Goal: Communication & Community: Answer question/provide support

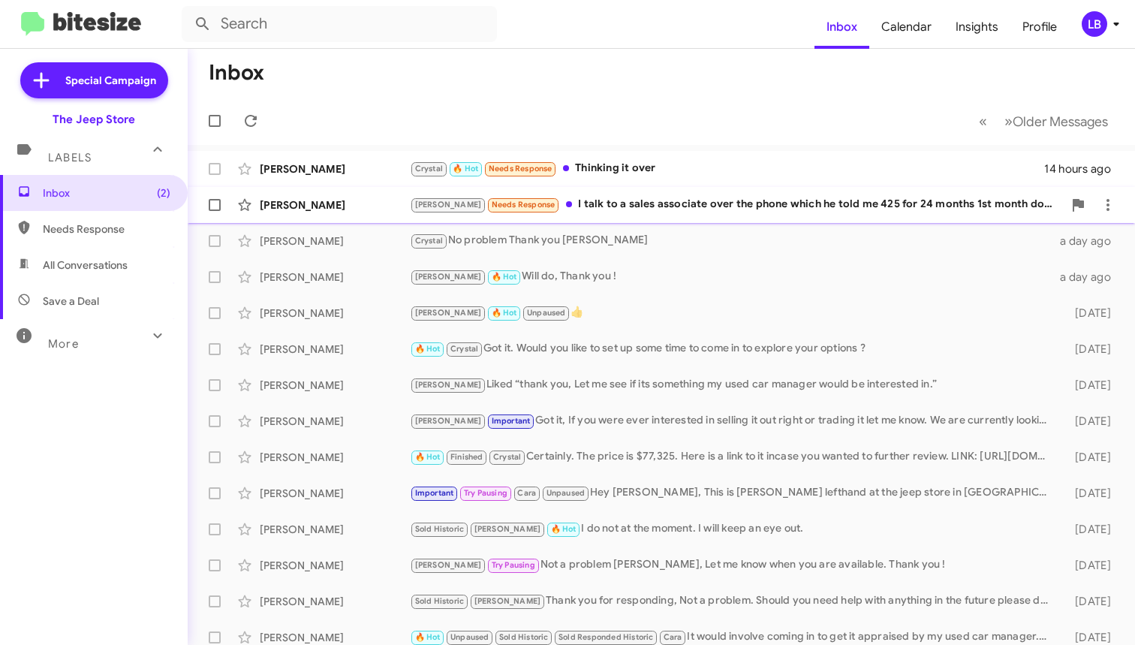
click at [662, 202] on div "Andrew Needs Response I talk to a sales associate over the phone which he told …" at bounding box center [736, 204] width 653 height 17
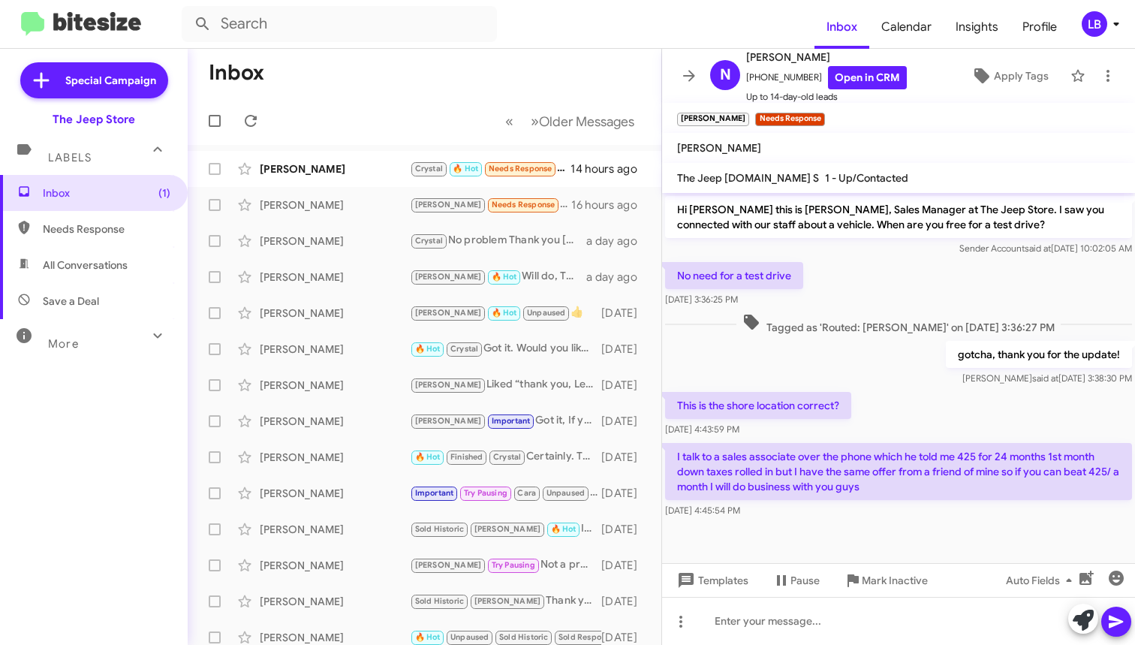
click at [862, 324] on span "Tagged as 'Routed: Andrew' on Oct 9, 2025 - 3:36:27 PM" at bounding box center [899, 324] width 324 height 22
click at [331, 165] on div "[PERSON_NAME]" at bounding box center [335, 168] width 150 height 15
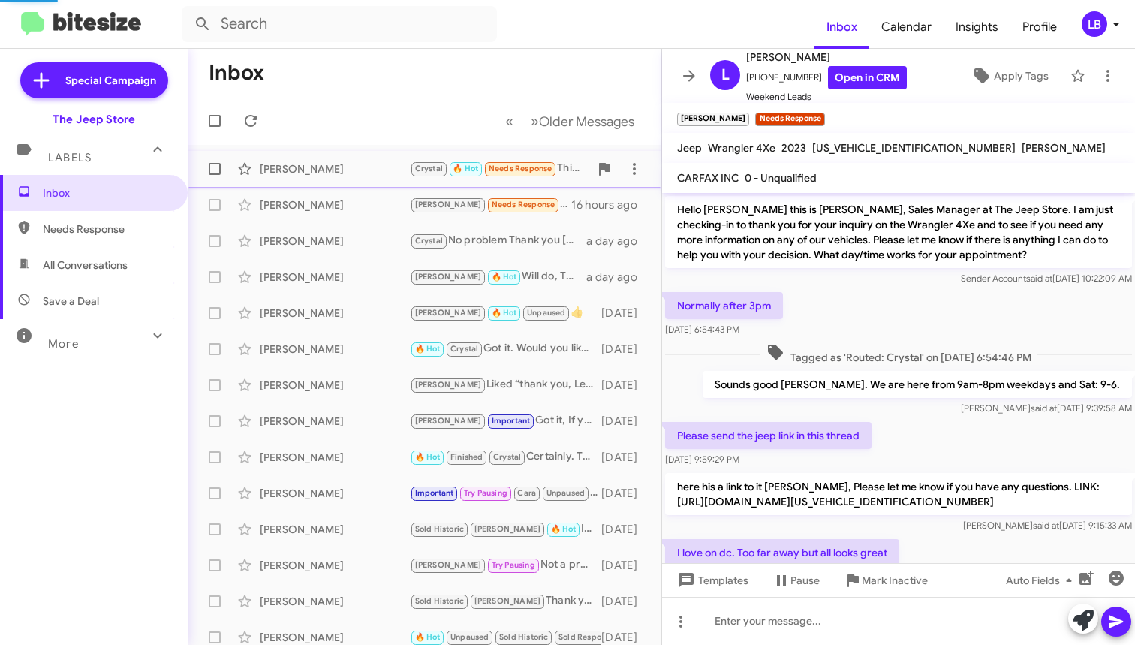
scroll to position [190, 0]
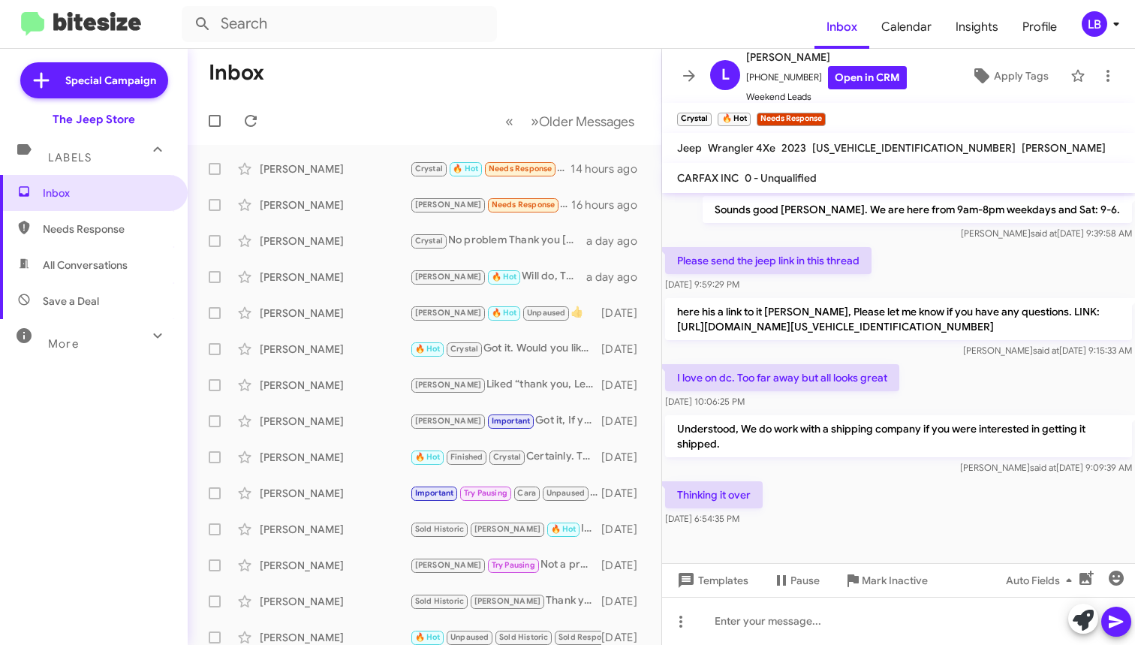
click at [960, 381] on div "I love on dc. Too far away but all looks great Oct 8, 2025, 10:06:25 PM" at bounding box center [898, 386] width 473 height 51
click at [926, 267] on div "Please send the jeep link in this thread Oct 7, 2025, 9:59:29 PM" at bounding box center [898, 269] width 473 height 51
click at [939, 244] on div "Please send the jeep link in this thread Oct 7, 2025, 9:59:29 PM" at bounding box center [898, 269] width 473 height 51
click at [909, 372] on div "I love on dc. Too far away but all looks great Oct 8, 2025, 10:06:25 PM" at bounding box center [898, 386] width 473 height 51
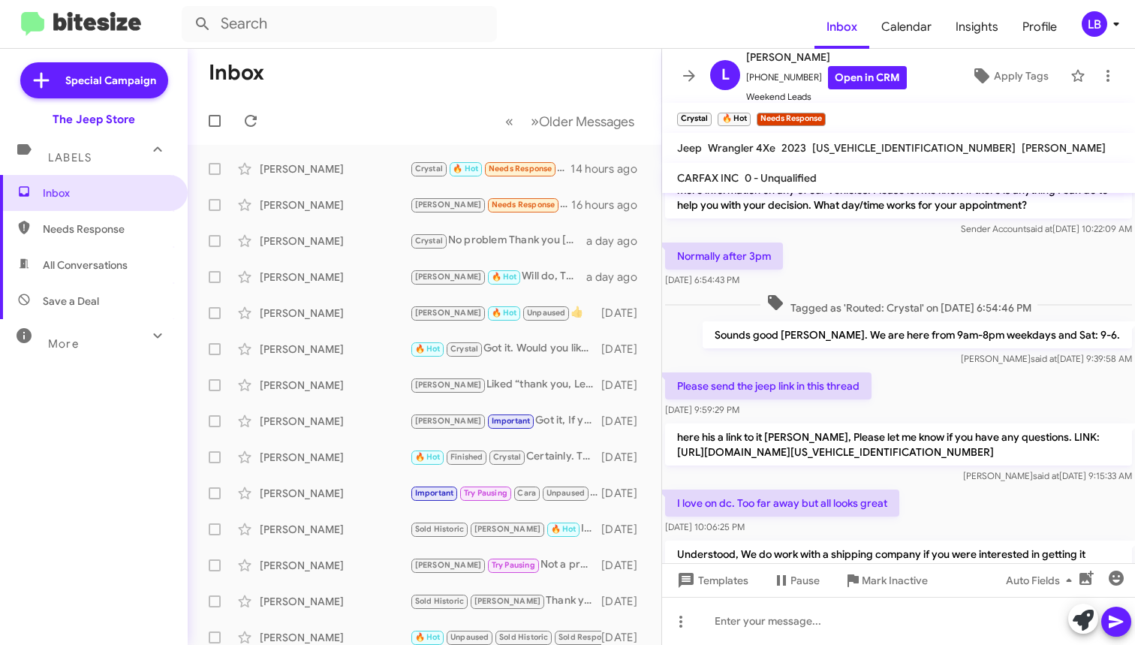
scroll to position [18, 0]
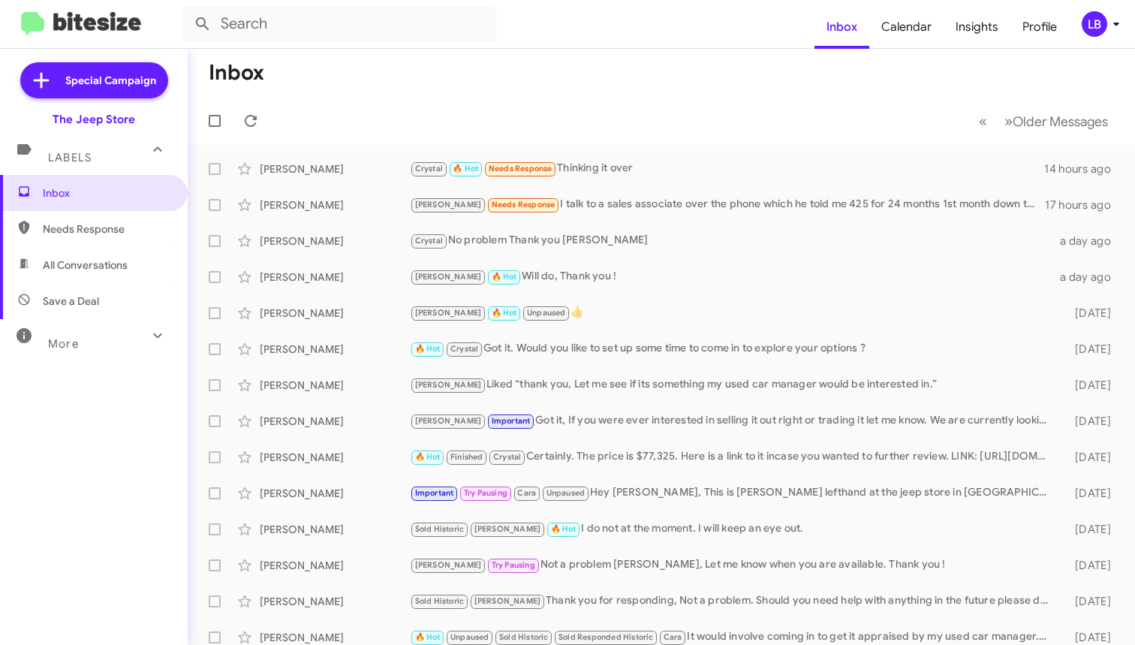
scroll to position [3, 0]
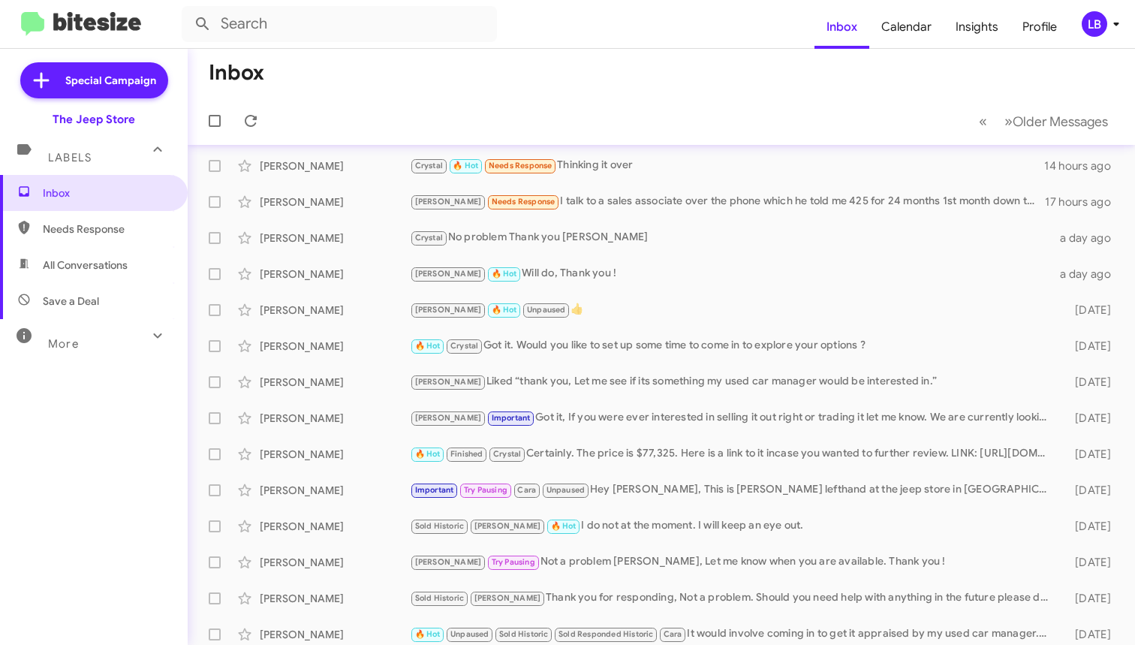
click at [332, 83] on mat-toolbar-row "Inbox" at bounding box center [662, 73] width 948 height 48
click at [321, 42] on mat-toolbar "Inbox Calendar Insights Profile LB" at bounding box center [567, 24] width 1135 height 48
click at [323, 32] on input "text" at bounding box center [339, 24] width 315 height 36
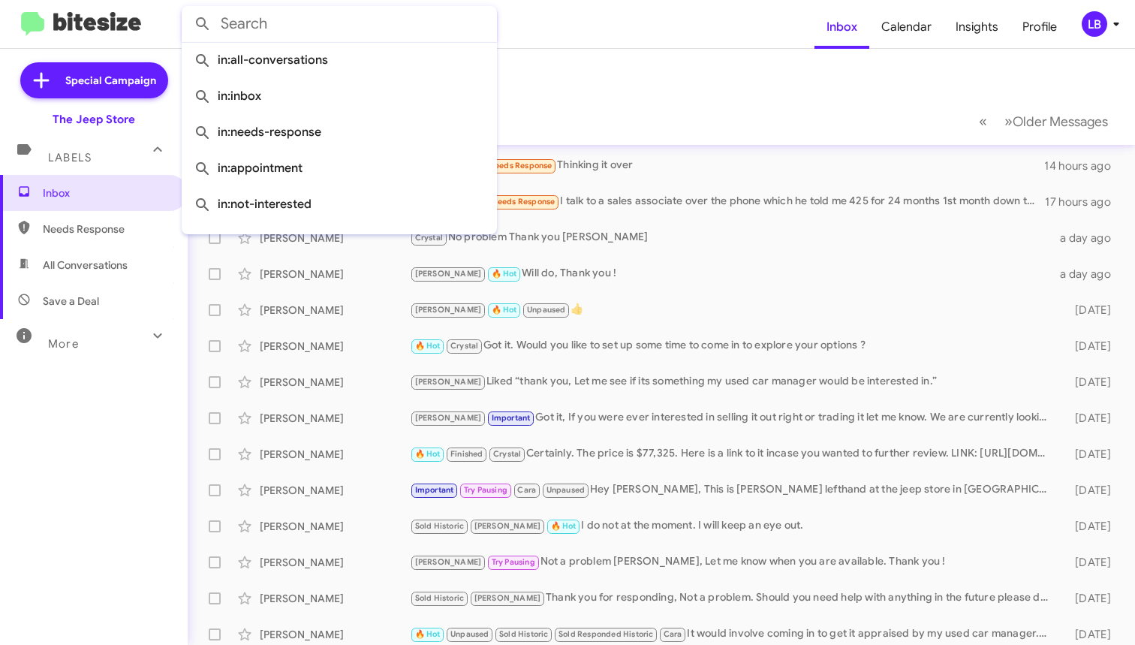
click at [597, 59] on mat-toolbar-row "Inbox" at bounding box center [662, 73] width 948 height 48
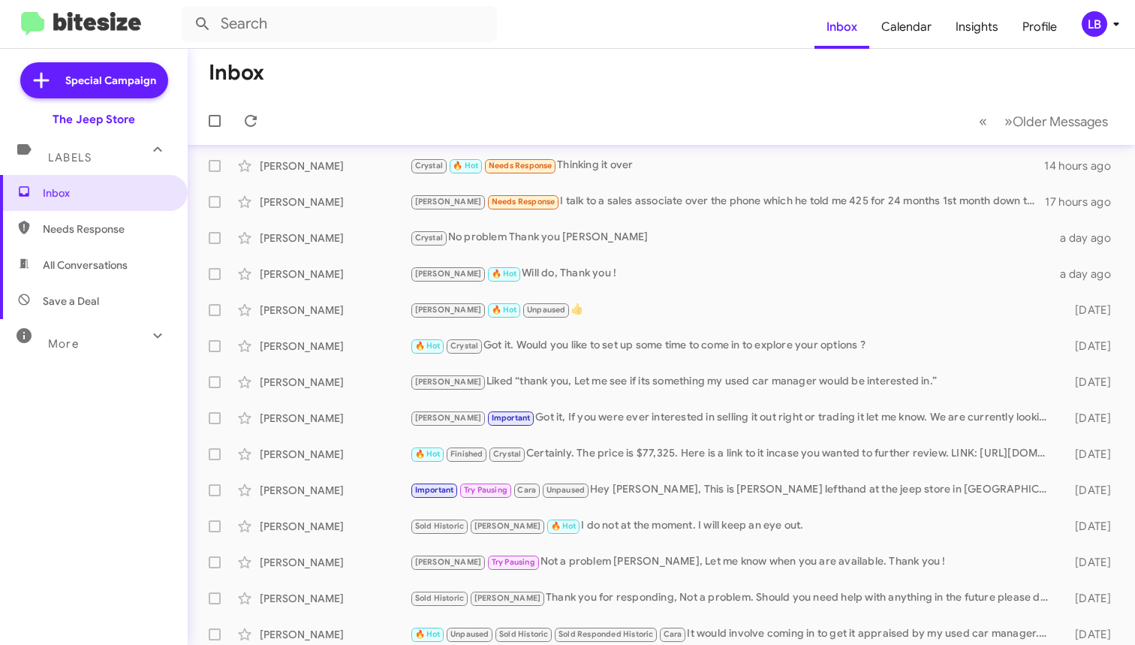
click at [378, 75] on mat-toolbar-row "Inbox" at bounding box center [662, 73] width 948 height 48
click at [615, 45] on mat-toolbar "Inbox Calendar Insights Profile LB" at bounding box center [567, 24] width 1135 height 48
click at [614, 44] on mat-toolbar "Inbox Calendar Insights Profile LB" at bounding box center [567, 24] width 1135 height 48
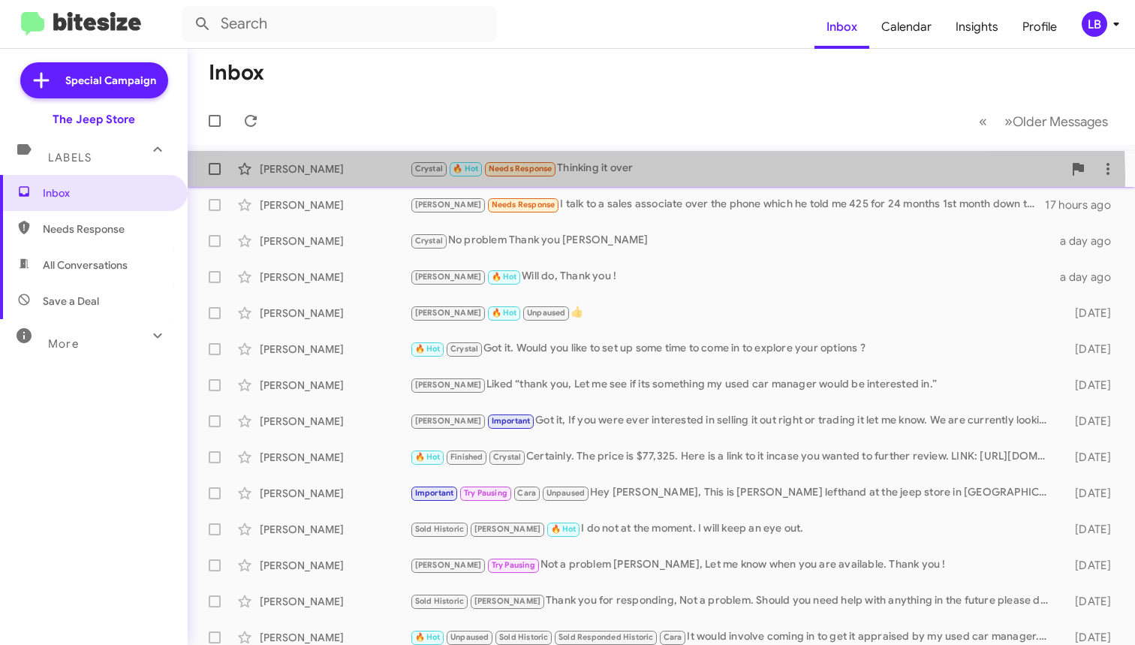
click at [580, 177] on div "Crystal 🔥 Hot Needs Response Thinking it over" at bounding box center [736, 168] width 653 height 17
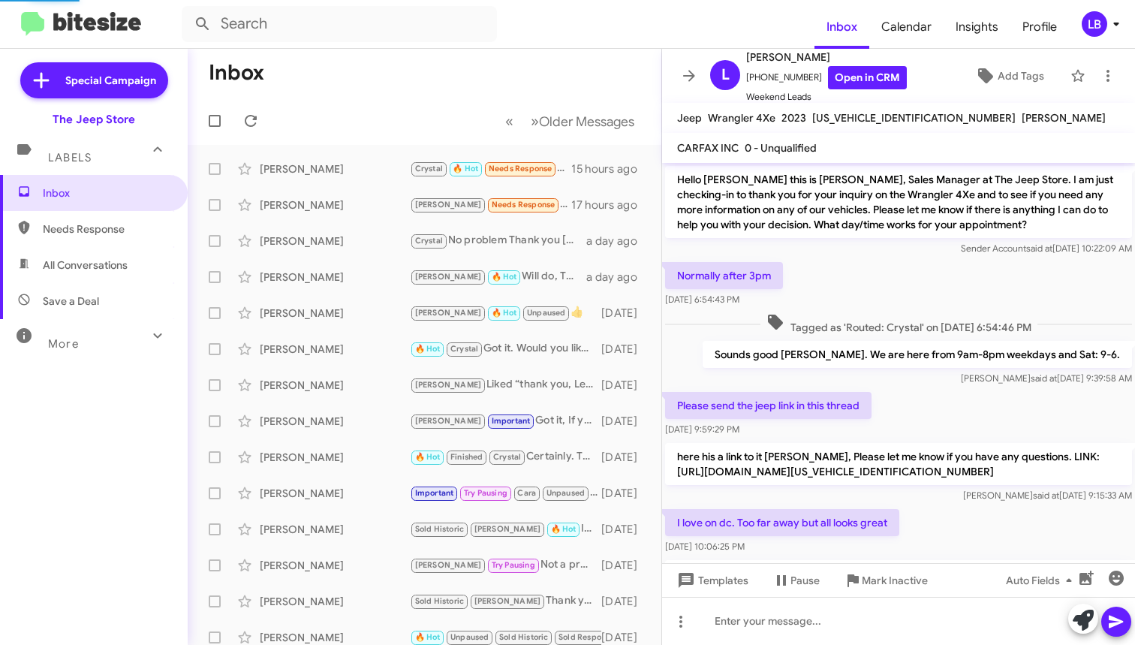
scroll to position [100, 0]
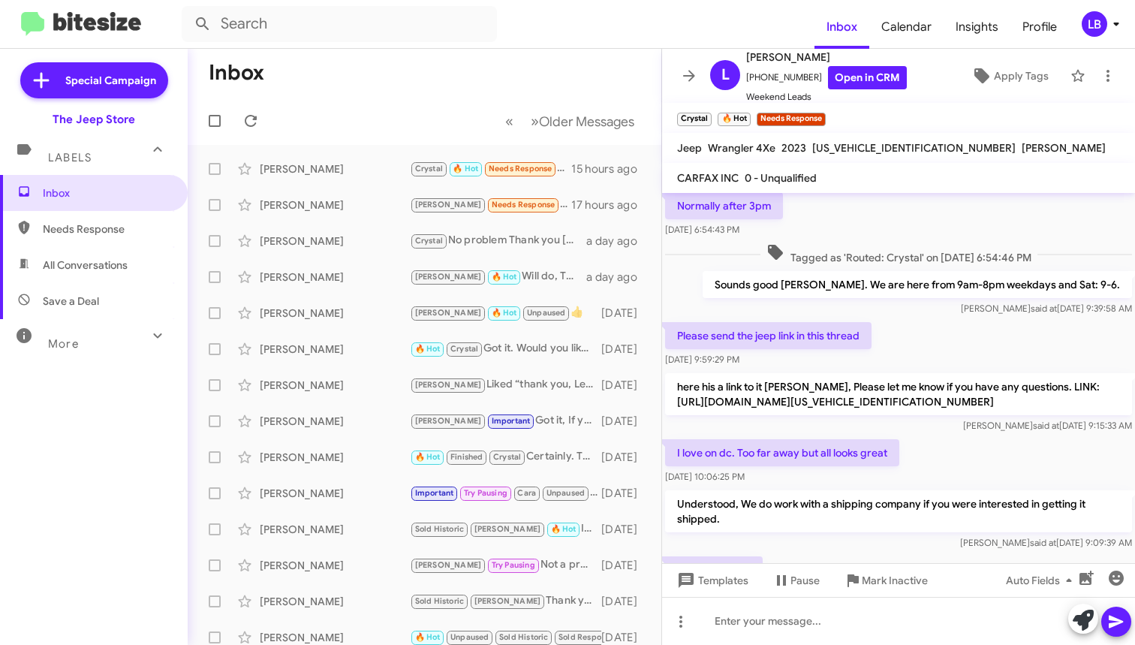
click at [404, 74] on mat-toolbar-row "Inbox" at bounding box center [425, 73] width 474 height 48
drag, startPoint x: 373, startPoint y: 91, endPoint x: 98, endPoint y: 104, distance: 275.2
click at [373, 92] on mat-toolbar-row "Inbox" at bounding box center [425, 73] width 474 height 48
drag, startPoint x: 276, startPoint y: 131, endPoint x: 298, endPoint y: 113, distance: 28.3
click at [282, 125] on mat-toolbar-row "« Previous » Next Older Messages" at bounding box center [425, 121] width 474 height 48
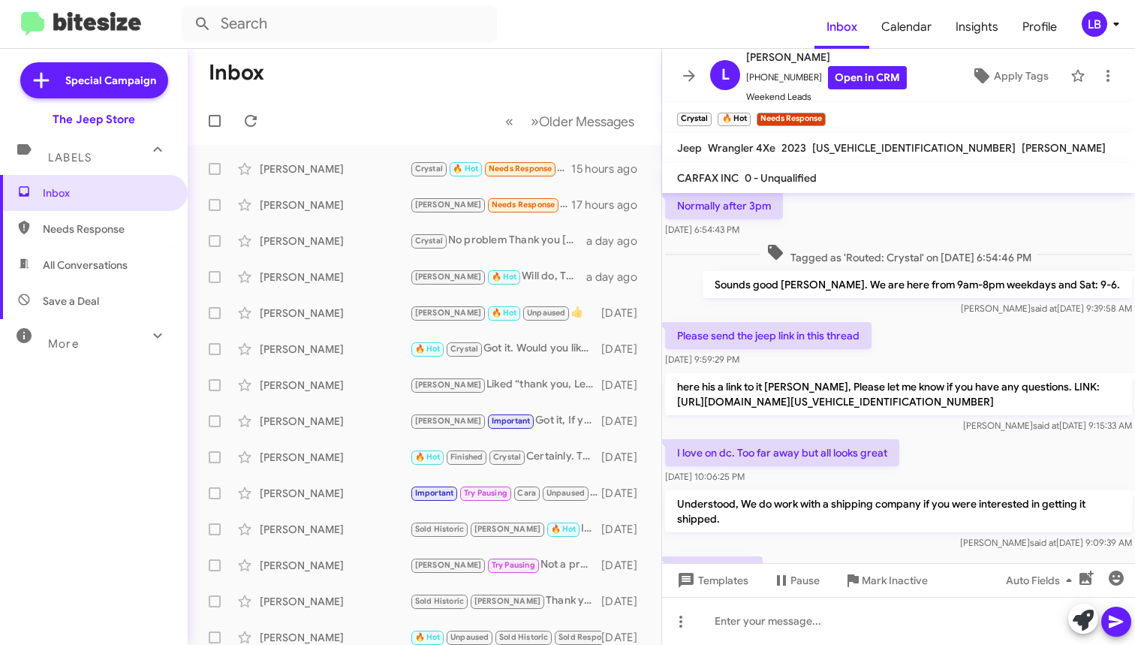
click at [415, 61] on mat-toolbar-row "Inbox" at bounding box center [425, 73] width 474 height 48
drag, startPoint x: 542, startPoint y: 65, endPoint x: 348, endPoint y: 65, distance: 194.5
click at [539, 65] on mat-toolbar-row "Inbox" at bounding box center [425, 73] width 474 height 48
click at [445, 29] on input "text" at bounding box center [339, 24] width 315 height 36
type input "Brooke foley"
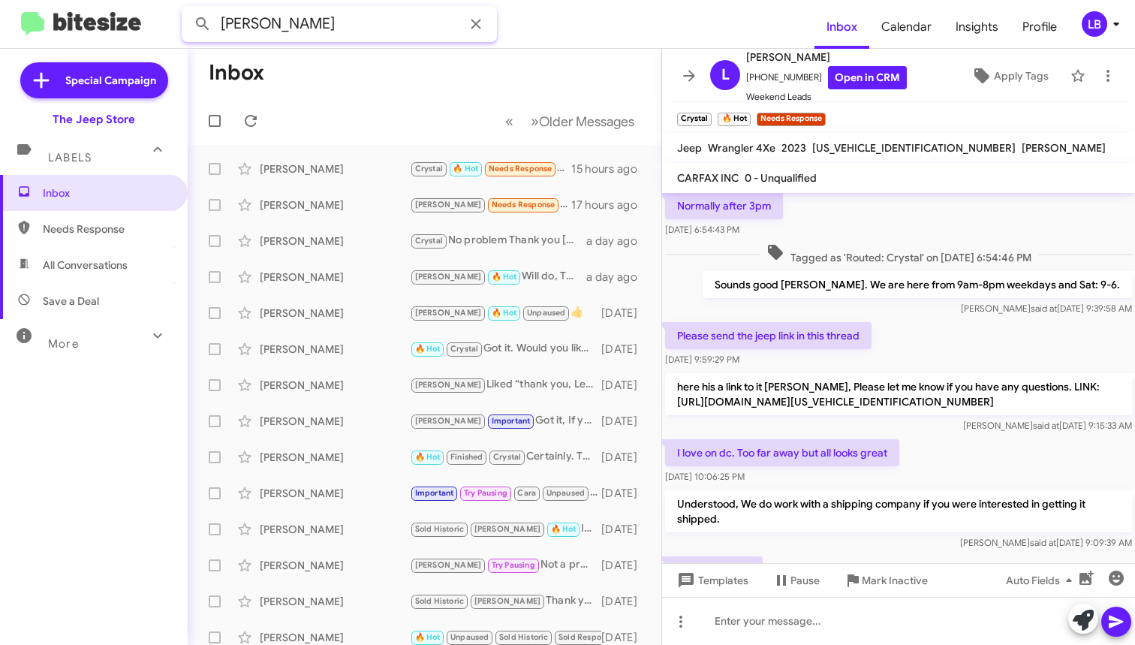
click at [203, 24] on button at bounding box center [203, 24] width 30 height 30
click at [593, 47] on mat-toolbar "Brooke foley Inbox Calendar Insights Profile LB" at bounding box center [567, 24] width 1135 height 48
click at [593, 48] on div "Brooke foley Inbox Calendar Insights Profile LB Special Campaign The Jeep Store…" at bounding box center [567, 322] width 1135 height 645
click at [594, 47] on mat-toolbar "Brooke foley Inbox Calendar Insights Profile LB" at bounding box center [567, 24] width 1135 height 48
click at [612, 29] on form "Brooke foley" at bounding box center [498, 24] width 633 height 36
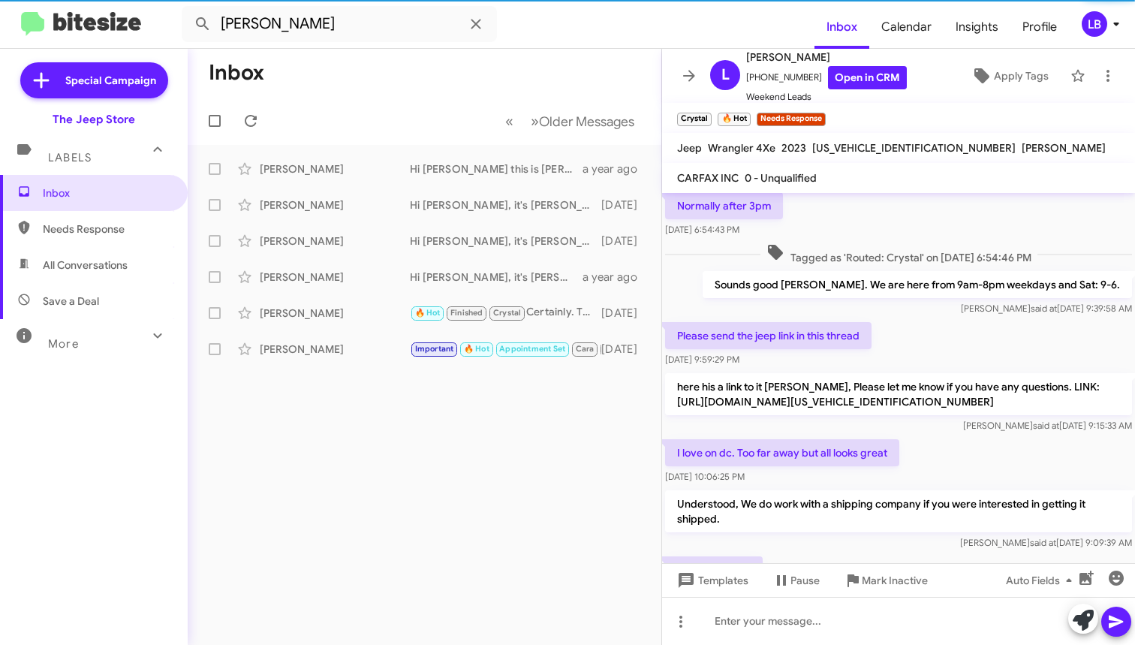
click at [994, 333] on div "Please send the jeep link in this thread Oct 7, 2025, 9:59:29 PM" at bounding box center [898, 344] width 473 height 51
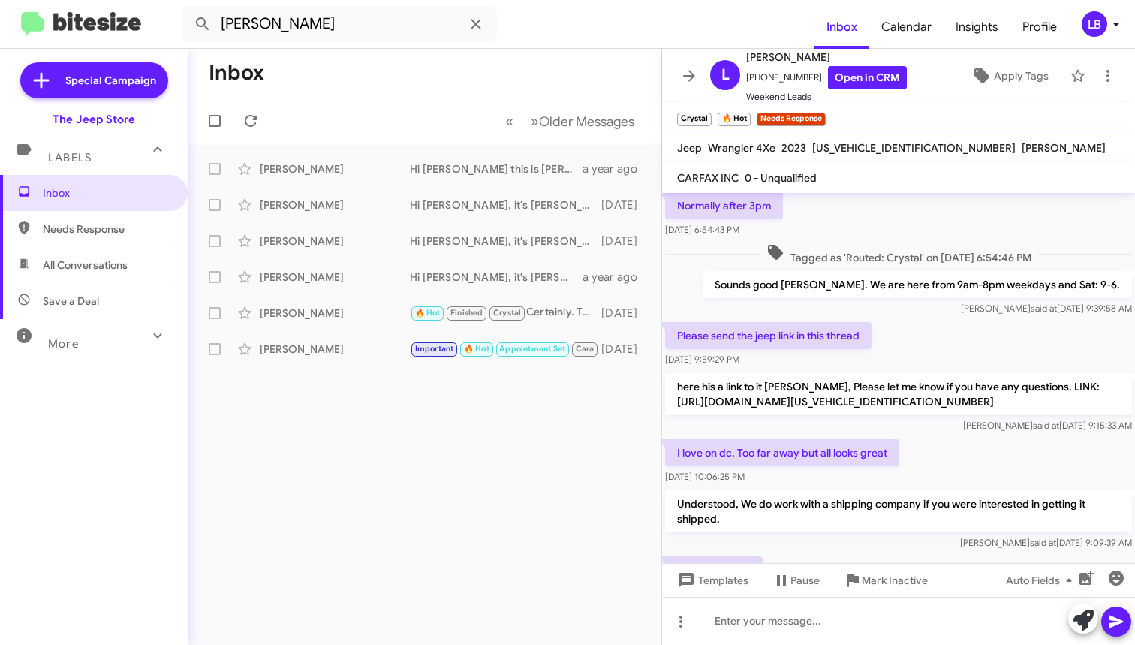
scroll to position [190, 0]
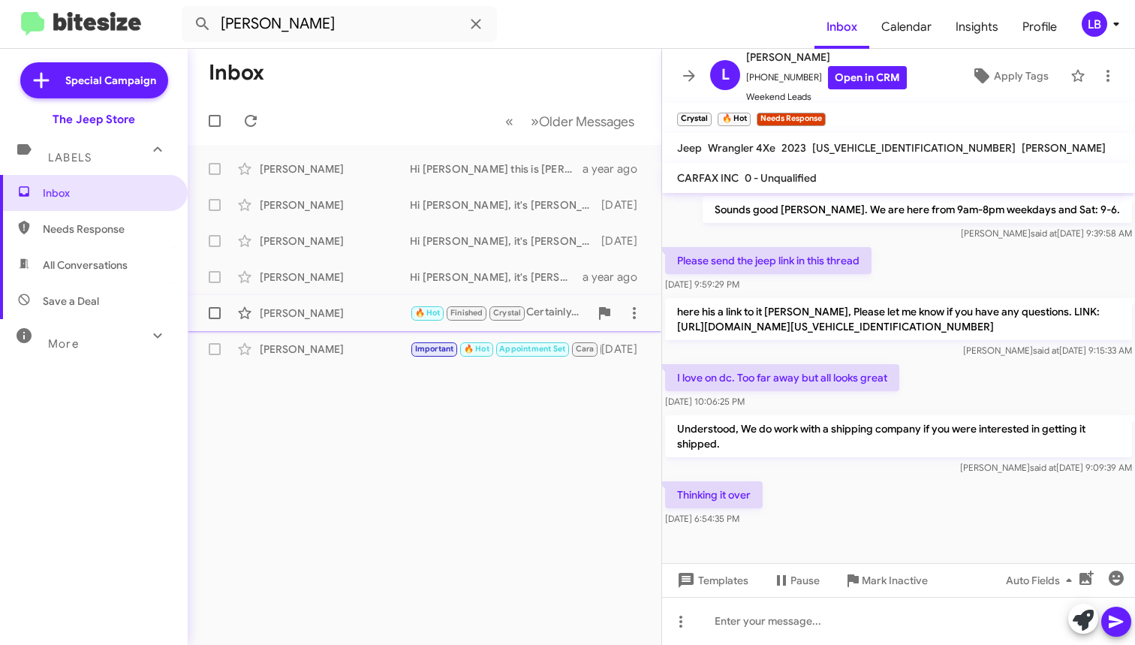
click at [331, 312] on div "[PERSON_NAME]" at bounding box center [335, 313] width 150 height 15
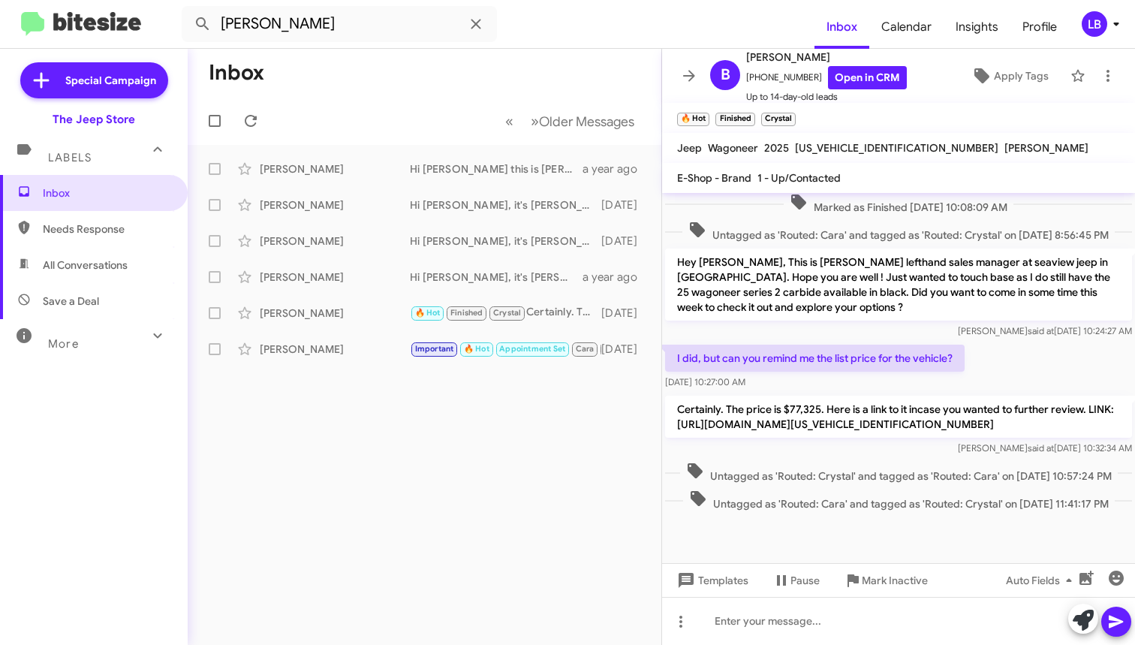
click at [1020, 342] on div "I did, but can you remind me the list price for the vehicle? Oct 8, 2025, 10:27…" at bounding box center [898, 367] width 473 height 51
click at [899, 623] on div at bounding box center [898, 621] width 473 height 48
click at [1012, 342] on div "I did, but can you remind me the list price for the vehicle? Oct 8, 2025, 10:27…" at bounding box center [898, 367] width 473 height 51
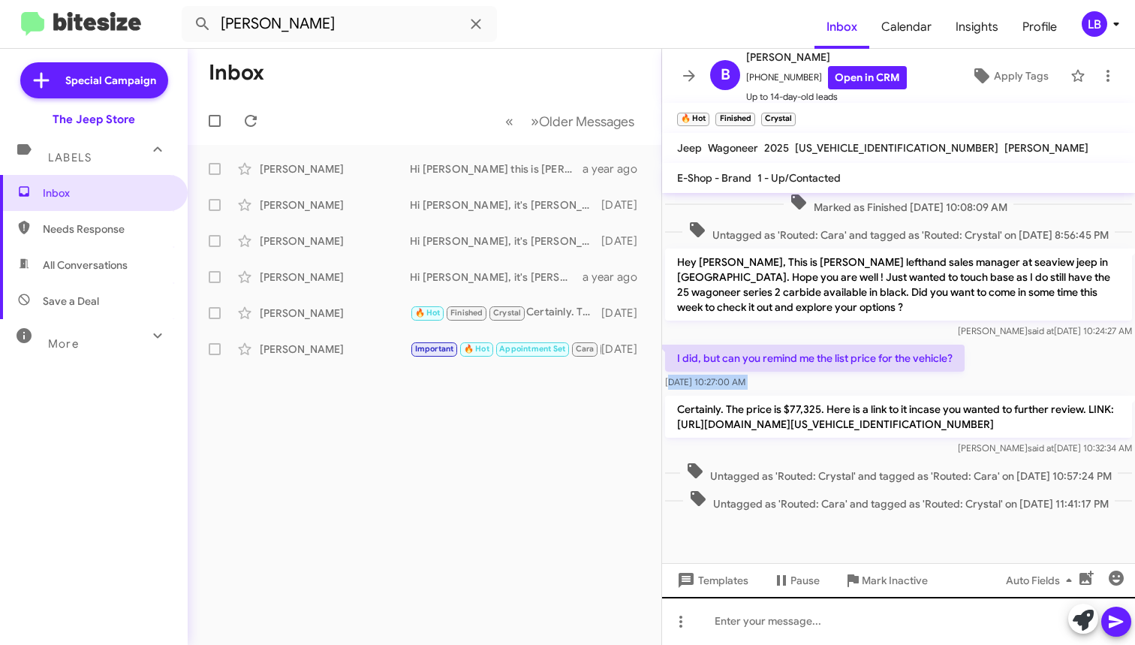
drag, startPoint x: 1012, startPoint y: 328, endPoint x: 899, endPoint y: 642, distance: 333.8
click at [1012, 342] on div "I did, but can you remind me the list price for the vehicle? Oct 8, 2025, 10:27…" at bounding box center [898, 367] width 473 height 51
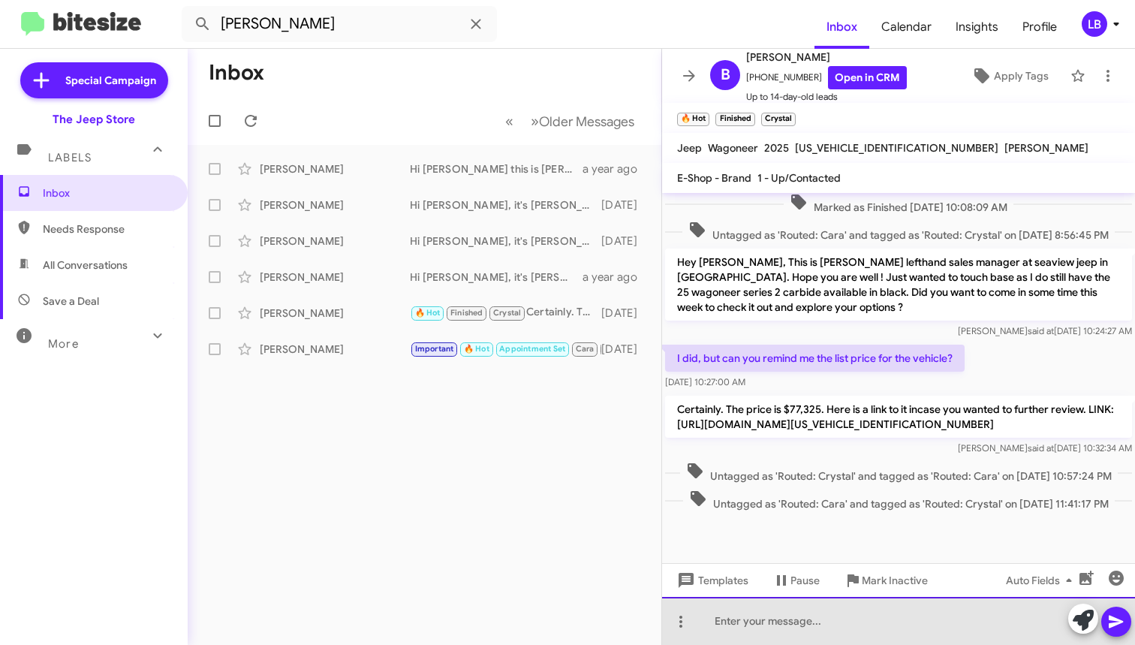
click at [888, 629] on div at bounding box center [898, 621] width 473 height 48
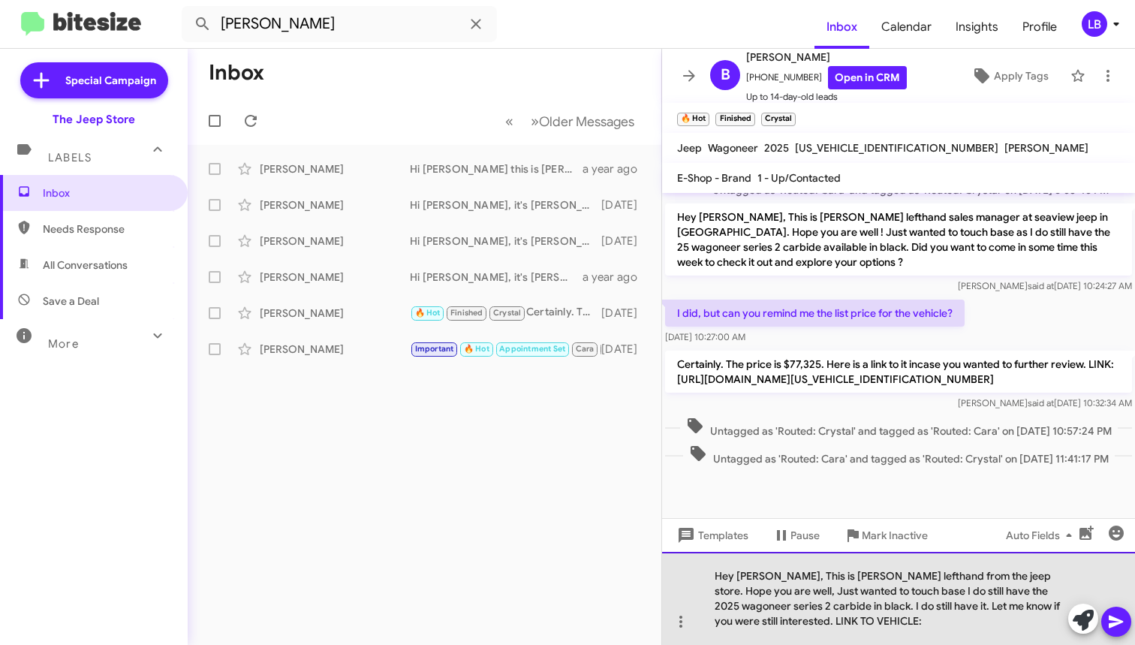
click at [933, 631] on div "Hey Brooke, This is Michael lefthand from the jeep store. Hope you are well, Ju…" at bounding box center [898, 598] width 473 height 93
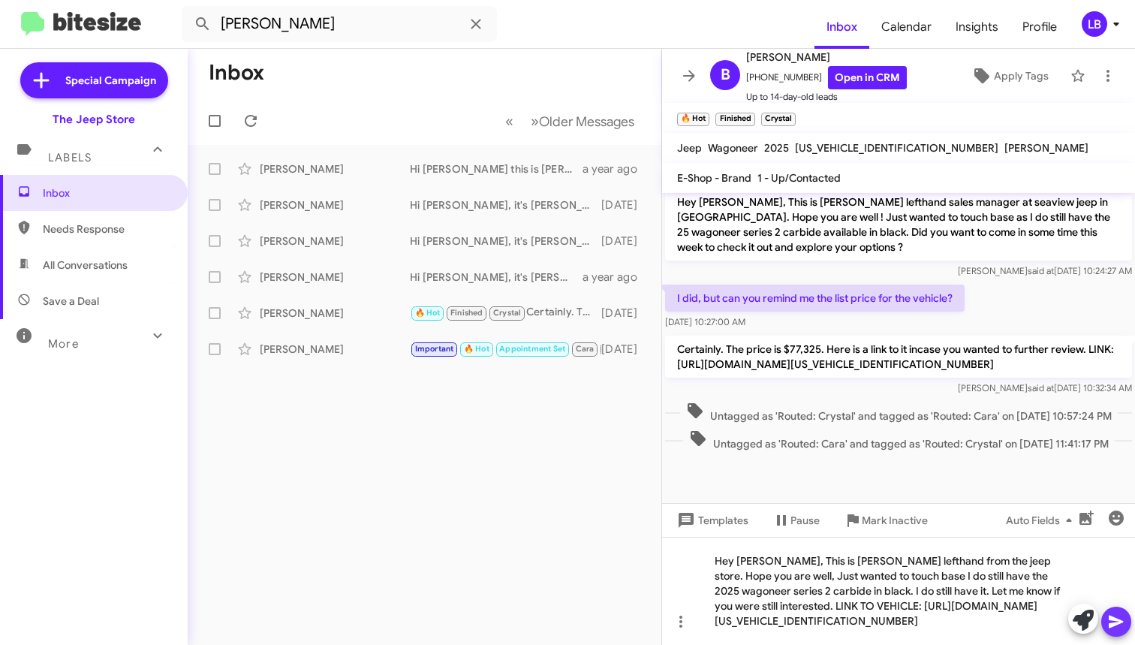
click at [1113, 623] on icon at bounding box center [1116, 622] width 14 height 13
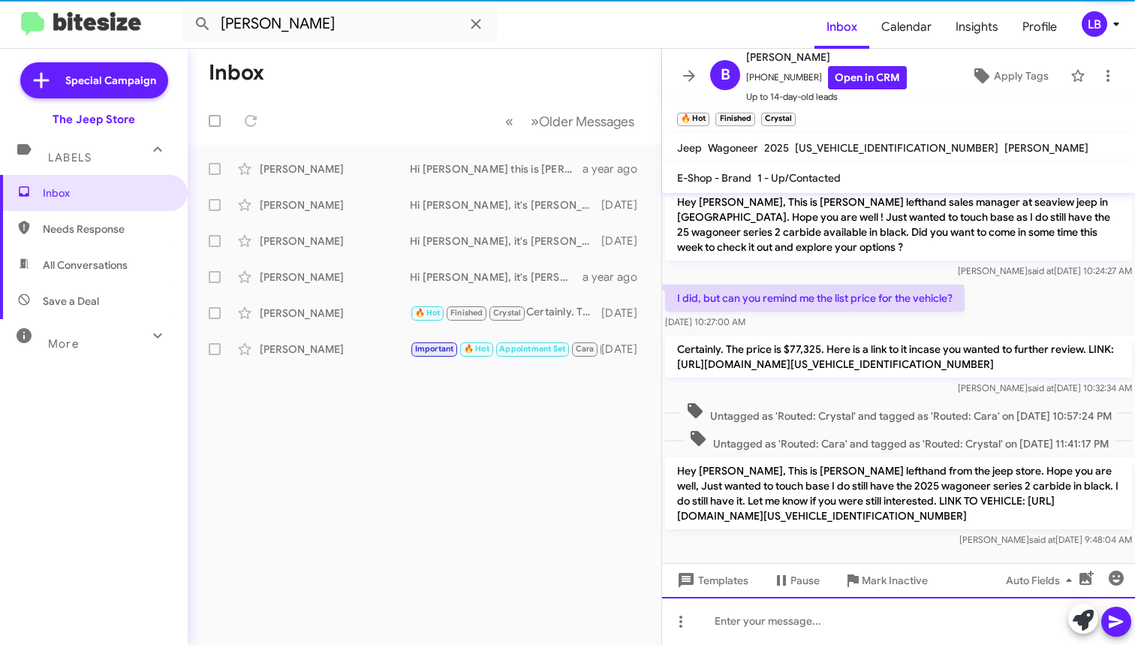
scroll to position [596, 0]
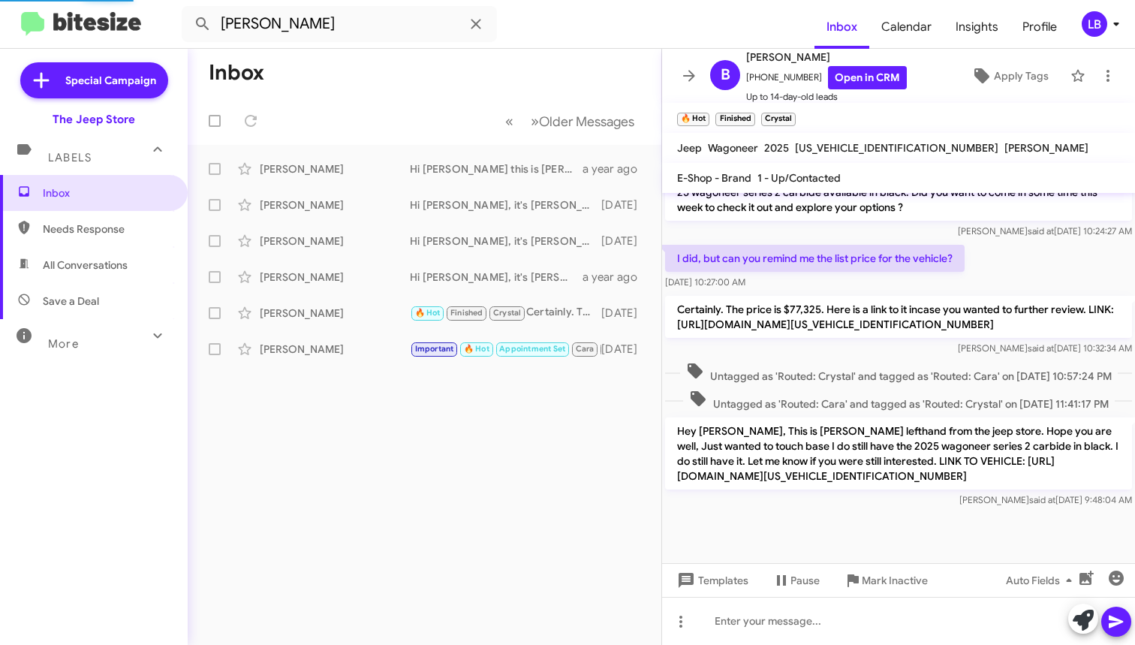
click at [934, 362] on span "Untagged as 'Routed: Crystal' and tagged as 'Routed: Cara' on Oct 8, 2025 - 10:…" at bounding box center [899, 373] width 438 height 22
click at [333, 21] on input "Brooke foley" at bounding box center [339, 24] width 315 height 36
drag, startPoint x: 364, startPoint y: 87, endPoint x: 352, endPoint y: 41, distance: 47.4
click at [364, 85] on mat-toolbar-row "Inbox" at bounding box center [425, 73] width 474 height 48
drag, startPoint x: 354, startPoint y: 26, endPoint x: 153, endPoint y: 8, distance: 201.3
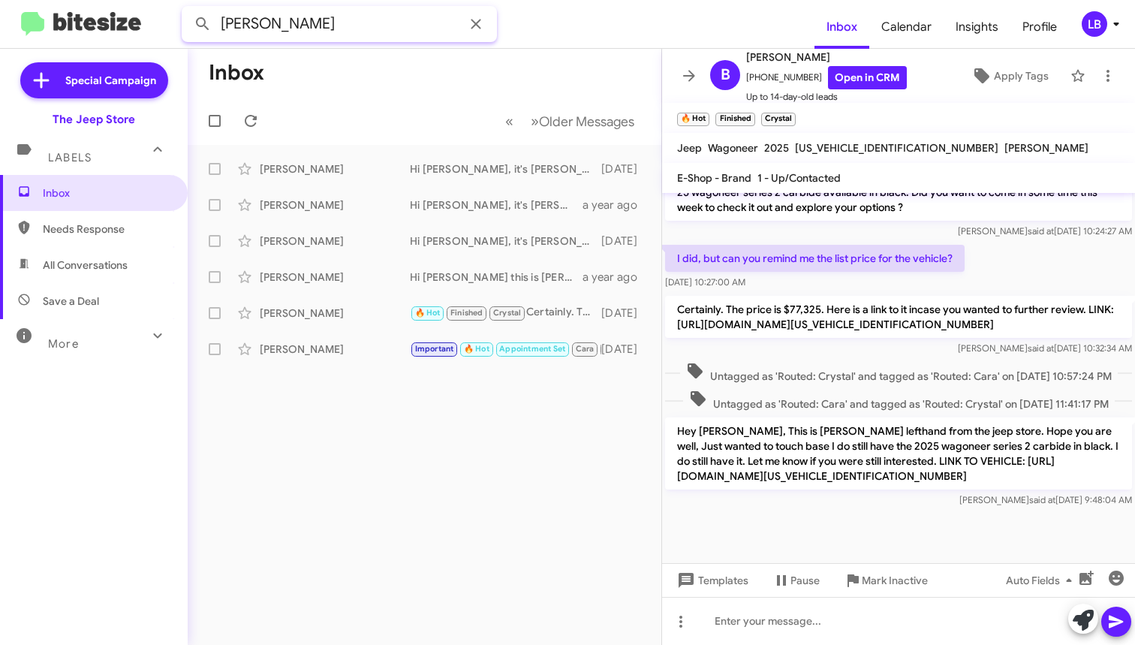
click at [153, 8] on mat-toolbar "Brooke foley Inbox Calendar Insights Profile LB" at bounding box center [567, 24] width 1135 height 48
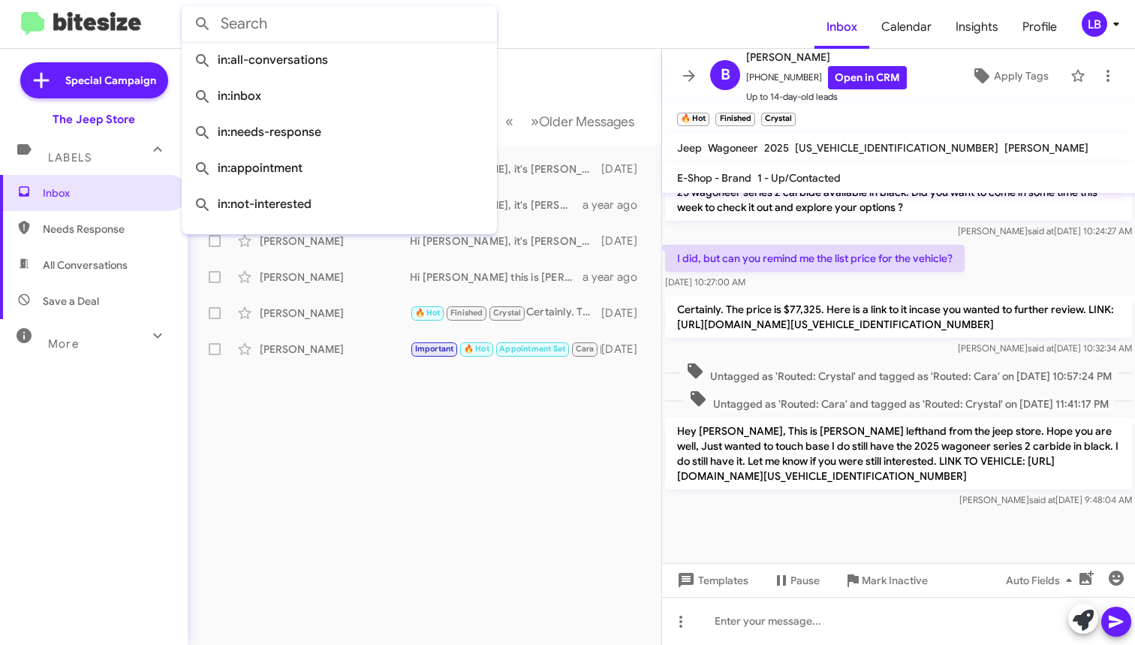
click at [203, 24] on button at bounding box center [203, 24] width 30 height 30
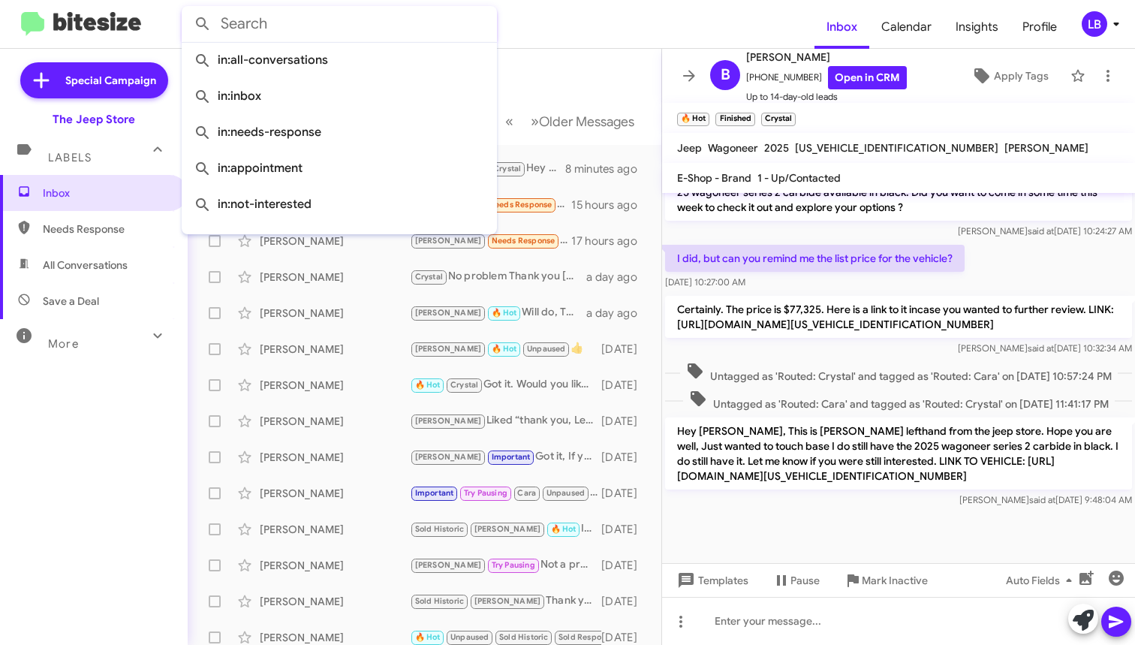
click at [585, 66] on mat-toolbar-row "Inbox" at bounding box center [425, 73] width 474 height 48
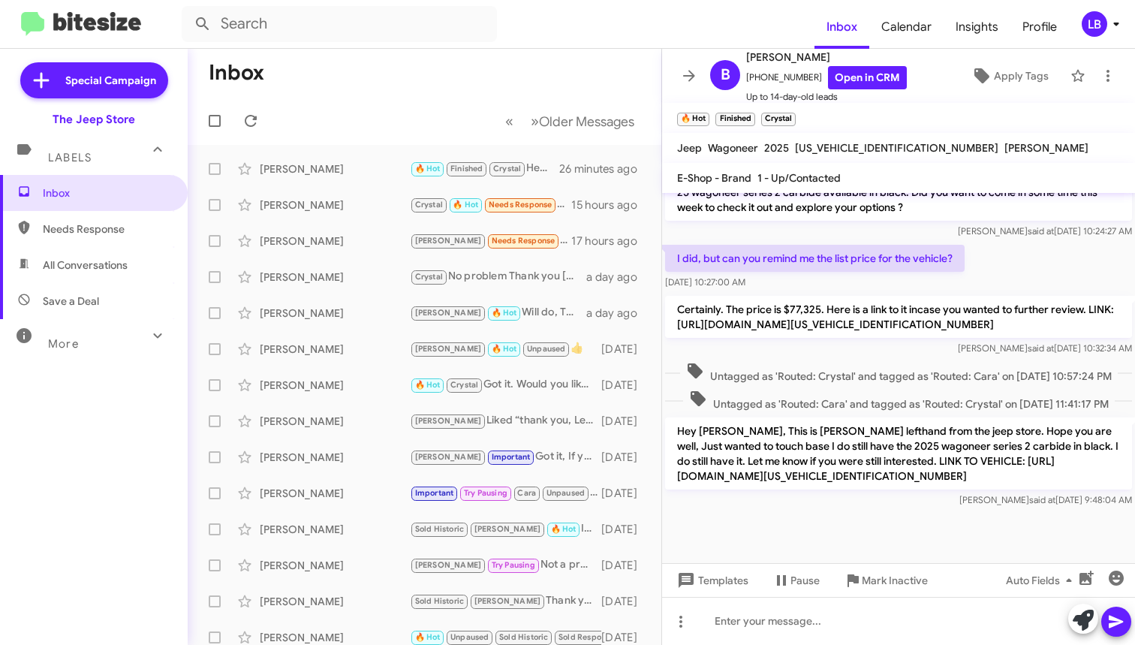
click at [370, 132] on mat-toolbar-row "« Previous » Next Older Messages" at bounding box center [425, 121] width 474 height 48
click at [478, 82] on mat-toolbar-row "Inbox" at bounding box center [425, 73] width 474 height 48
click at [481, 80] on mat-toolbar-row "Inbox" at bounding box center [425, 73] width 474 height 48
click at [557, 44] on mat-toolbar "Inbox Calendar Insights Profile LB" at bounding box center [567, 24] width 1135 height 48
click at [320, 233] on div "Nick Caller Andrew Needs Response I talk to a sales associate over the phone wh…" at bounding box center [425, 241] width 450 height 30
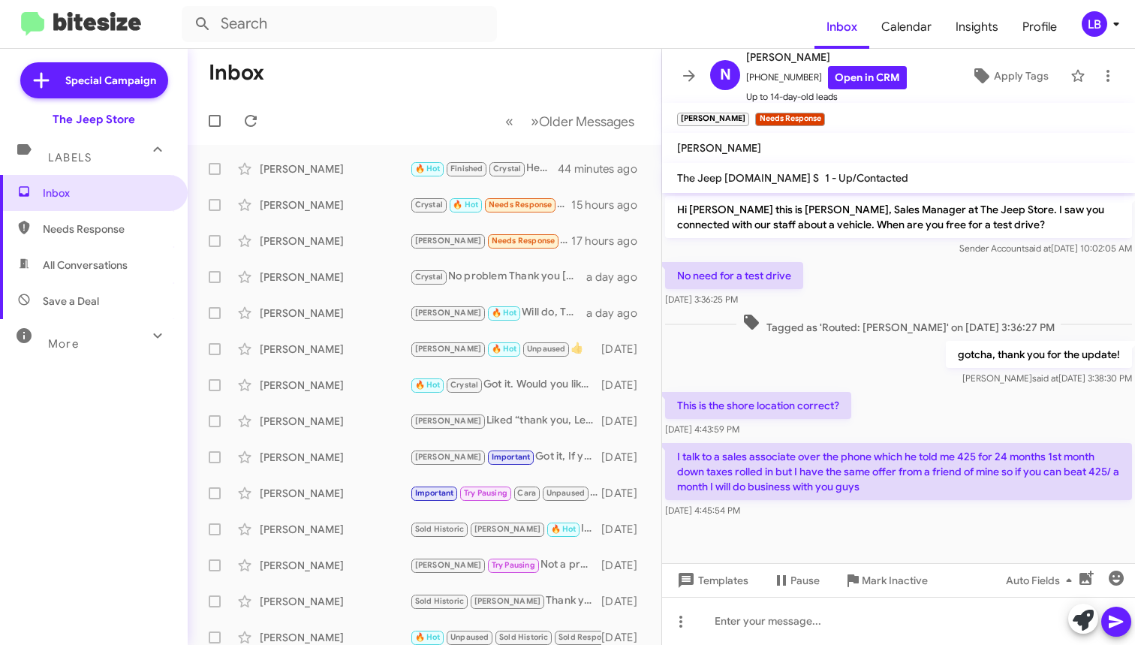
click at [743, 232] on p "Hi Nick this is Michael Lefthand, Sales Manager at The Jeep Store. I saw you co…" at bounding box center [898, 217] width 467 height 42
click at [441, 122] on mat-toolbar-row "« Previous » Next Older Messages" at bounding box center [425, 121] width 474 height 48
click at [869, 265] on div "No need for a test drive Oct 9, 2025, 3:36:25 PM" at bounding box center [898, 284] width 473 height 51
click at [791, 327] on span "Tagged as 'Routed: Andrew' on Oct 9, 2025 - 3:36:27 PM" at bounding box center [899, 324] width 324 height 22
drag, startPoint x: 783, startPoint y: 327, endPoint x: 1038, endPoint y: 321, distance: 254.7
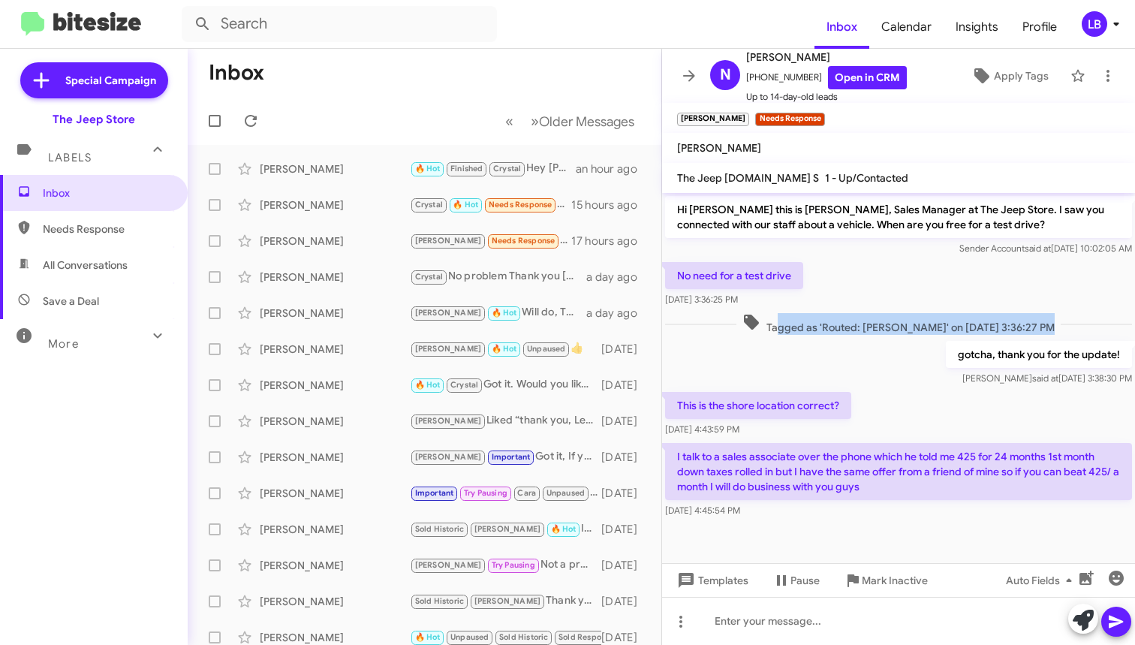
click at [1038, 321] on span "Tagged as 'Routed: Andrew' on Oct 9, 2025 - 3:36:27 PM" at bounding box center [899, 324] width 324 height 22
click at [1030, 296] on div "No need for a test drive Oct 9, 2025, 3:36:25 PM" at bounding box center [898, 284] width 473 height 51
click at [754, 353] on div "gotcha, thank you for the update! Travis said at Oct 9, 2025, 3:38:30 PM" at bounding box center [898, 363] width 473 height 51
click at [739, 344] on div "gotcha, thank you for the update! Travis said at Oct 9, 2025, 3:38:30 PM" at bounding box center [898, 363] width 473 height 51
click at [695, 29] on form at bounding box center [498, 24] width 633 height 36
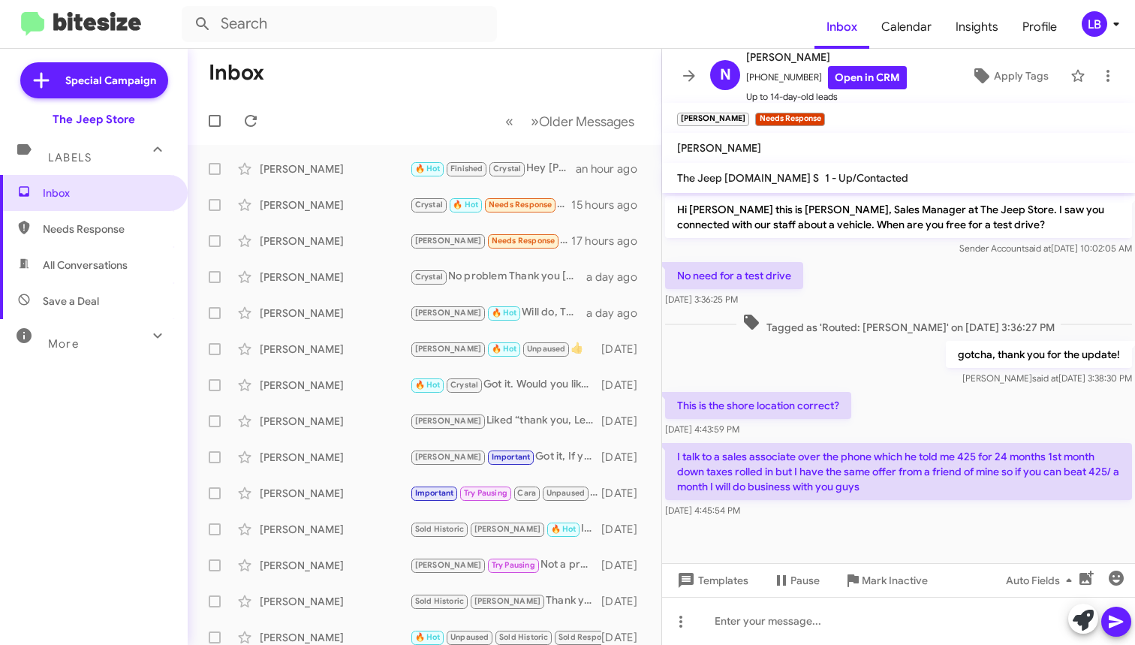
click at [501, 71] on mat-toolbar-row "Inbox" at bounding box center [425, 73] width 474 height 48
click at [950, 394] on div "This is the shore location correct? Oct 9, 2025, 4:43:59 PM" at bounding box center [898, 414] width 473 height 51
click at [374, 73] on mat-toolbar-row "Inbox" at bounding box center [425, 73] width 474 height 48
click at [508, 77] on mat-toolbar-row "Inbox" at bounding box center [425, 73] width 474 height 48
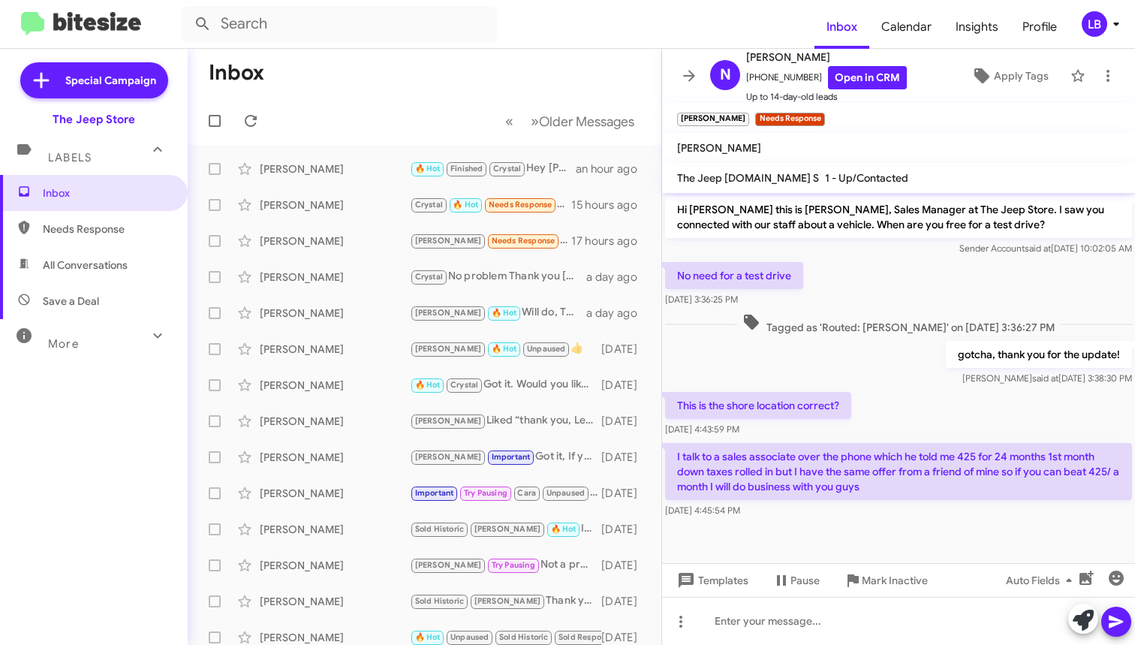
click at [538, 74] on mat-toolbar-row "Inbox" at bounding box center [425, 73] width 474 height 48
click at [480, 50] on mat-toolbar-row "Inbox" at bounding box center [425, 73] width 474 height 48
click at [70, 232] on span "Needs Response" at bounding box center [107, 229] width 128 height 15
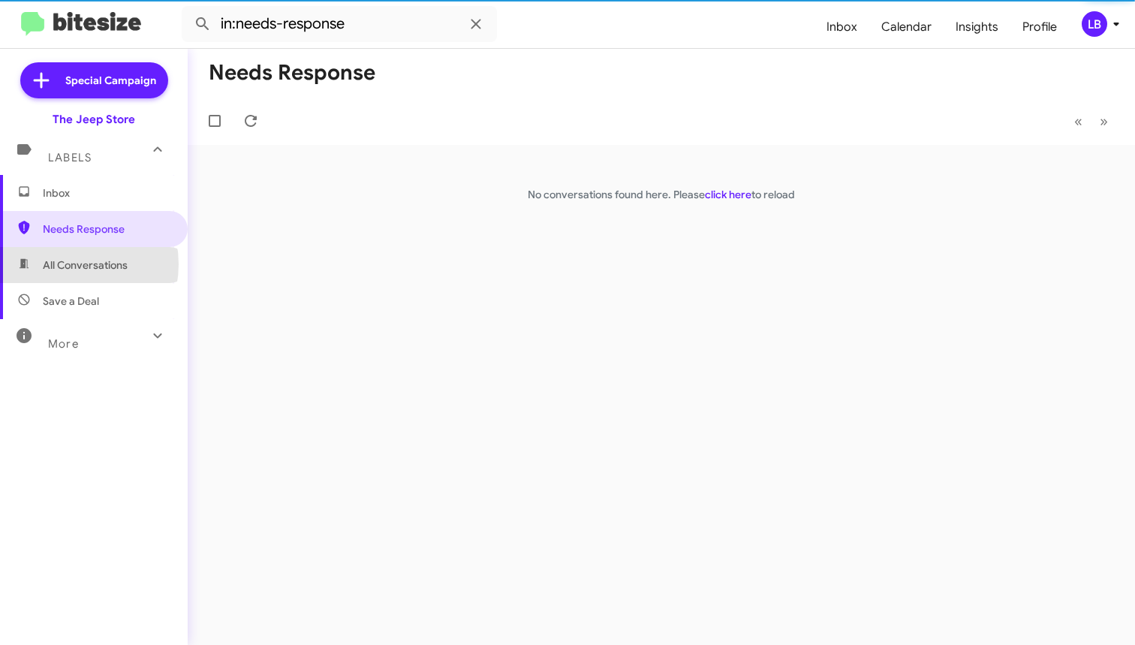
click at [65, 264] on span "All Conversations" at bounding box center [85, 265] width 85 height 15
type input "in:all-conversations"
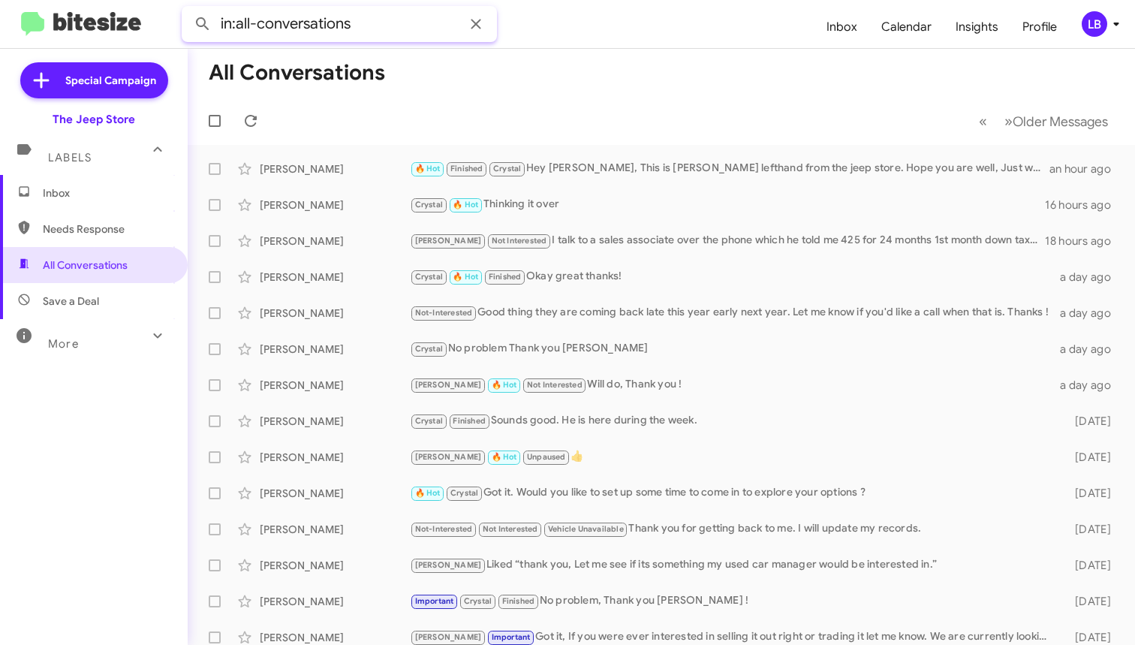
drag, startPoint x: 402, startPoint y: 21, endPoint x: 49, endPoint y: 30, distance: 353.1
click at [50, 32] on mat-toolbar "in:all-conversations Inbox Calendar Insights Profile LB" at bounding box center [567, 24] width 1135 height 48
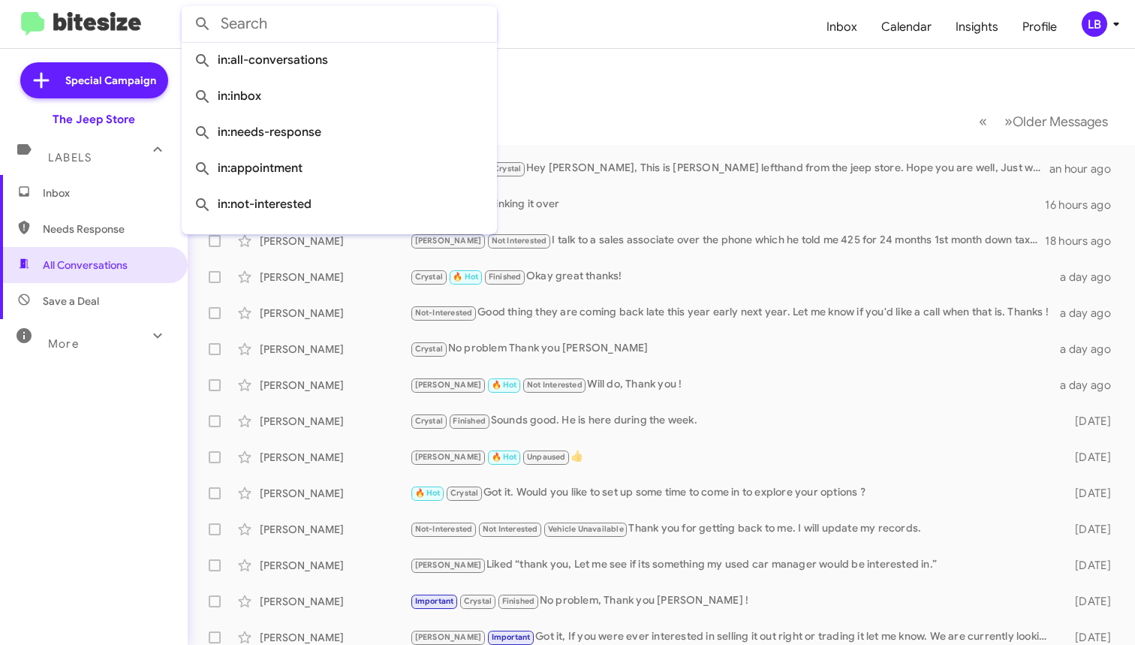
click at [203, 24] on button at bounding box center [203, 24] width 30 height 30
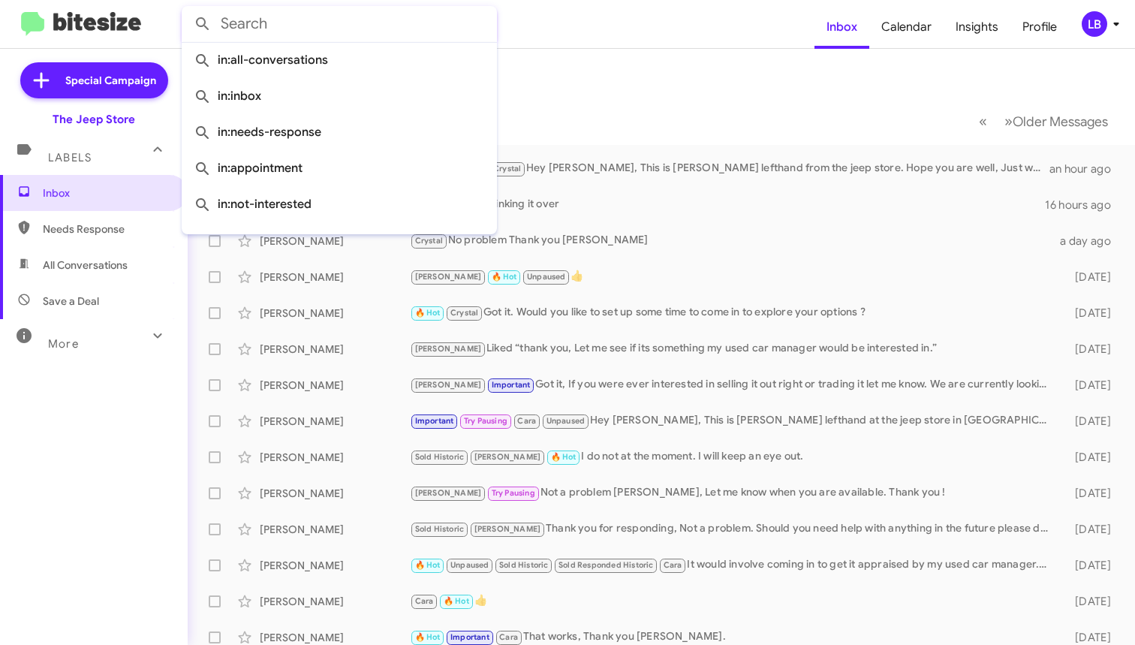
click at [556, 96] on mat-toolbar-row "Inbox" at bounding box center [662, 73] width 948 height 48
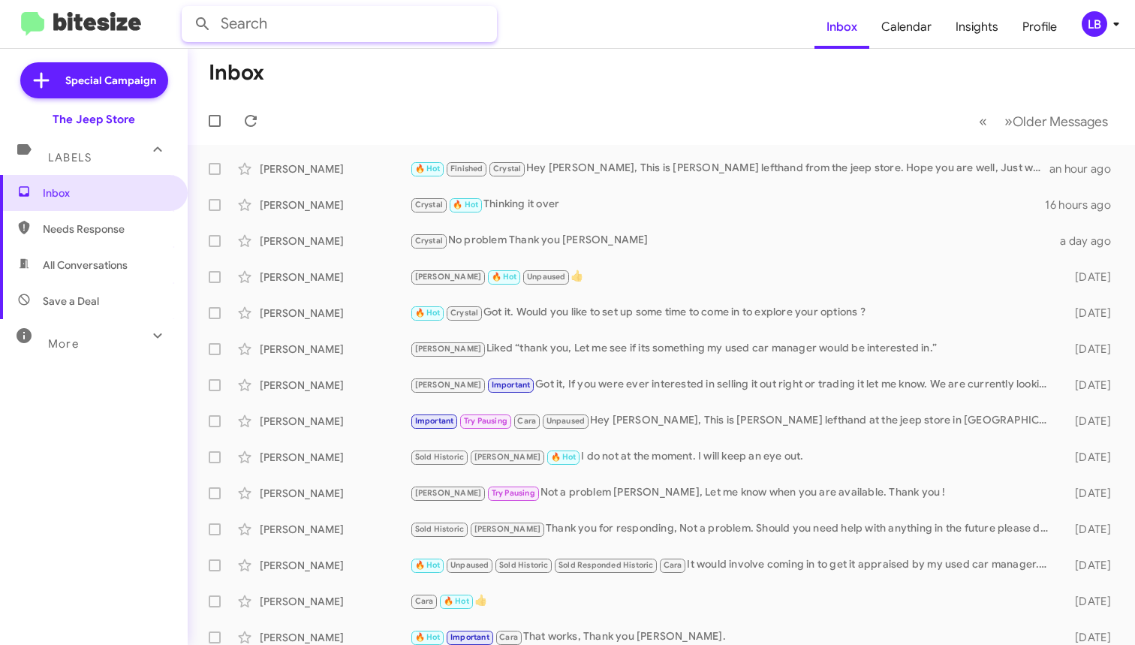
click at [394, 27] on input "text" at bounding box center [339, 24] width 315 height 36
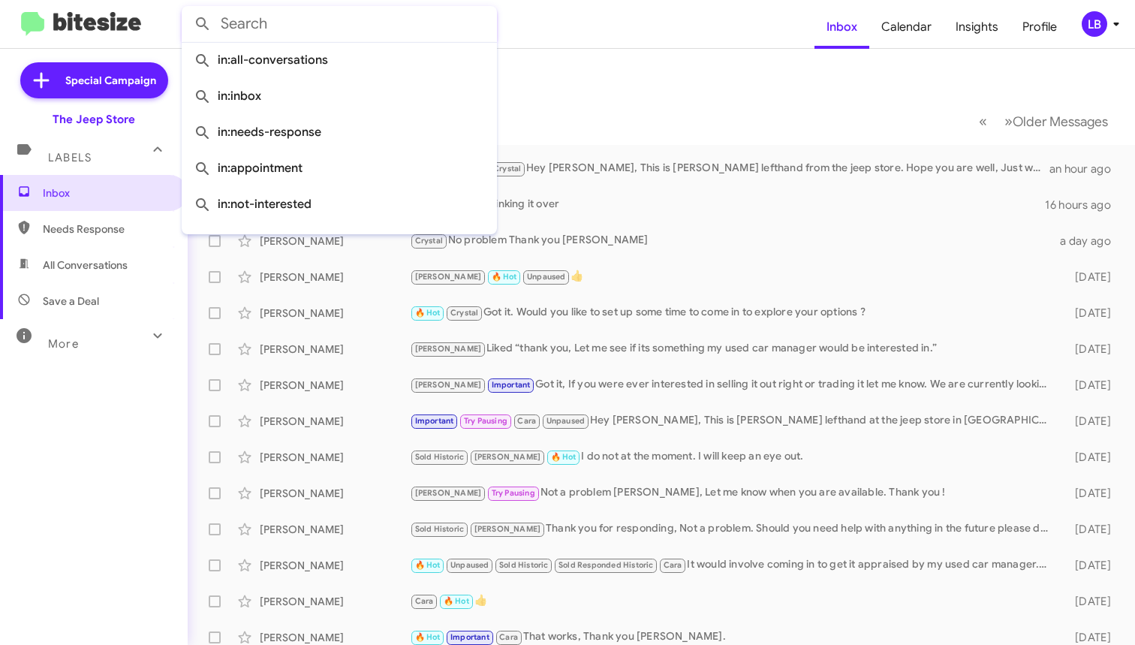
click at [661, 37] on form at bounding box center [498, 24] width 633 height 36
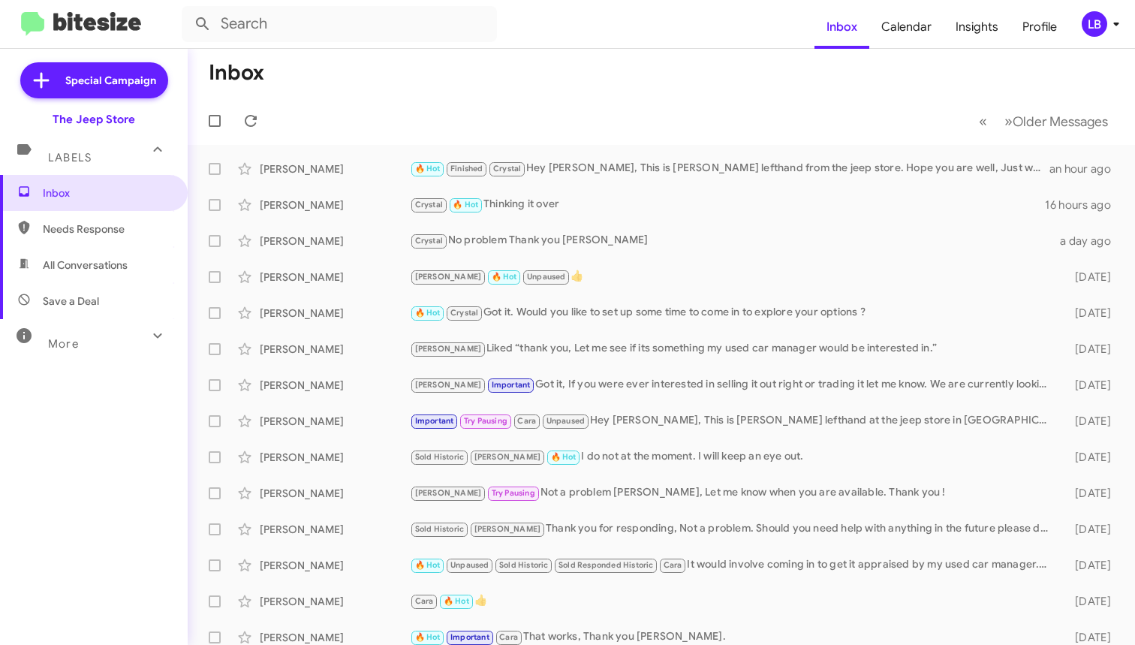
click at [92, 272] on span "All Conversations" at bounding box center [85, 265] width 85 height 15
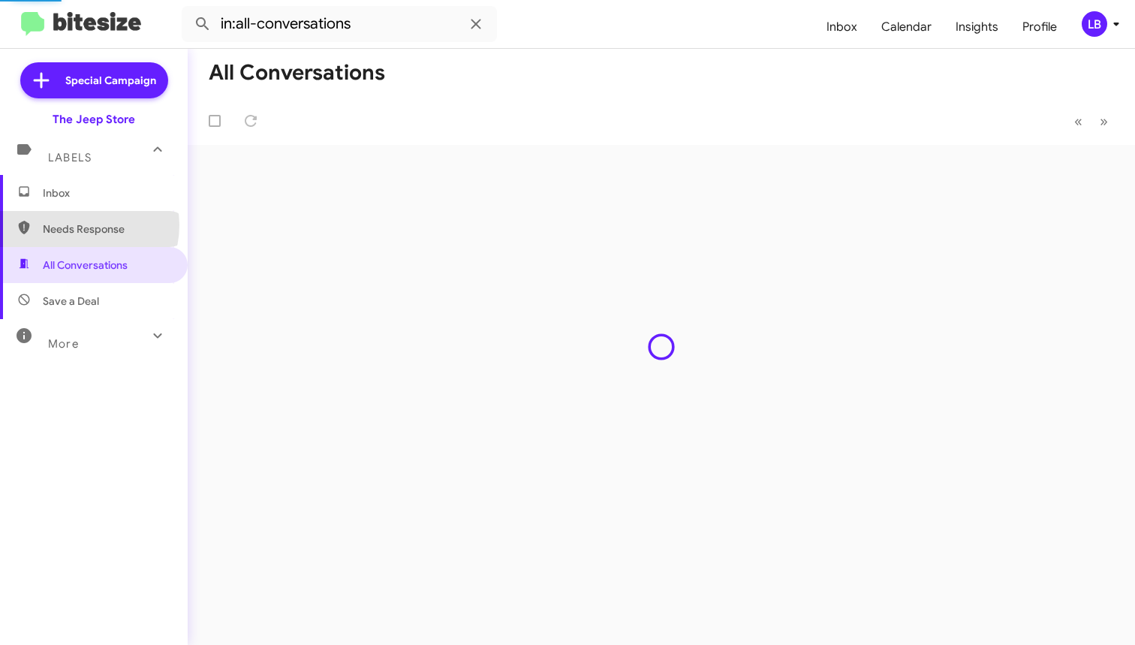
click at [80, 225] on span "Needs Response" at bounding box center [107, 229] width 128 height 15
type input "in:needs-response"
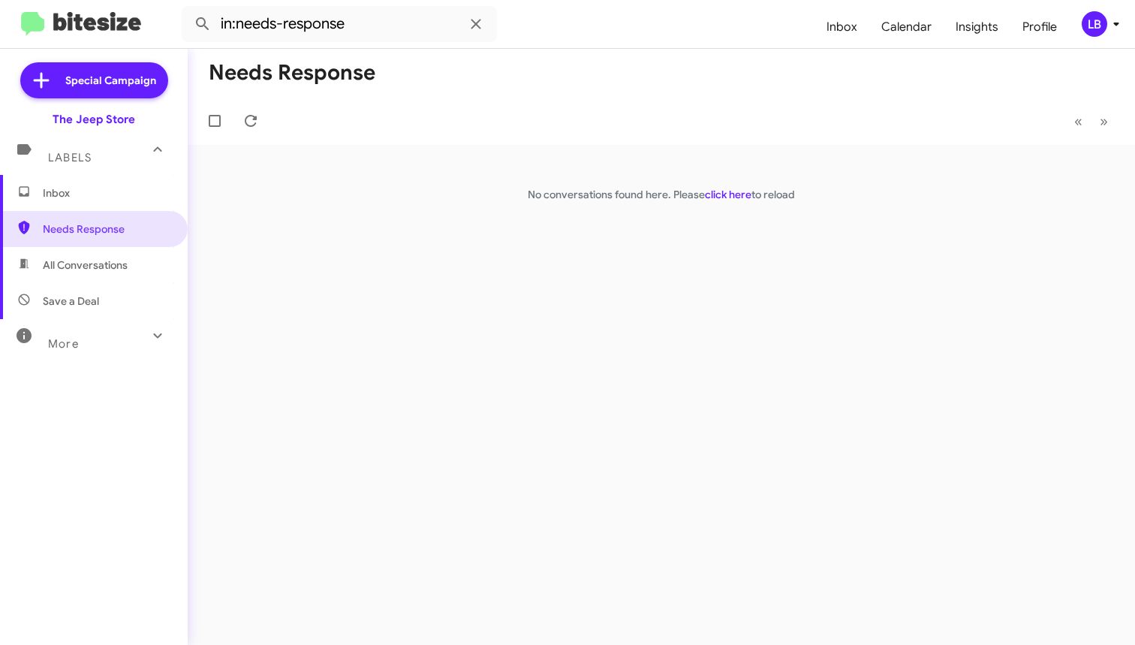
click at [89, 196] on span "Inbox" at bounding box center [107, 192] width 128 height 15
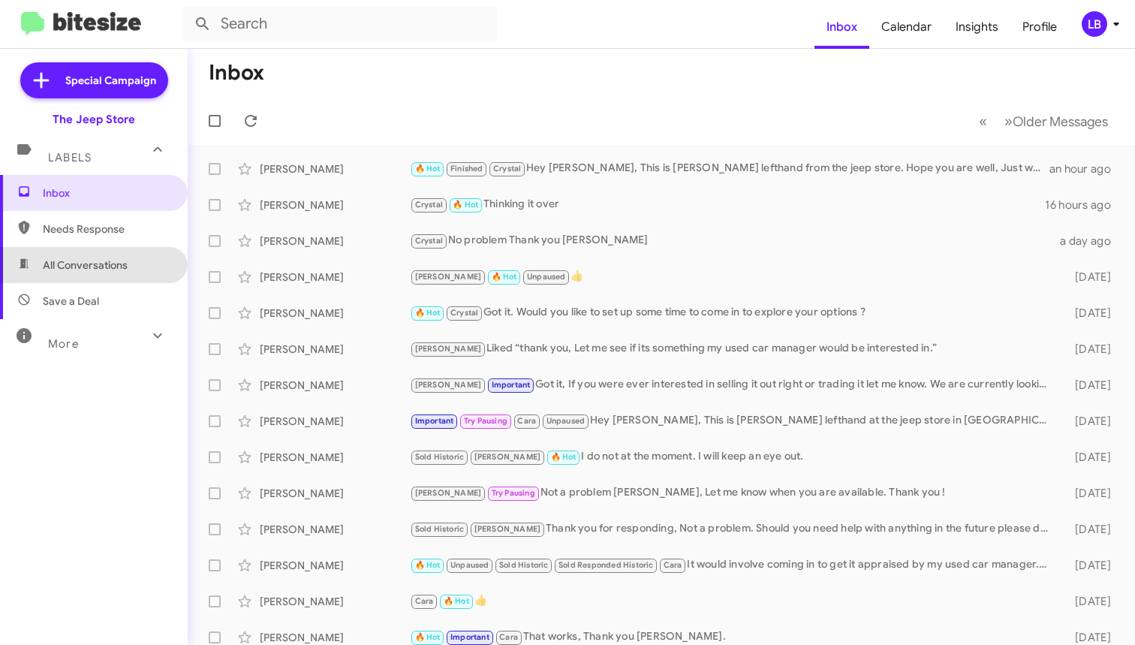
drag, startPoint x: 98, startPoint y: 266, endPoint x: 152, endPoint y: 240, distance: 60.1
click at [98, 266] on span "All Conversations" at bounding box center [85, 265] width 85 height 15
type input "in:all-conversations"
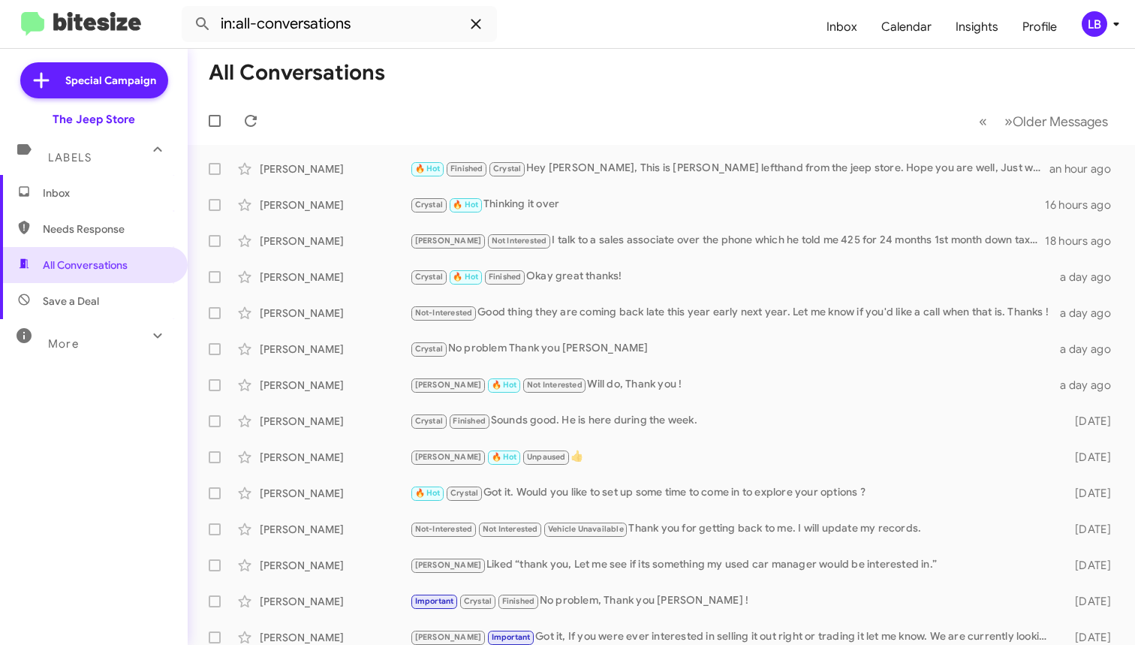
click at [475, 26] on icon at bounding box center [476, 24] width 18 height 18
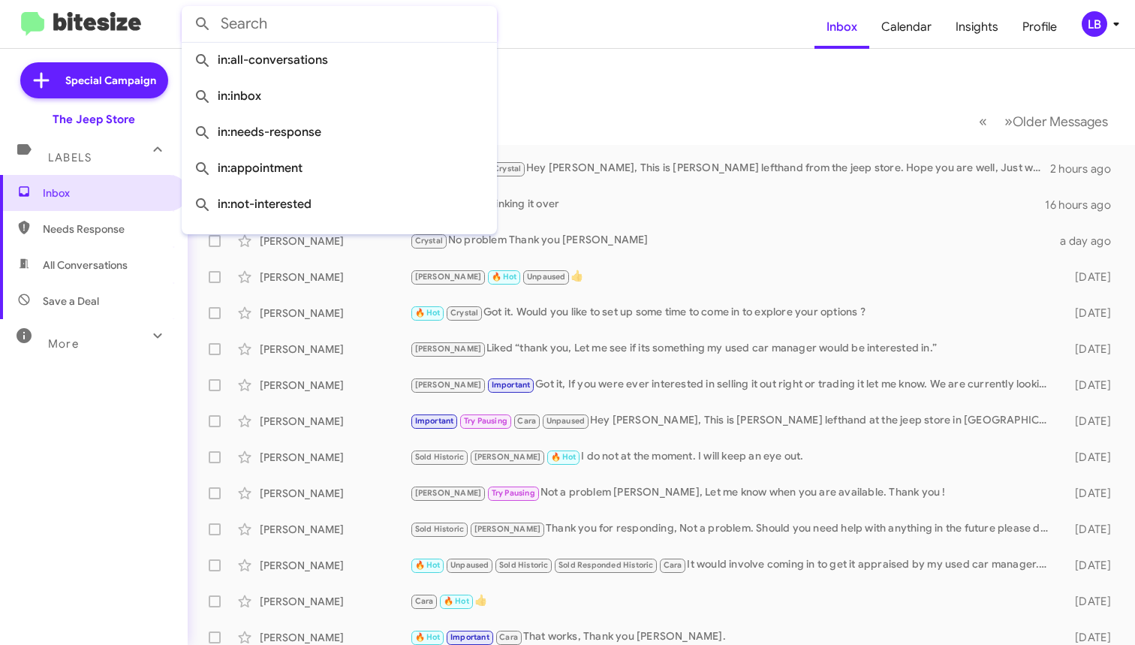
drag, startPoint x: 641, startPoint y: 83, endPoint x: 460, endPoint y: 50, distance: 184.0
click at [641, 83] on mat-toolbar-row "Inbox" at bounding box center [662, 73] width 948 height 48
click at [342, 28] on input "text" at bounding box center [339, 24] width 315 height 36
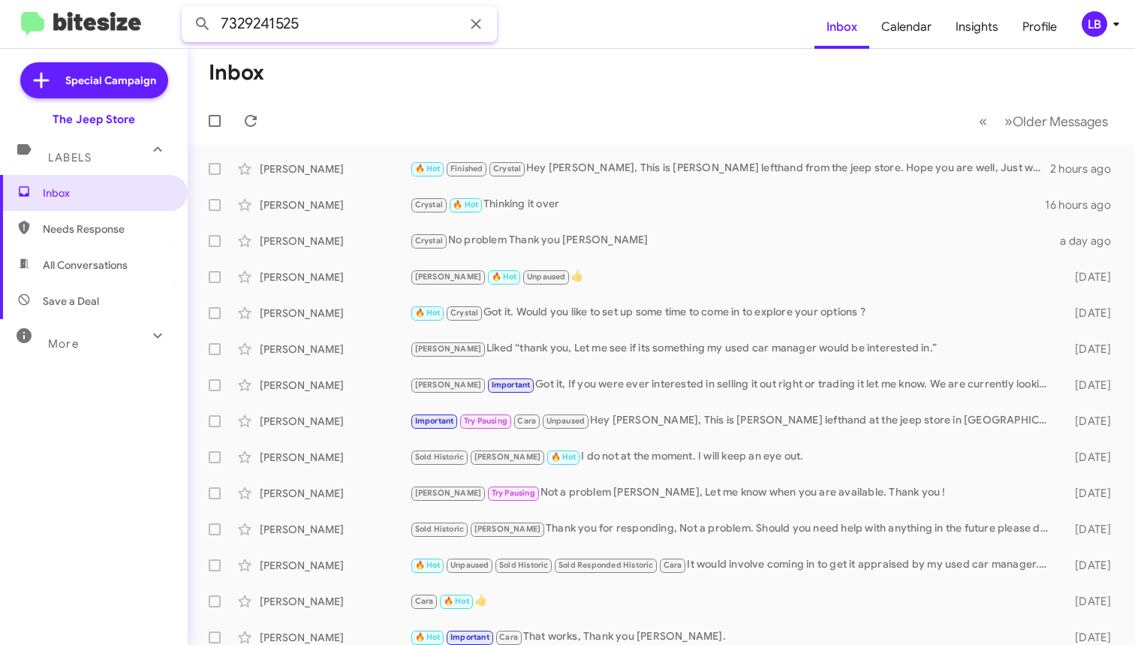
type input "7329241525"
click at [203, 24] on button at bounding box center [203, 24] width 30 height 30
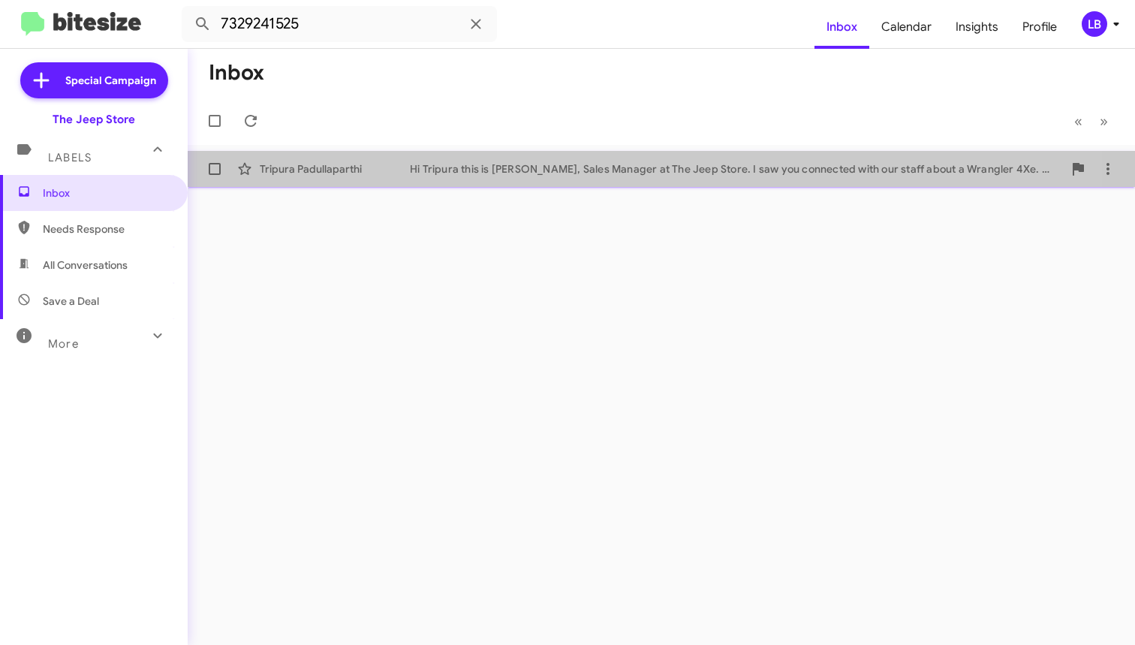
click at [356, 161] on div "Tripura Padullaparthi" at bounding box center [335, 168] width 150 height 15
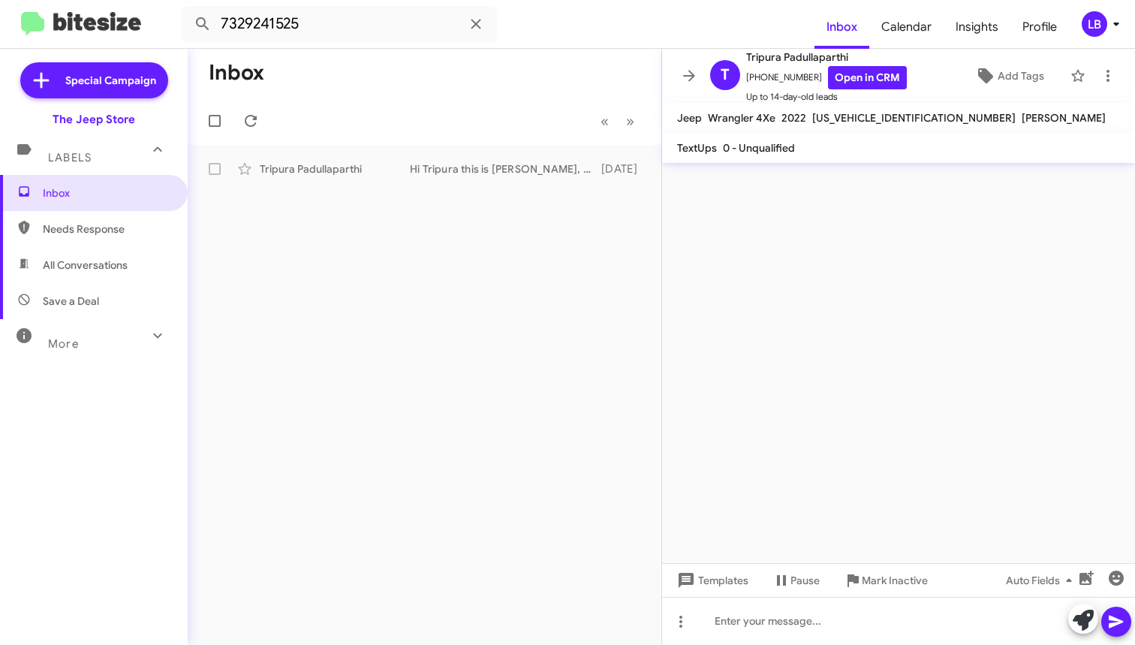
click at [860, 395] on cdk-virtual-scroll-viewport at bounding box center [898, 363] width 473 height 400
click at [790, 621] on div at bounding box center [898, 621] width 473 height 48
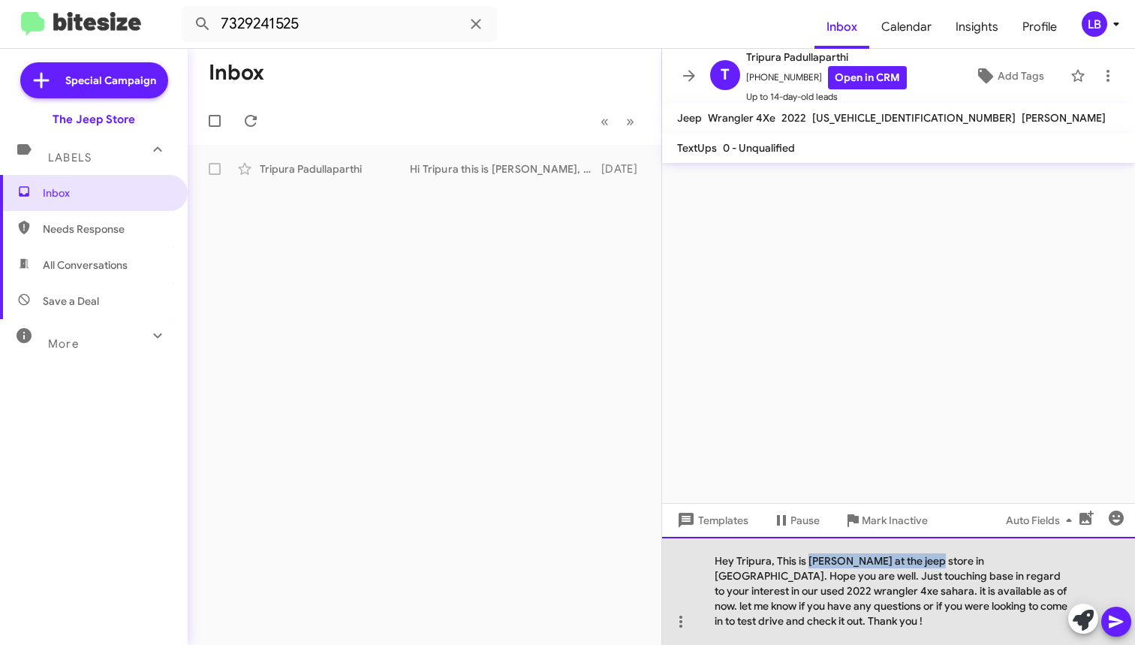
drag, startPoint x: 810, startPoint y: 553, endPoint x: 920, endPoint y: 554, distance: 110.4
click at [920, 554] on div "Hey Tripura, This is lou at the jeep store in ocean township. Hope you are well…" at bounding box center [898, 591] width 473 height 108
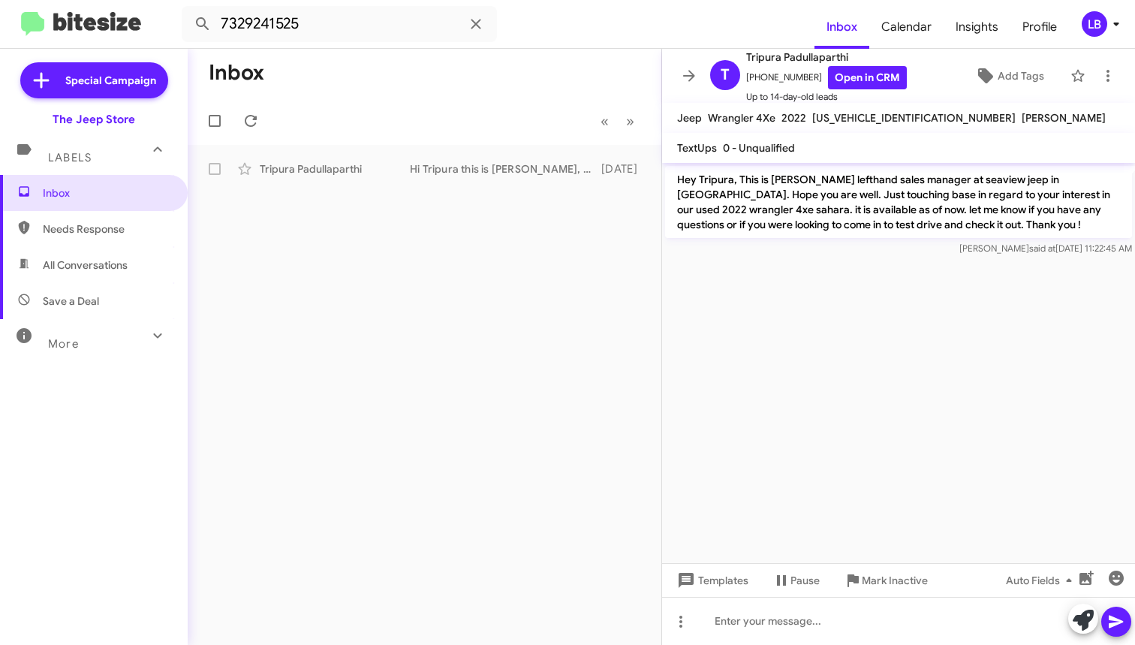
drag, startPoint x: 399, startPoint y: 86, endPoint x: 327, endPoint y: 56, distance: 78.4
click at [390, 86] on mat-toolbar-row "Inbox" at bounding box center [425, 73] width 474 height 48
click at [357, 28] on input "7329241525" at bounding box center [339, 24] width 315 height 36
drag, startPoint x: 171, startPoint y: -13, endPoint x: -34, endPoint y: -29, distance: 205.7
click at [0, 0] on html "7329241525 Inbox Calendar Insights Profile LB Special Campaign The Jeep Store L…" at bounding box center [567, 322] width 1135 height 645
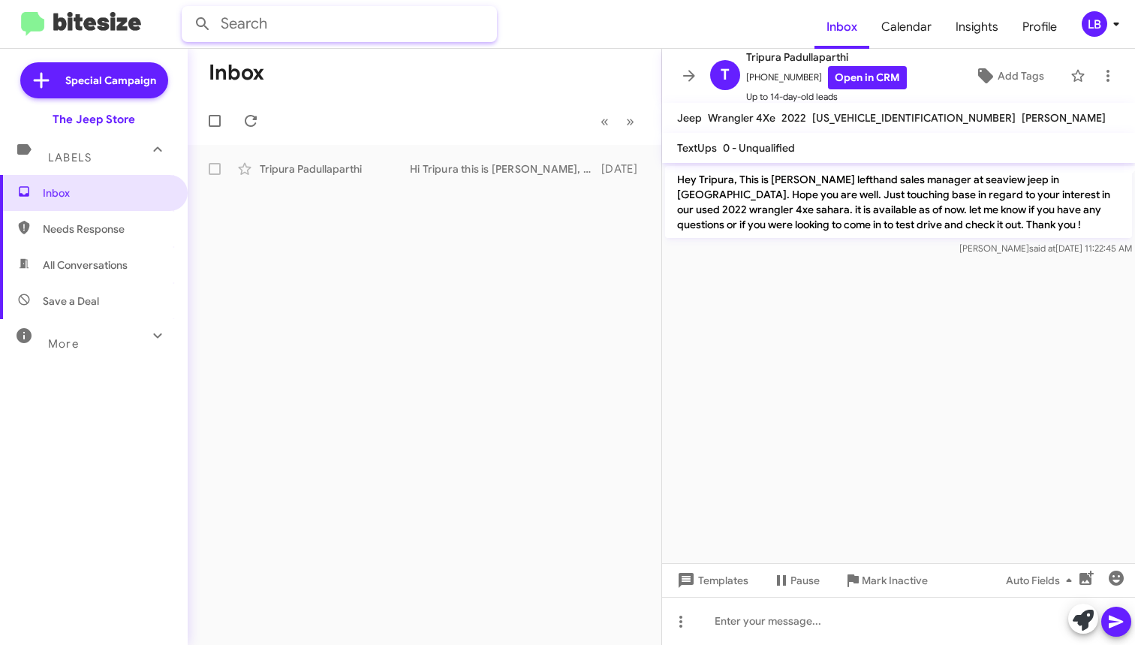
click at [203, 24] on button at bounding box center [203, 24] width 30 height 30
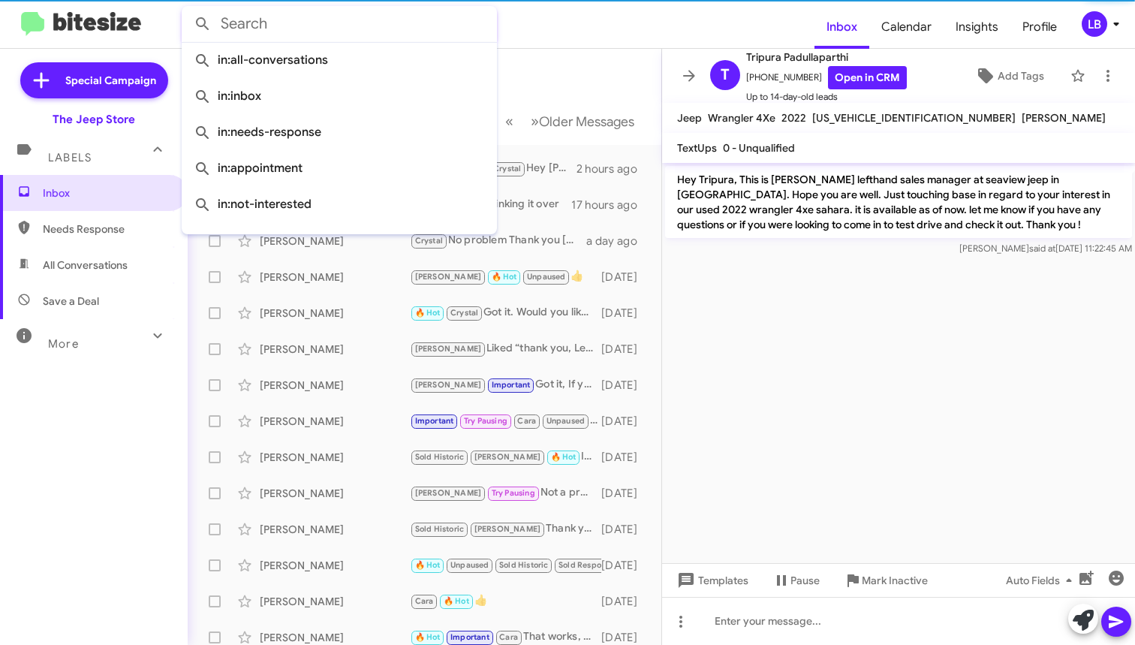
click at [550, 95] on mat-toolbar-row "Inbox" at bounding box center [425, 73] width 474 height 48
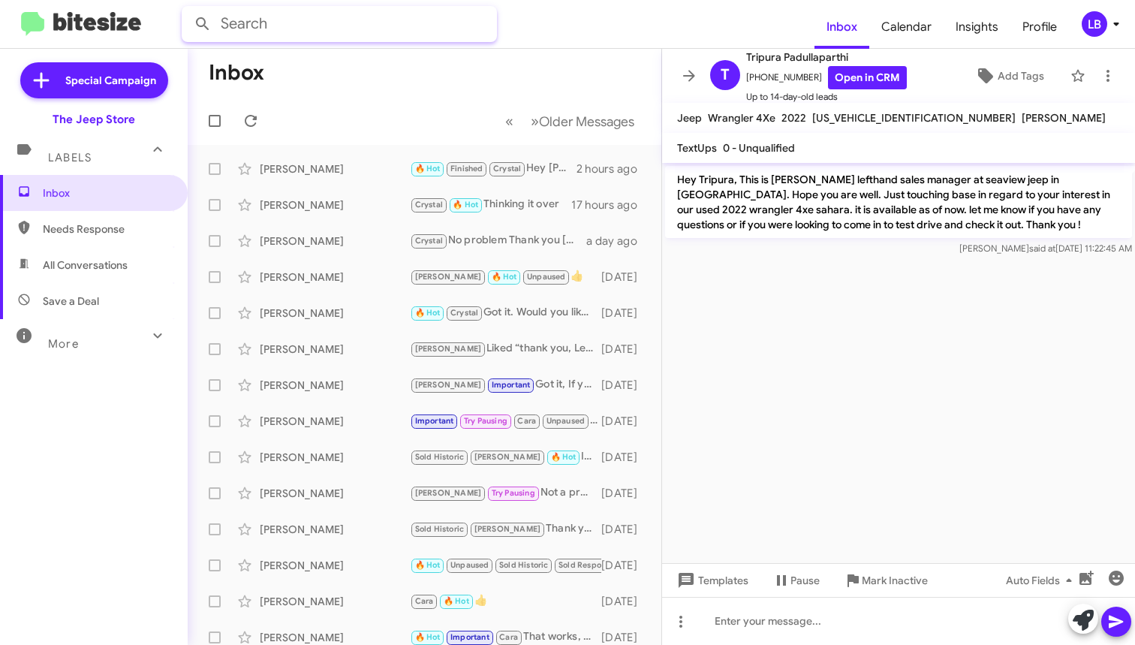
click at [309, 6] on input "text" at bounding box center [339, 24] width 315 height 36
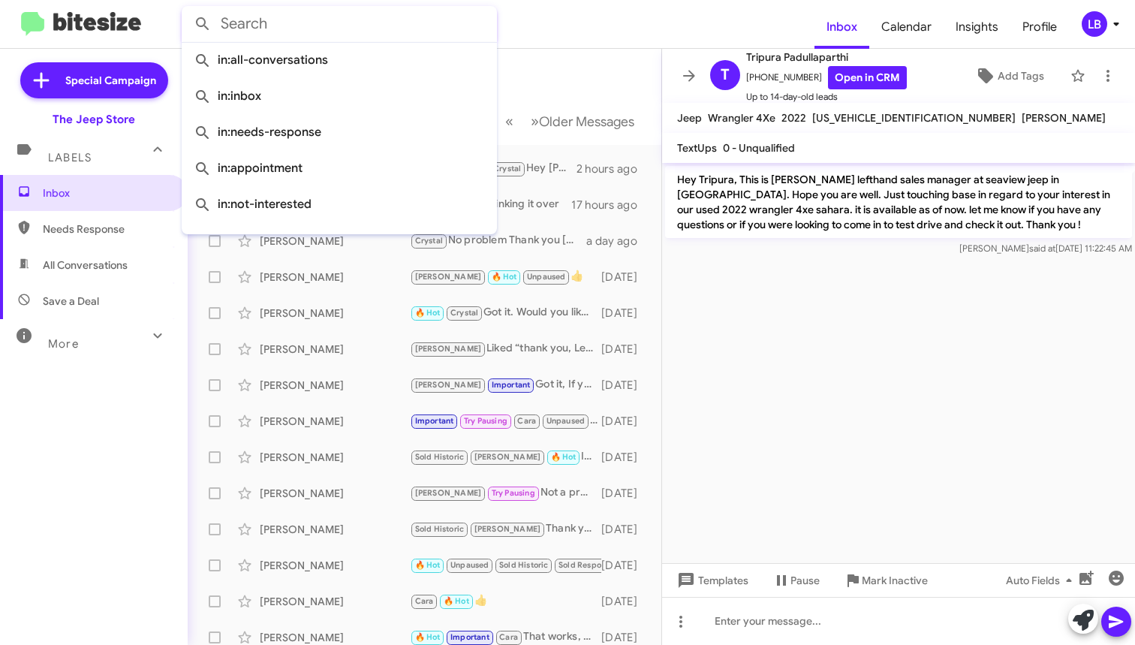
paste input "chris dalessio"
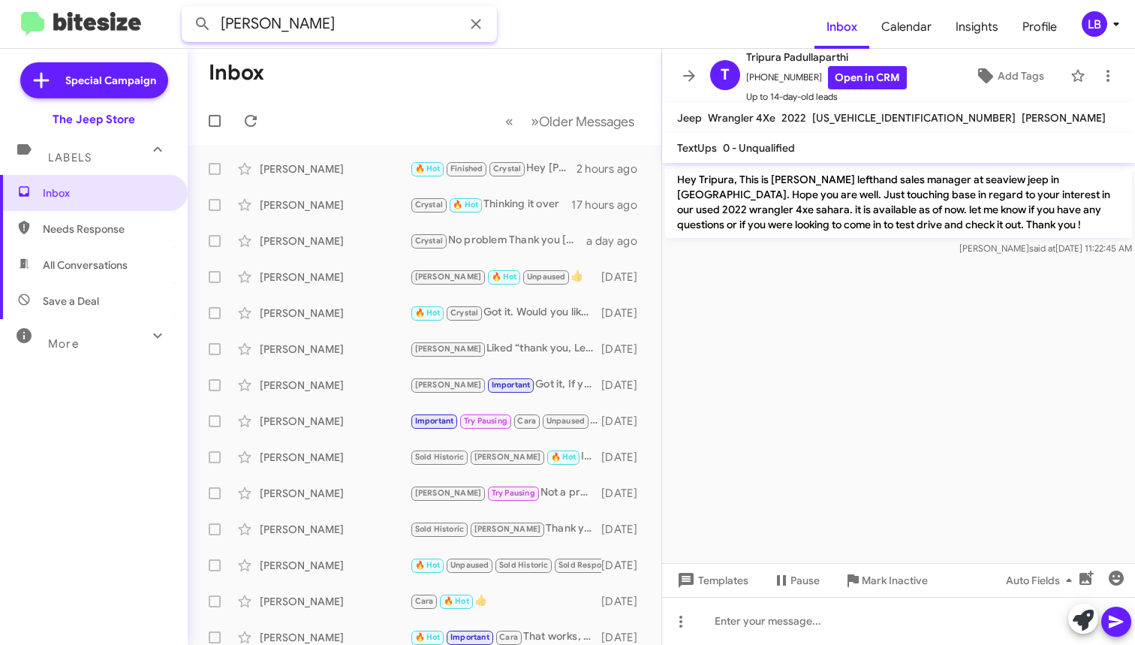
type input "chris dalessio"
click at [203, 24] on button at bounding box center [203, 24] width 30 height 30
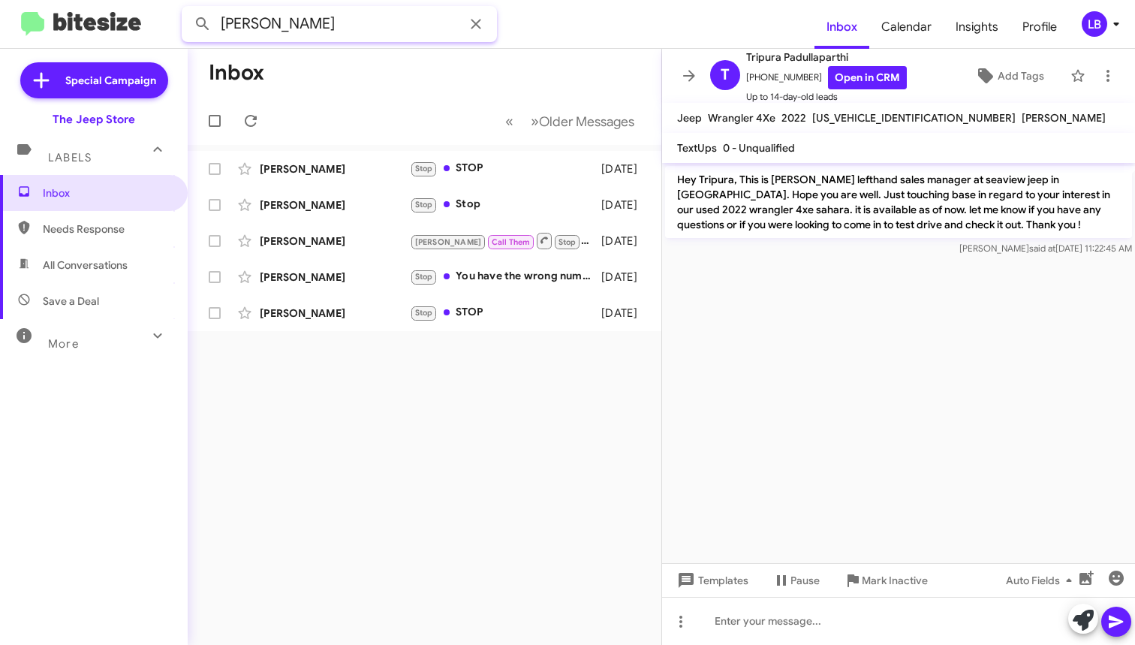
click at [331, 26] on input "chris dalessio" at bounding box center [339, 24] width 315 height 36
click at [116, 0] on html "chris dalessio Inbox Calendar Insights Profile LB Special Campaign The Jeep Sto…" at bounding box center [567, 322] width 1135 height 645
click at [203, 24] on button at bounding box center [203, 24] width 30 height 30
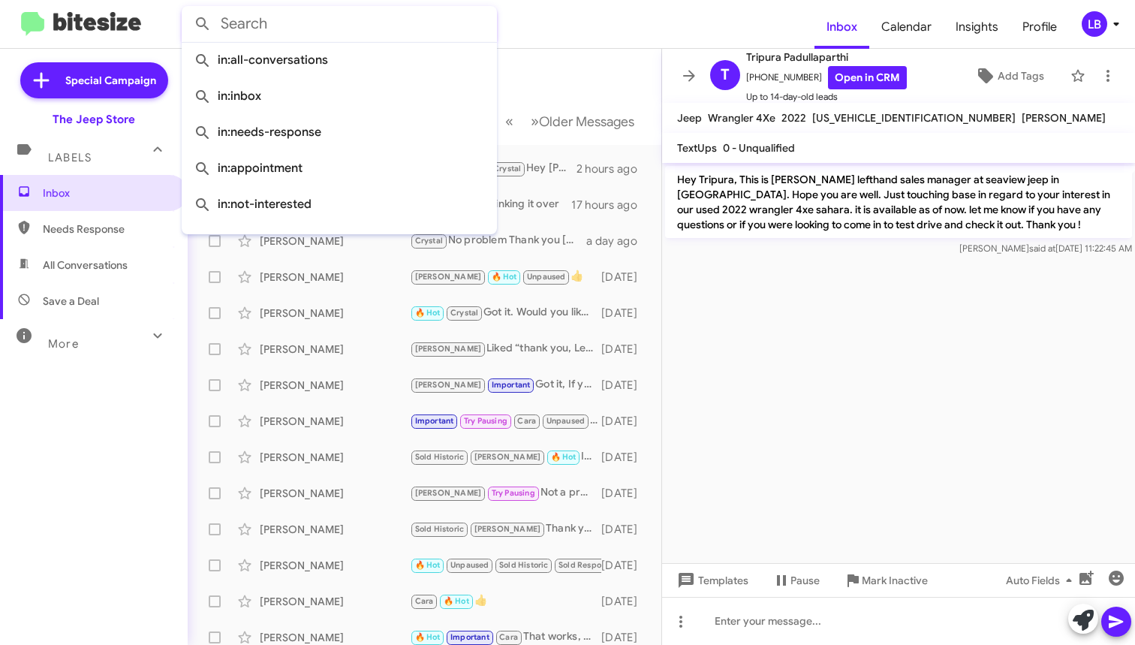
click at [582, 79] on mat-toolbar-row "Inbox" at bounding box center [425, 73] width 474 height 48
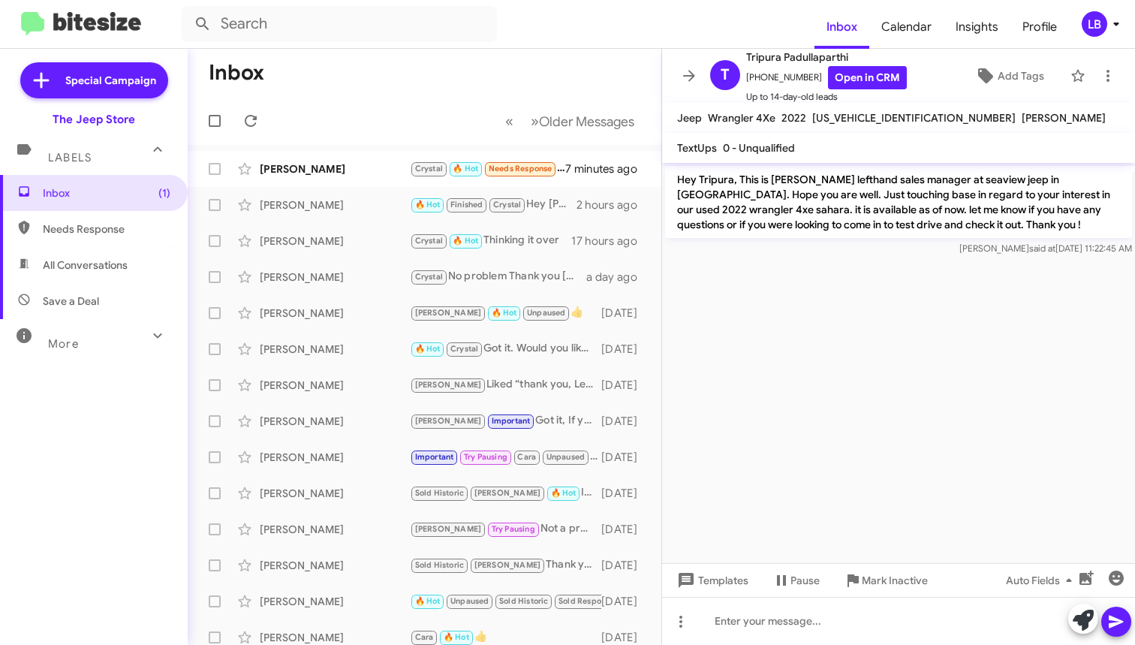
click at [348, 104] on mat-toolbar-row "« Previous » Next Older Messages" at bounding box center [425, 121] width 474 height 48
click at [442, 98] on mat-toolbar-row "« Previous » Next Older Messages" at bounding box center [425, 121] width 474 height 48
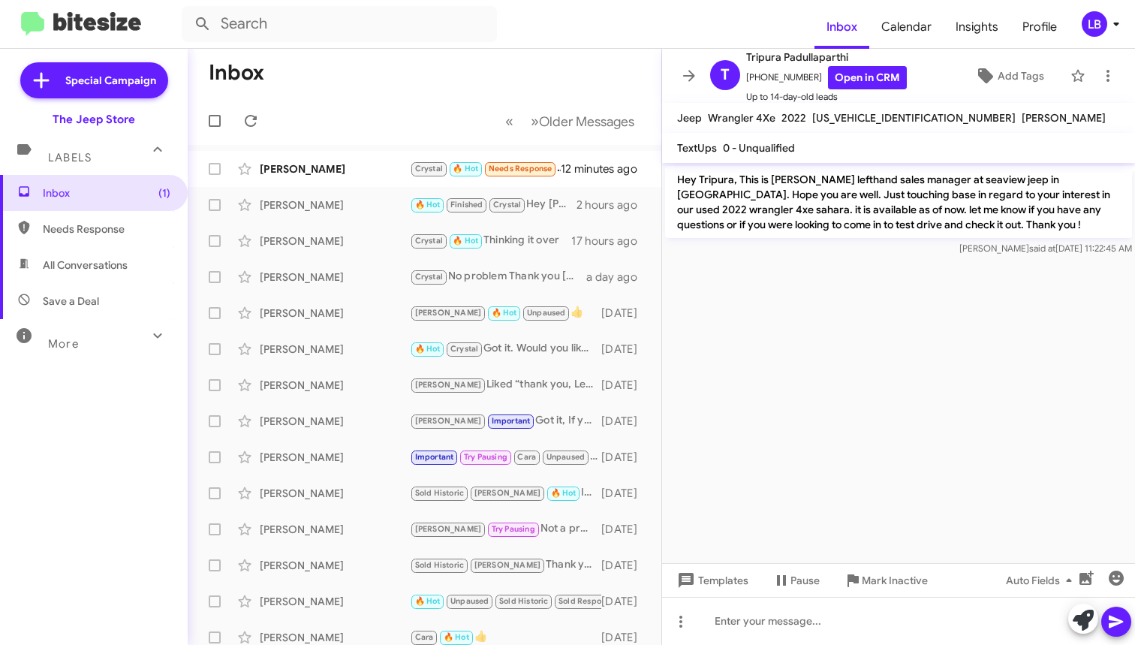
click at [432, 96] on mat-toolbar-row "Inbox" at bounding box center [425, 73] width 474 height 48
click at [405, 31] on input "text" at bounding box center [339, 24] width 315 height 36
type input "9179396518"
click at [203, 24] on button at bounding box center [203, 24] width 30 height 30
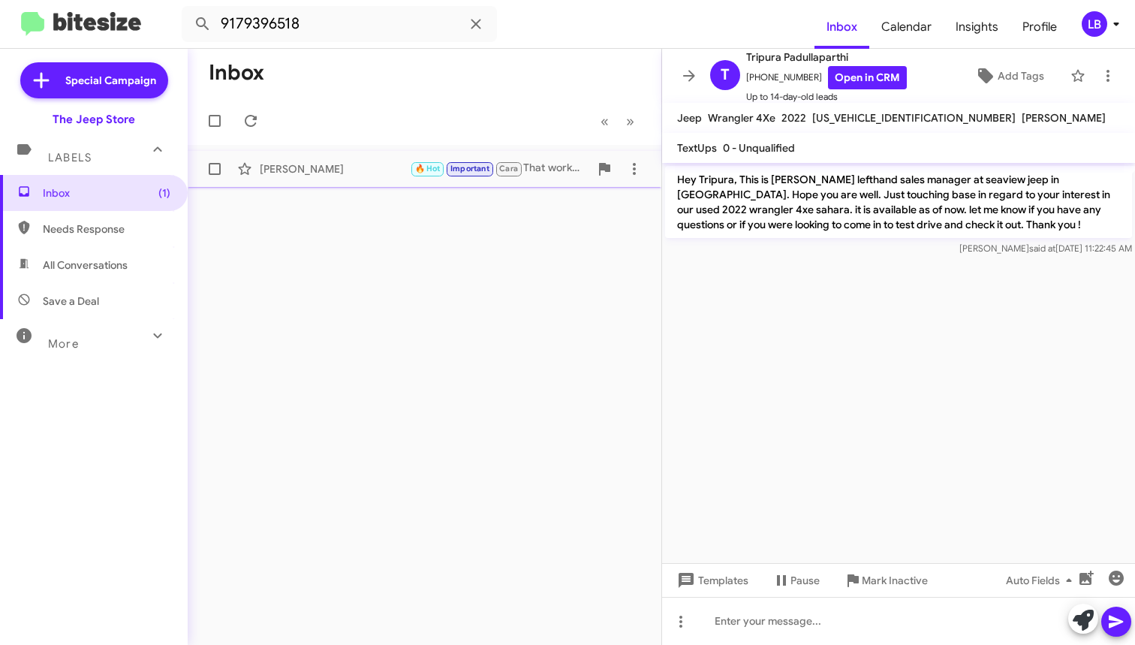
click at [348, 170] on div "[PERSON_NAME]" at bounding box center [335, 168] width 150 height 15
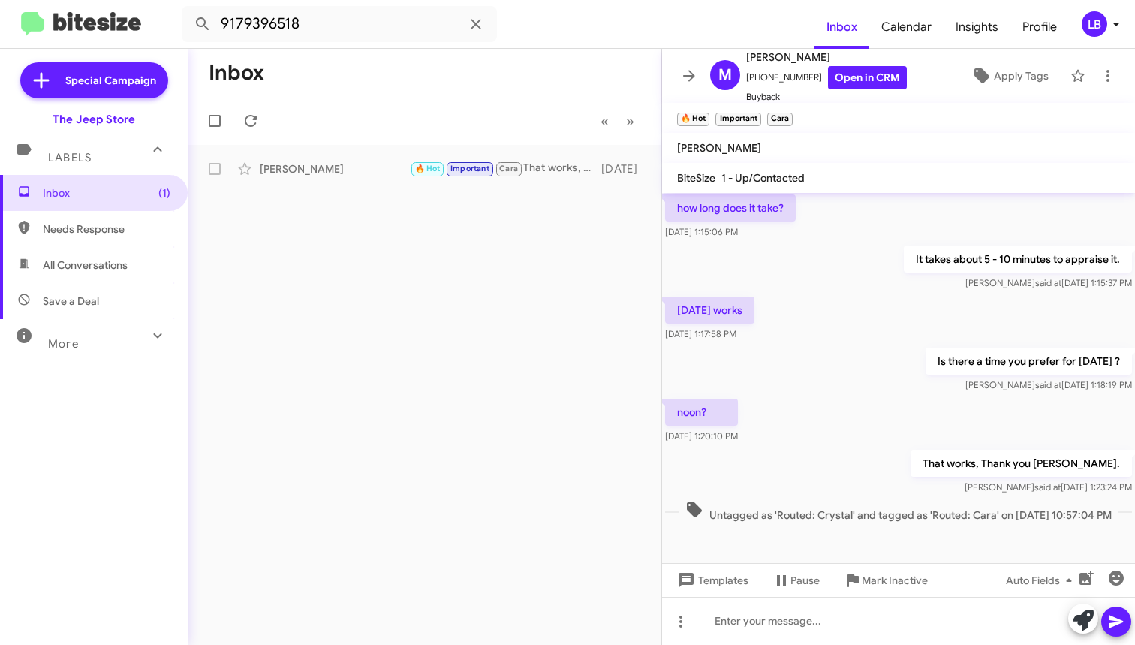
click at [873, 370] on div "Is there a time you prefer for friday ? Luis said at Oct 7, 2025, 1:18:19 PM" at bounding box center [898, 370] width 473 height 51
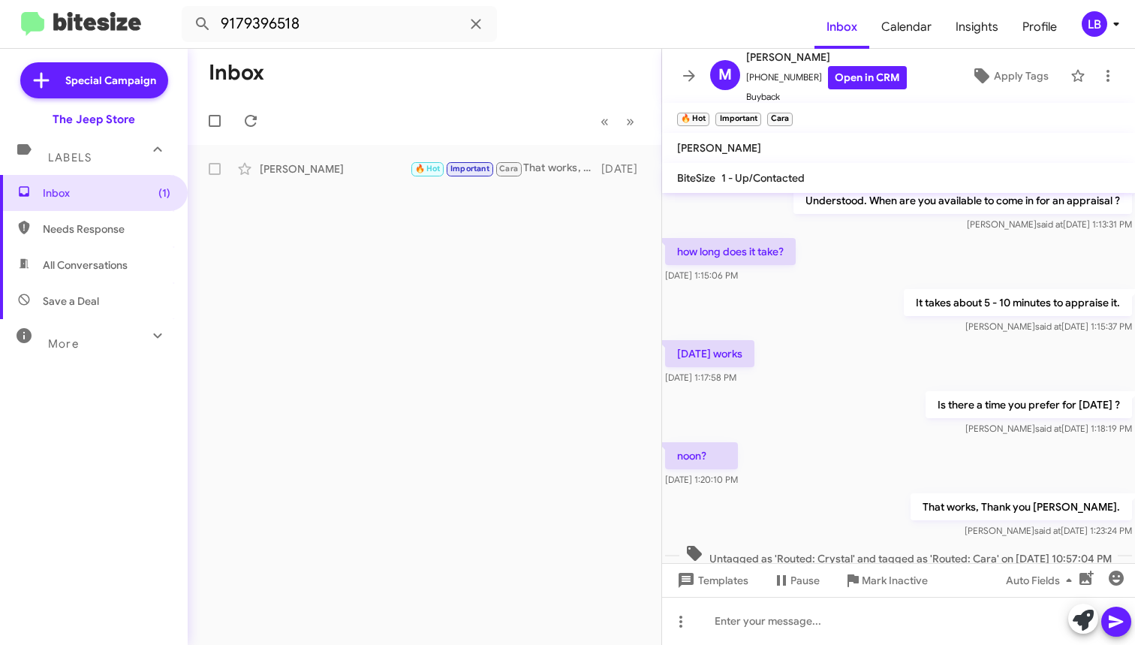
scroll to position [486, 0]
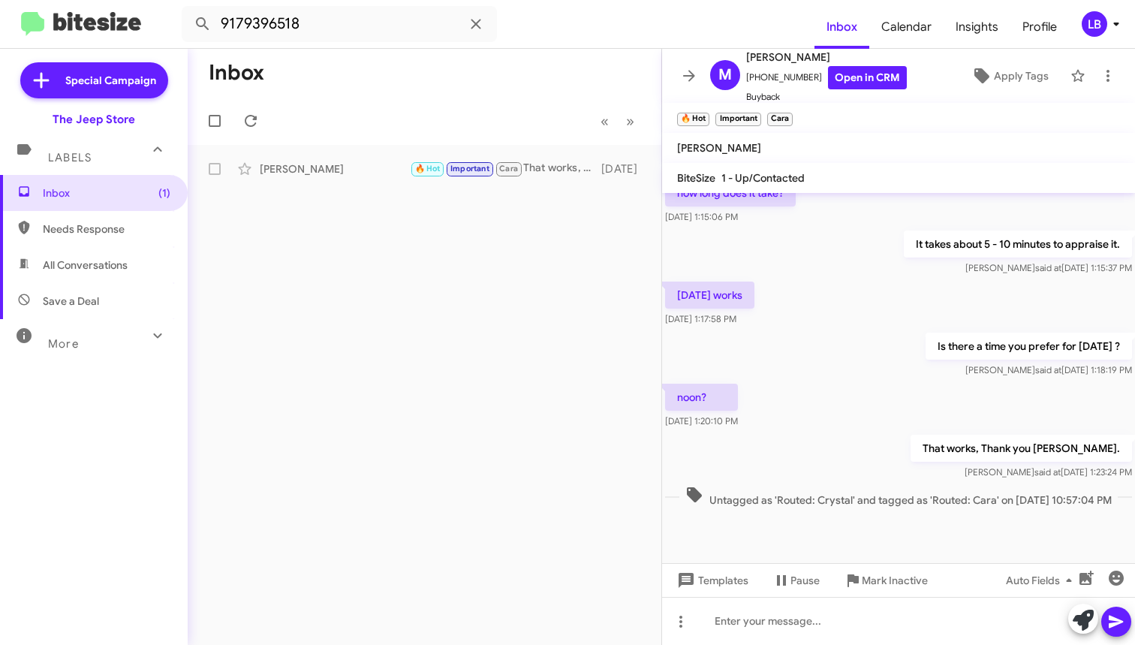
click at [838, 281] on div "friday works Oct 7, 2025, 1:17:58 PM" at bounding box center [898, 304] width 473 height 51
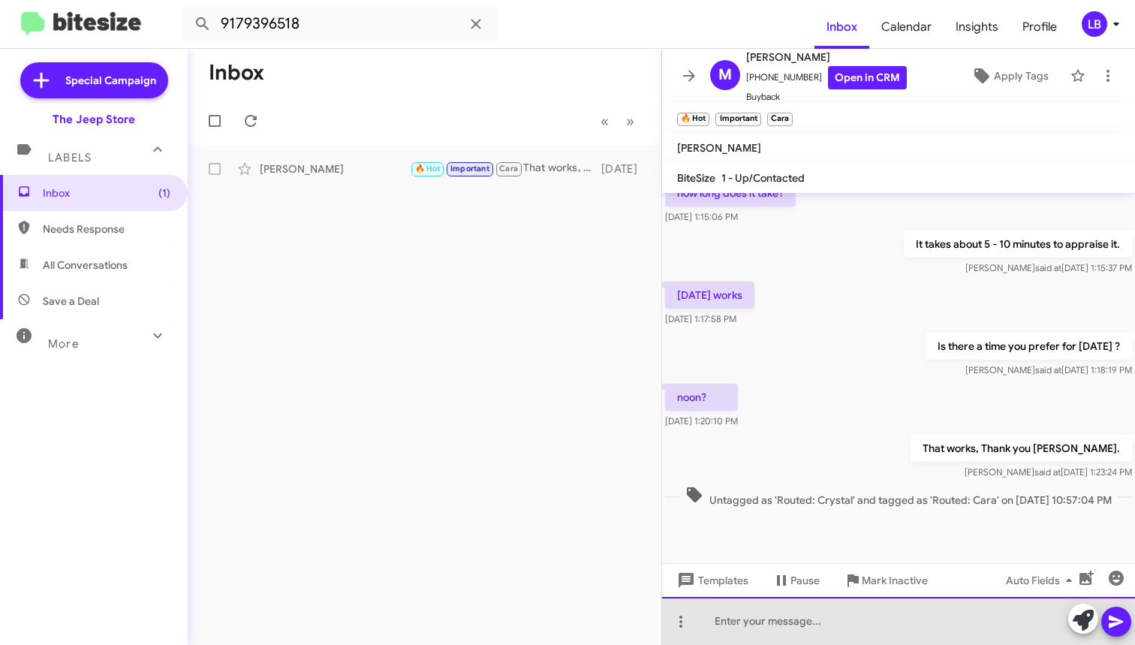
click at [831, 629] on div at bounding box center [898, 621] width 473 height 48
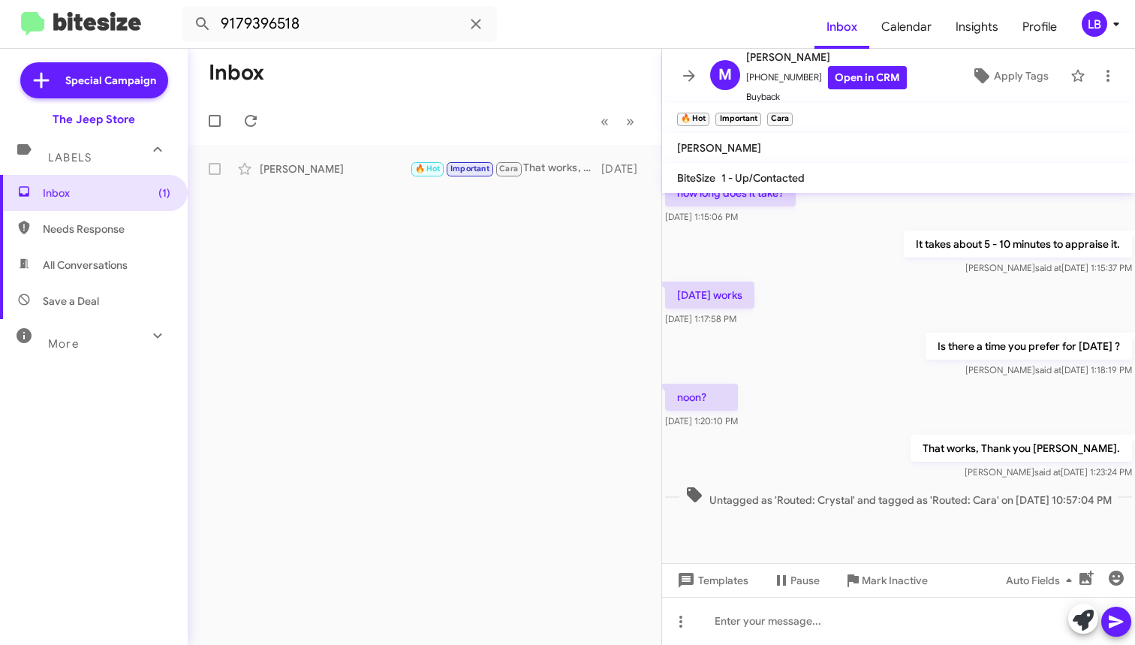
click at [389, 86] on mat-toolbar-row "Inbox" at bounding box center [425, 73] width 474 height 48
click at [136, 183] on span "Inbox (1)" at bounding box center [94, 193] width 188 height 36
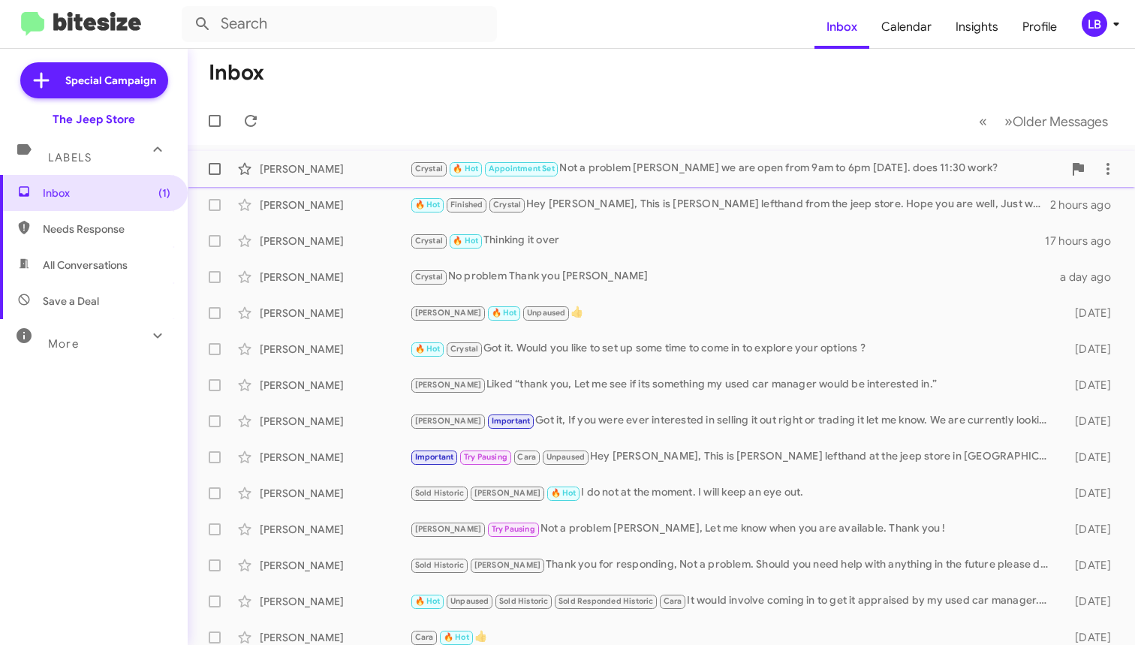
click at [724, 171] on div "Crystal 🔥 Hot Appointment Set Not a problem John we are open from 9am to 6pm to…" at bounding box center [736, 168] width 653 height 17
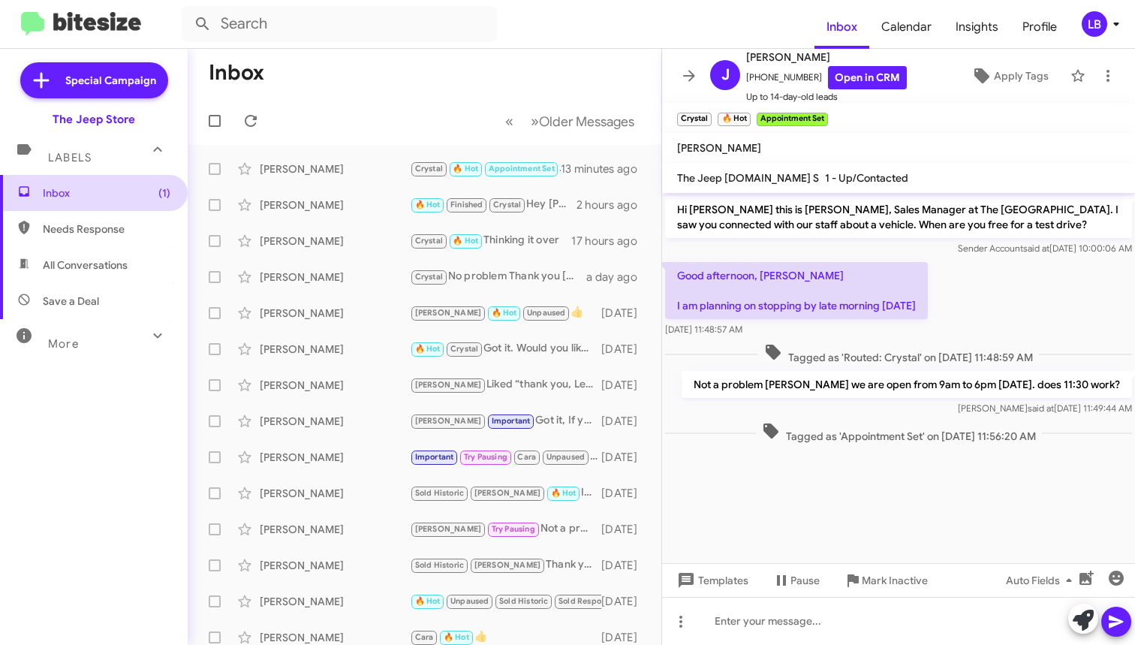
click at [125, 189] on span "Inbox (1)" at bounding box center [107, 192] width 128 height 15
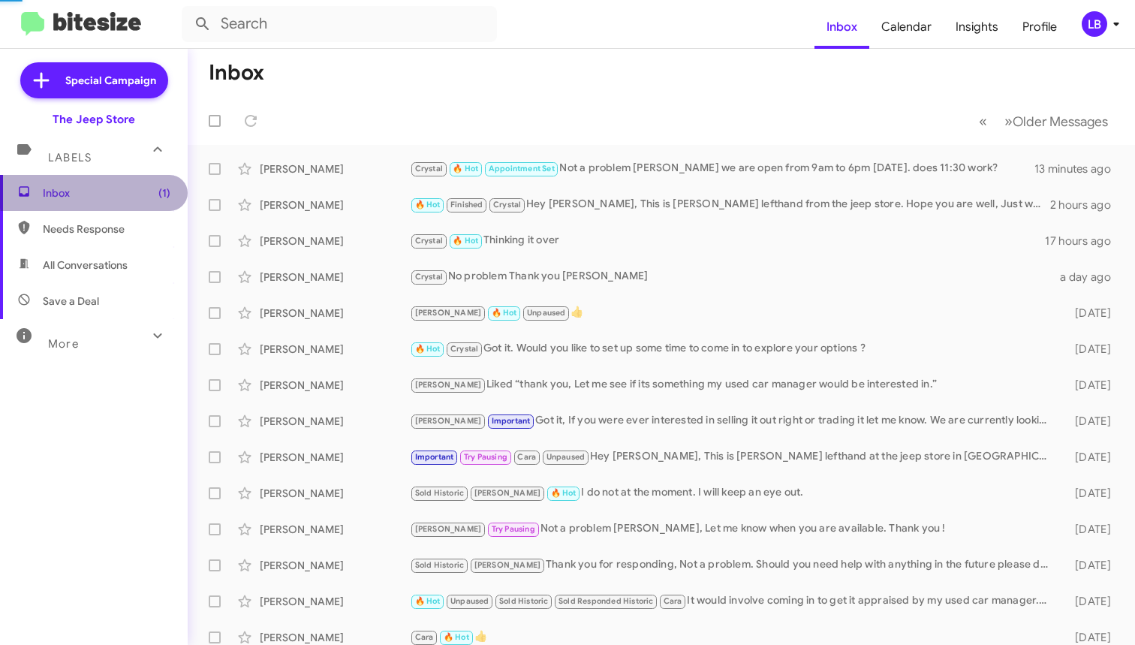
click at [125, 189] on span "Inbox (1)" at bounding box center [107, 192] width 128 height 15
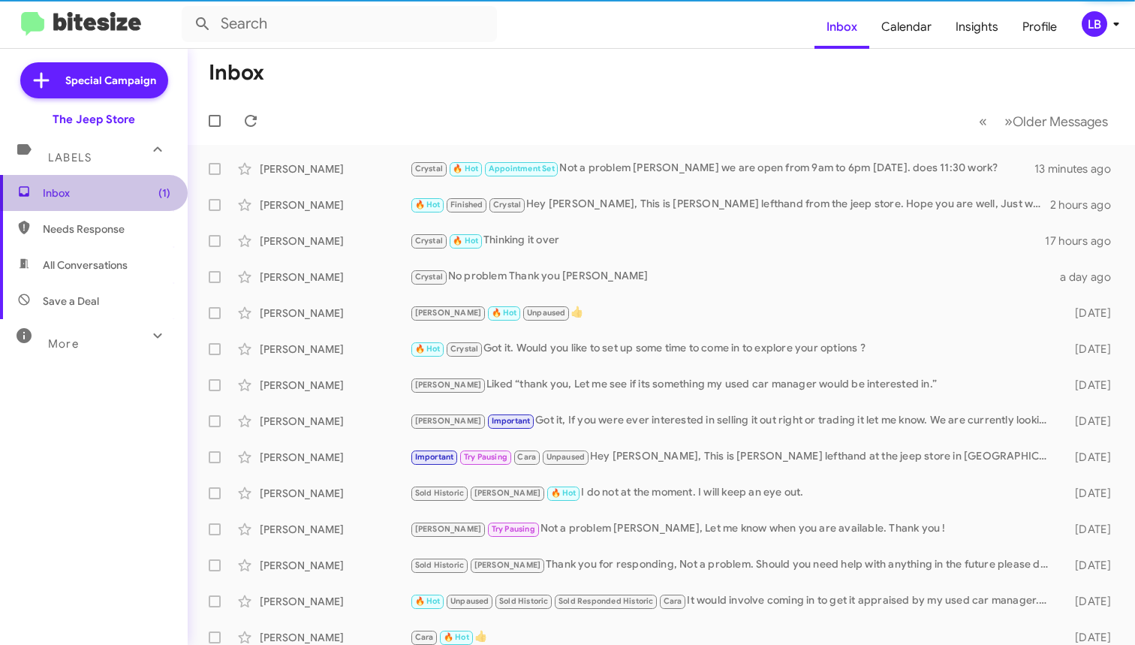
click at [125, 189] on span "Inbox (1)" at bounding box center [107, 192] width 128 height 15
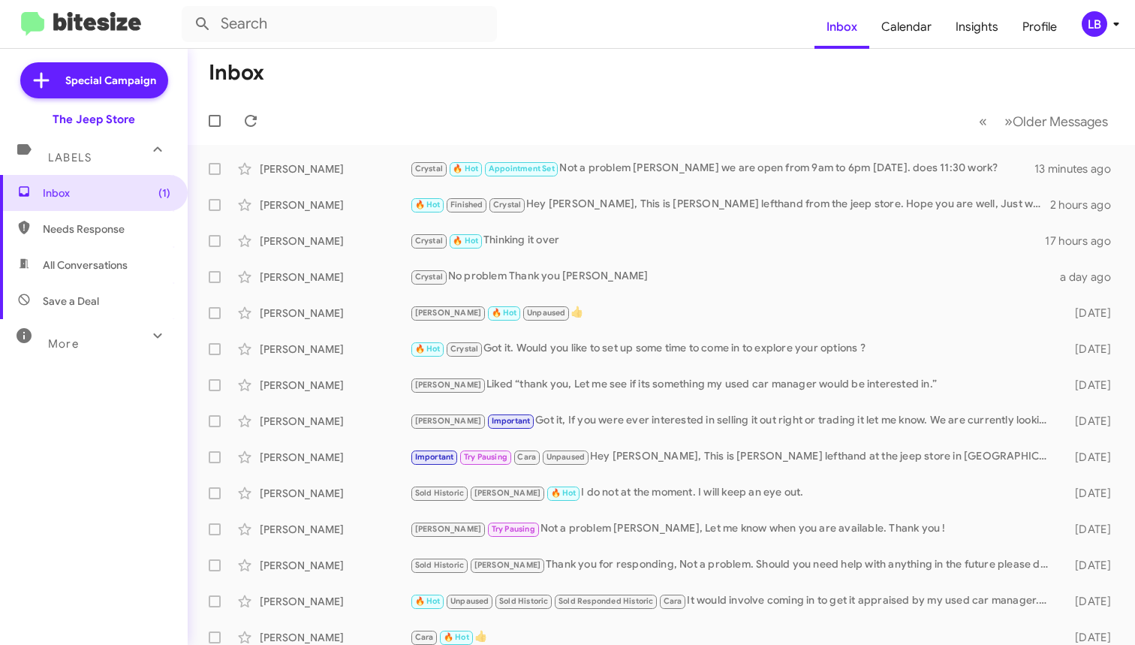
click at [111, 227] on span "Needs Response" at bounding box center [107, 229] width 128 height 15
type input "in:needs-response"
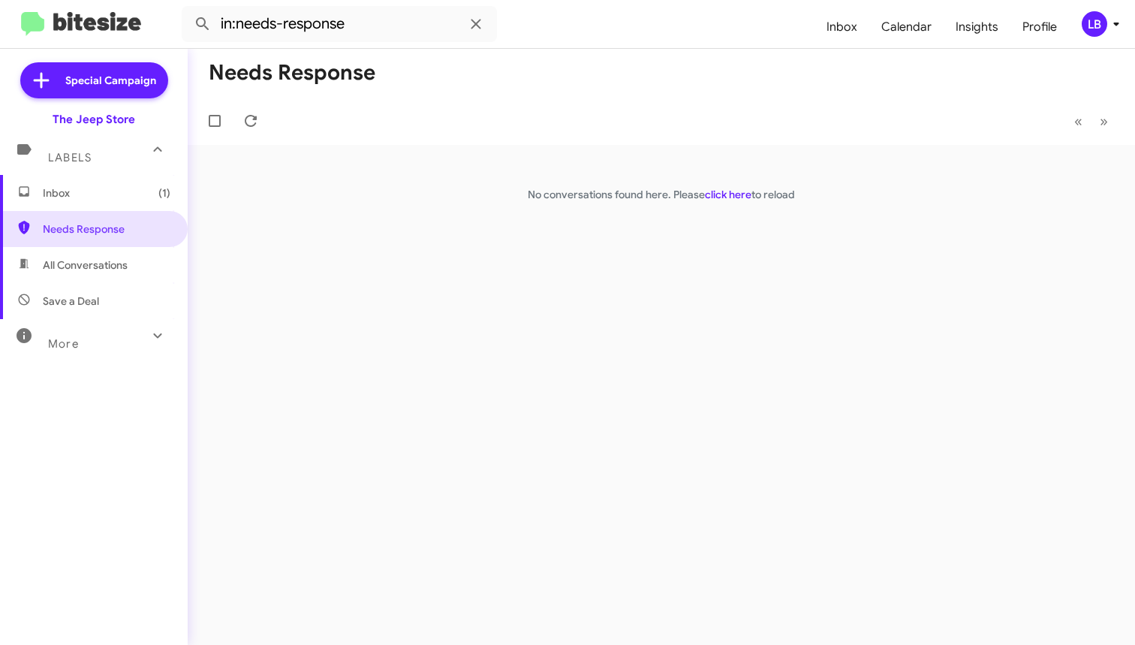
click at [77, 210] on span "Inbox (1)" at bounding box center [94, 193] width 188 height 36
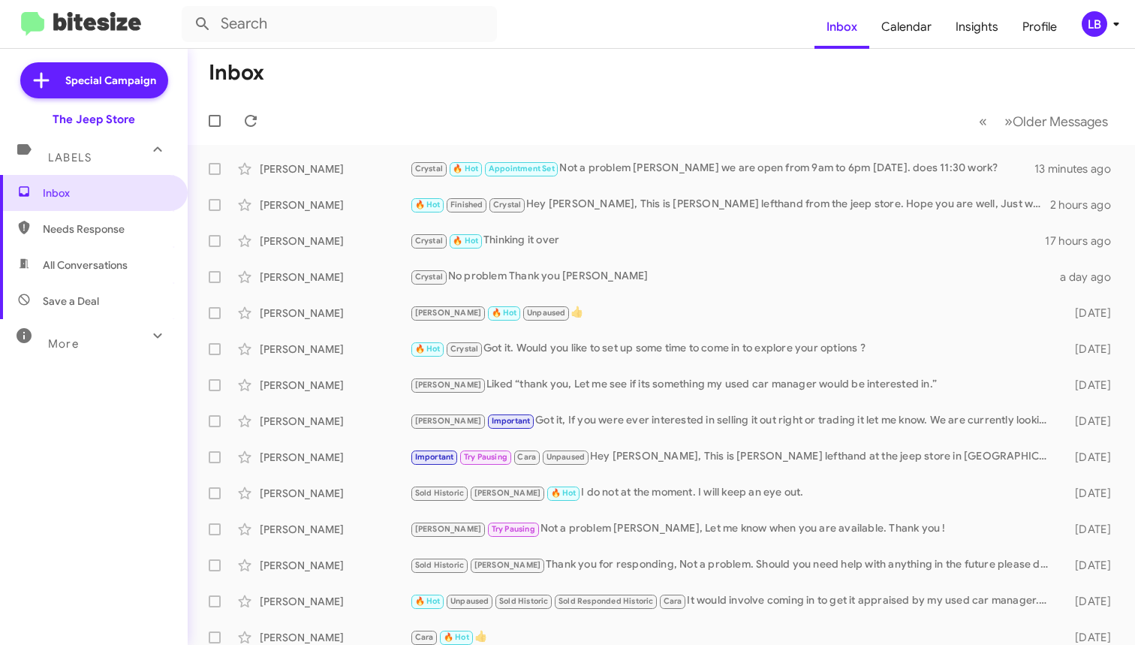
click at [372, 95] on mat-toolbar-row "Inbox" at bounding box center [662, 73] width 948 height 48
click at [62, 261] on span "All Conversations" at bounding box center [85, 265] width 85 height 15
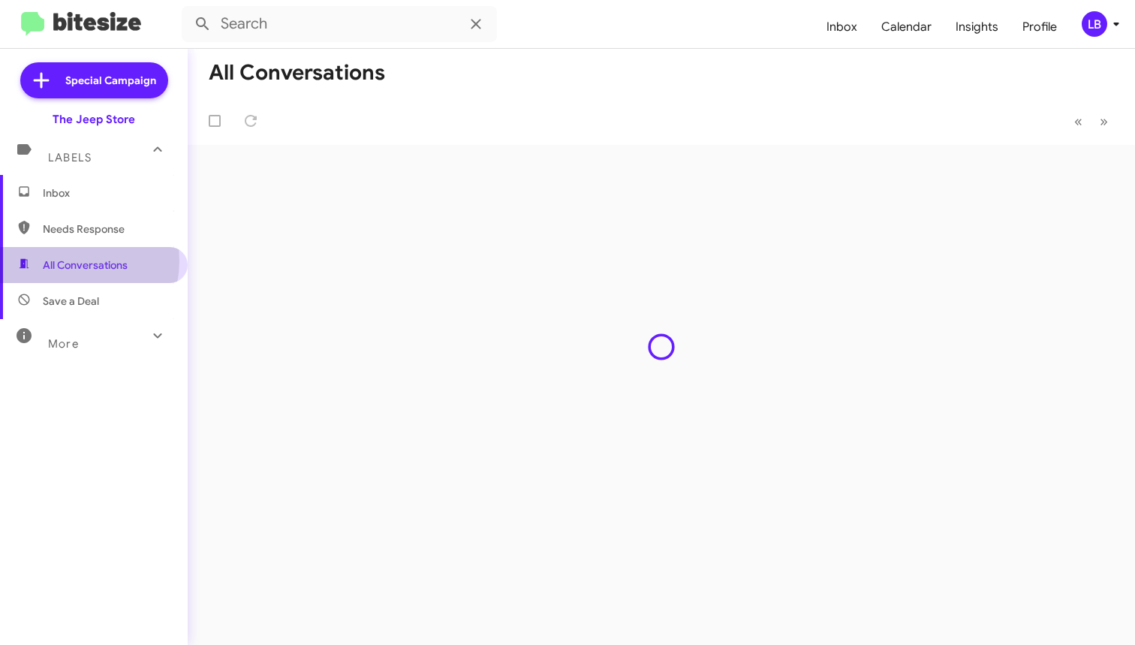
type input "in:all-conversations"
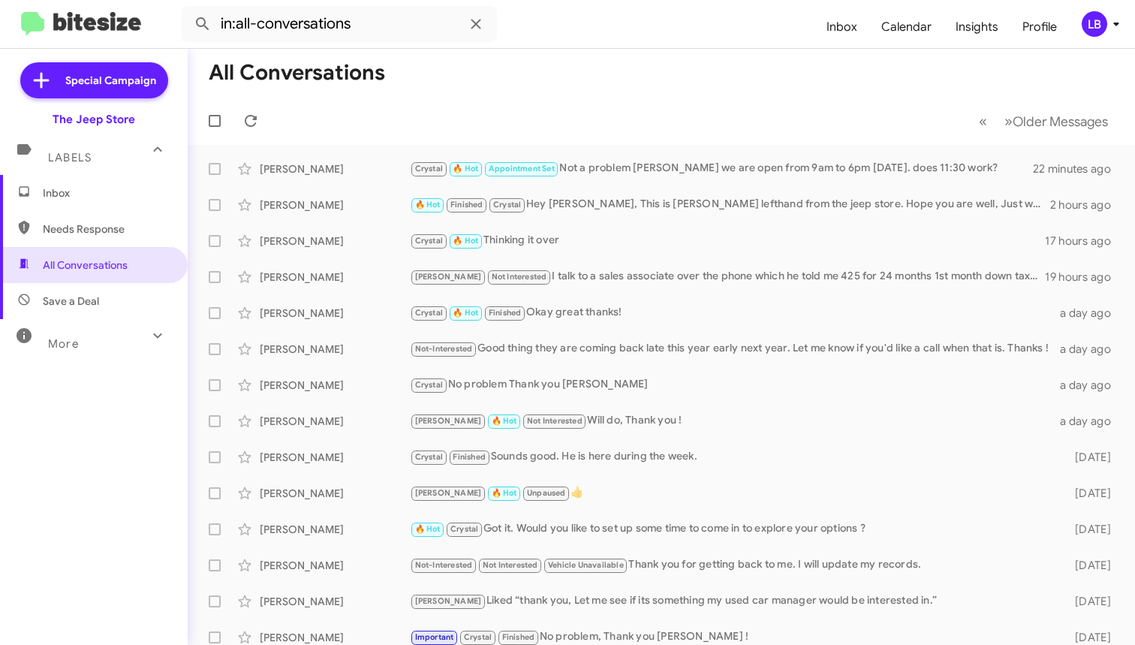
click at [572, 65] on mat-toolbar-row "All Conversations" at bounding box center [662, 73] width 948 height 48
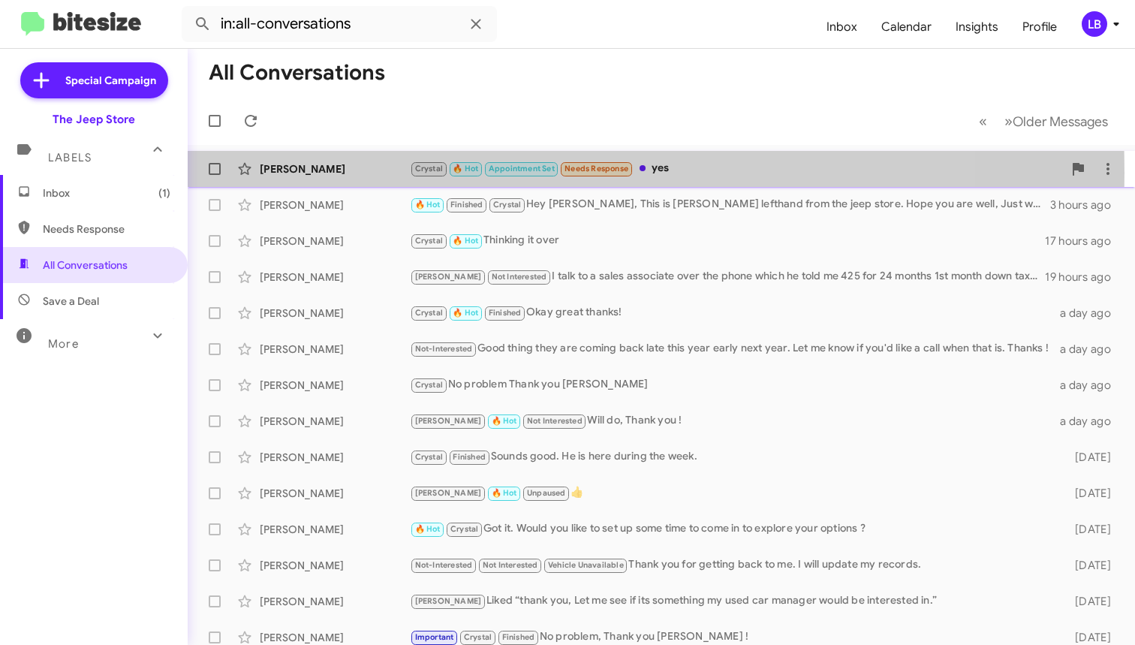
click at [287, 173] on div "John Emilio" at bounding box center [335, 168] width 150 height 15
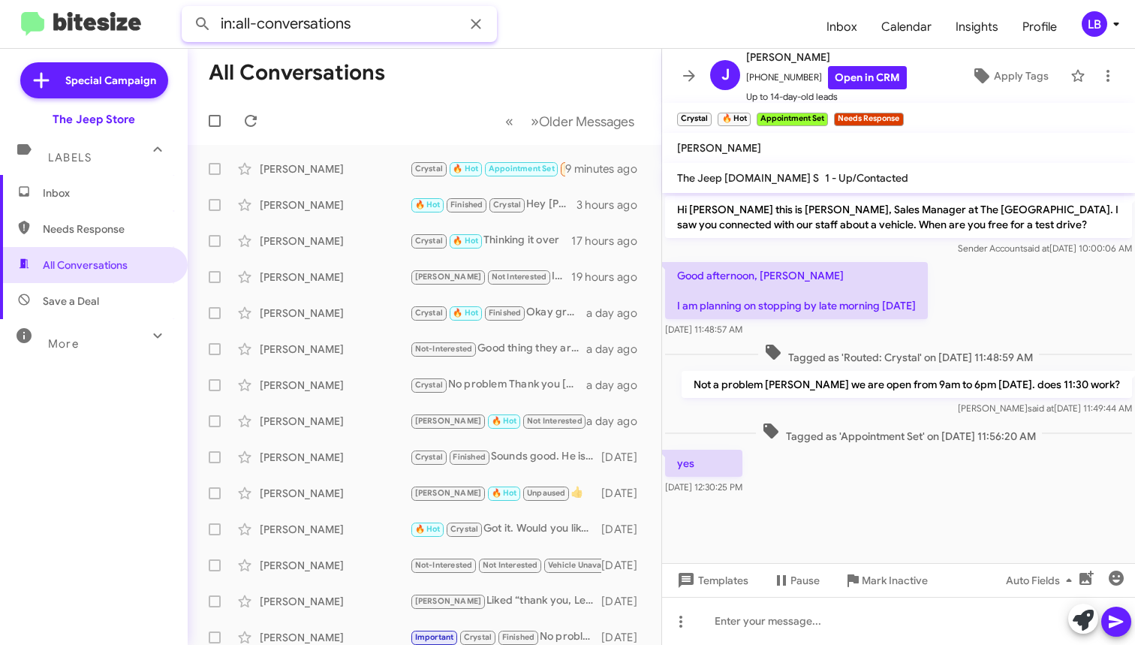
click at [389, 29] on input "in:all-conversations" at bounding box center [339, 24] width 315 height 36
drag, startPoint x: 390, startPoint y: 29, endPoint x: 108, endPoint y: -34, distance: 288.4
click at [108, 0] on html "in:all-conversations Inbox Calendar Insights Profile LB Special Campaign The Je…" at bounding box center [567, 322] width 1135 height 645
click at [203, 24] on button at bounding box center [203, 24] width 30 height 30
type input "9179396518"
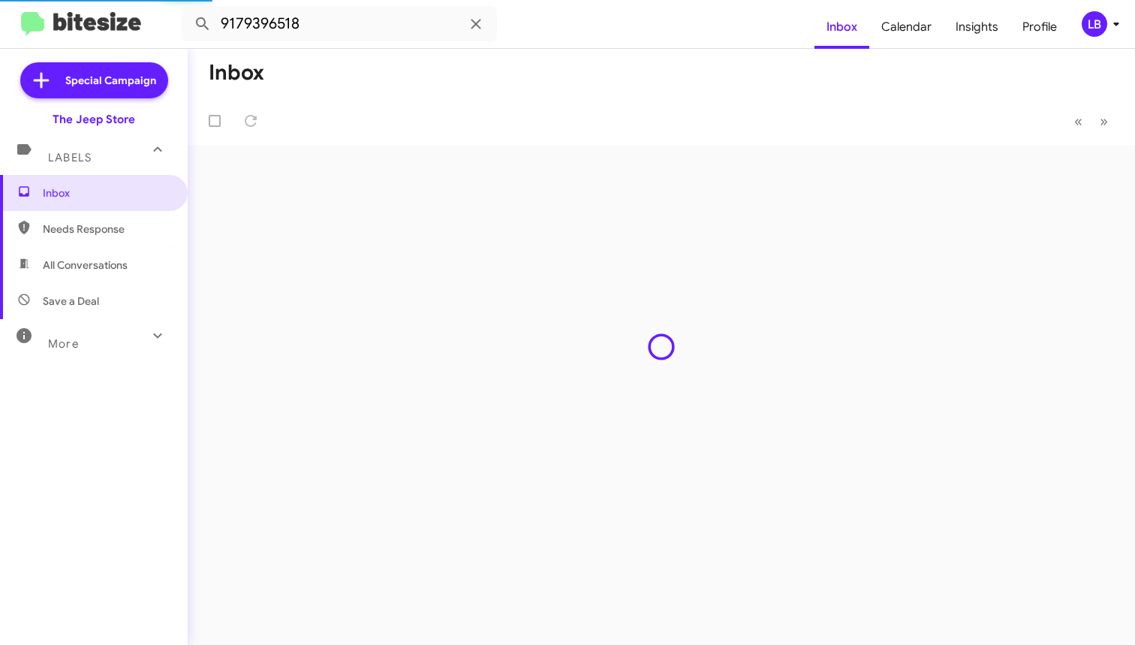
click at [409, 121] on mat-toolbar-row "« Previous » Next" at bounding box center [662, 121] width 948 height 48
drag, startPoint x: 671, startPoint y: 303, endPoint x: 449, endPoint y: 143, distance: 273.3
click at [553, 238] on div "Inbox « Previous » Next" at bounding box center [662, 347] width 948 height 596
drag, startPoint x: 449, startPoint y: 143, endPoint x: 448, endPoint y: 135, distance: 7.7
click at [448, 140] on mat-toolbar-row "« Previous » Next" at bounding box center [662, 121] width 948 height 48
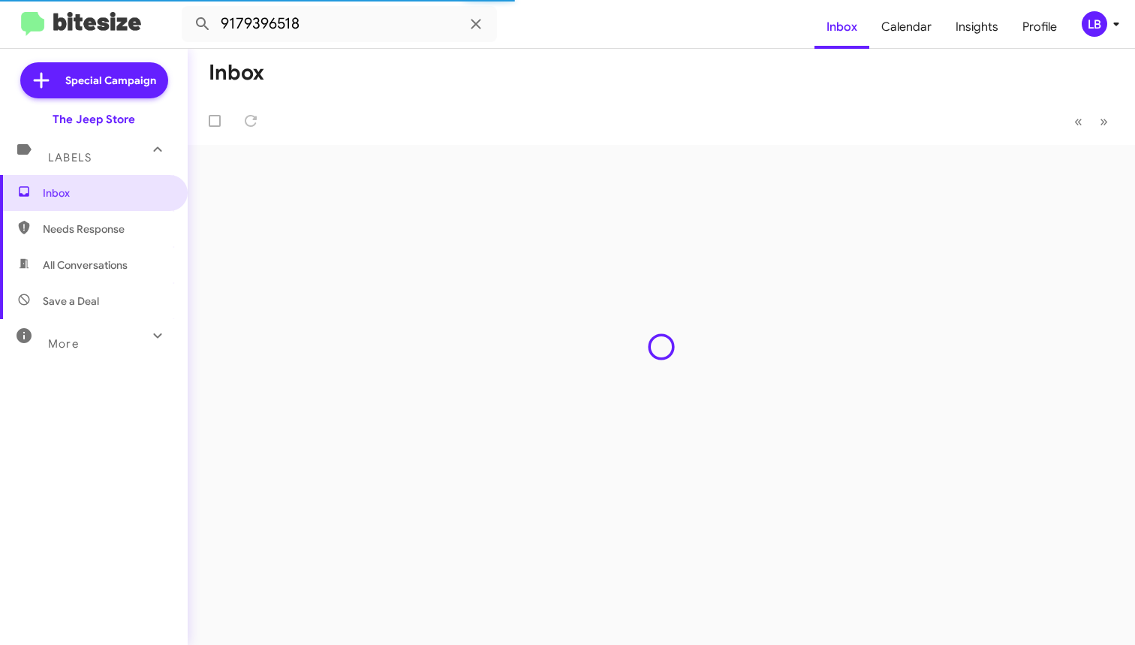
click at [592, 81] on mat-toolbar-row "Inbox" at bounding box center [662, 73] width 948 height 48
click at [584, 88] on mat-toolbar-row "Inbox" at bounding box center [662, 73] width 948 height 48
drag, startPoint x: 584, startPoint y: 88, endPoint x: 540, endPoint y: 79, distance: 44.5
click at [569, 85] on mat-toolbar-row "Inbox" at bounding box center [662, 73] width 948 height 48
click at [326, 38] on input "9179396518" at bounding box center [339, 24] width 315 height 36
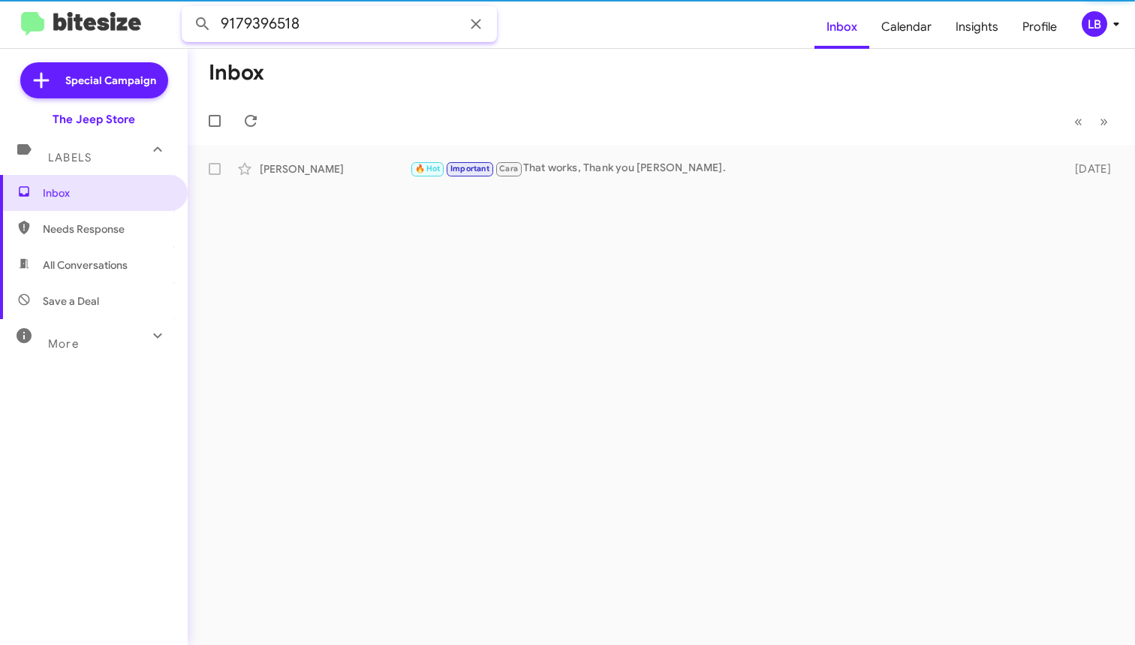
drag, startPoint x: 327, startPoint y: 23, endPoint x: 308, endPoint y: 16, distance: 20.7
click at [327, 23] on input "9179396518" at bounding box center [339, 24] width 315 height 36
drag, startPoint x: 308, startPoint y: 16, endPoint x: 3, endPoint y: -28, distance: 308.0
click at [3, 0] on html "9179396518 Inbox Calendar Insights Profile LB Special Campaign The Jeep Store L…" at bounding box center [567, 322] width 1135 height 645
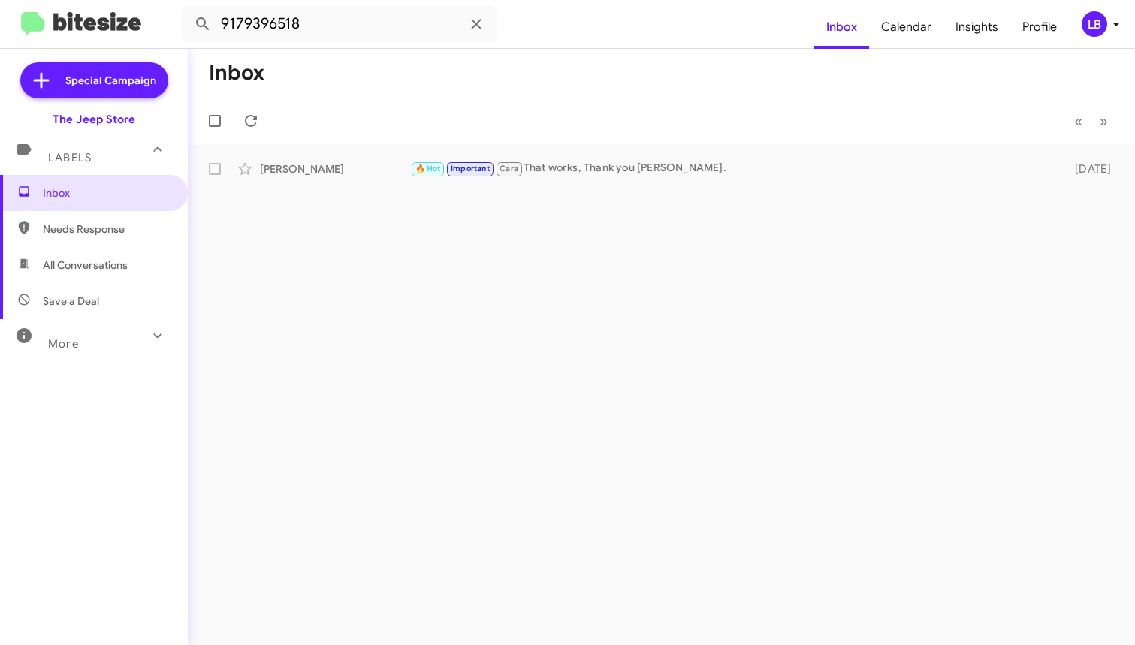
click at [580, 115] on mat-toolbar-row "« Previous » Next" at bounding box center [661, 121] width 947 height 48
click at [611, 190] on div "Inbox « Previous » Next Matthew Boyington 🔥 Hot Important Cara That works, Than…" at bounding box center [662, 347] width 948 height 596
click at [614, 173] on div "🔥 Hot Important Cara That works, Thank you Matt." at bounding box center [736, 168] width 653 height 17
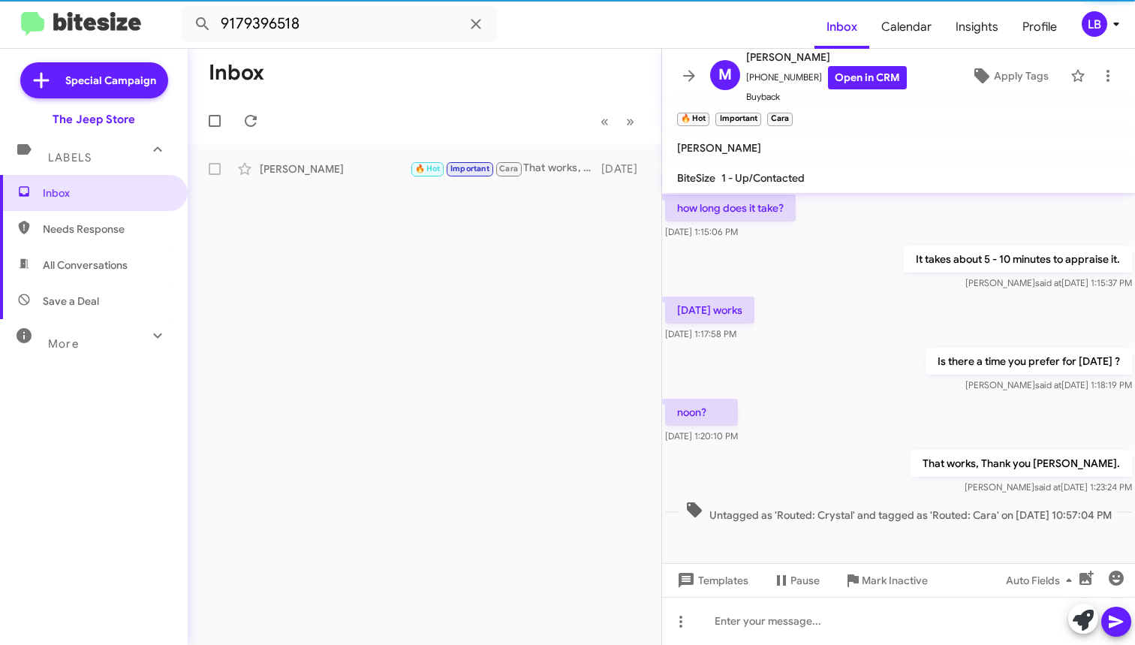
scroll to position [486, 0]
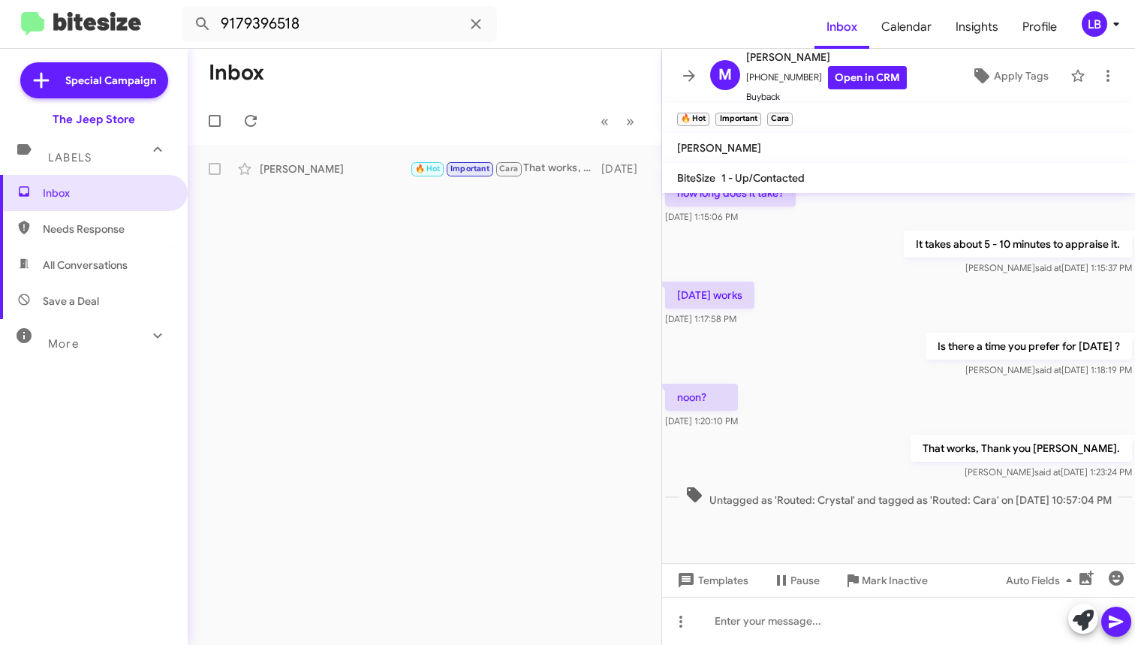
click at [909, 400] on div "noon? Oct 7, 2025, 1:20:10 PM" at bounding box center [898, 406] width 473 height 51
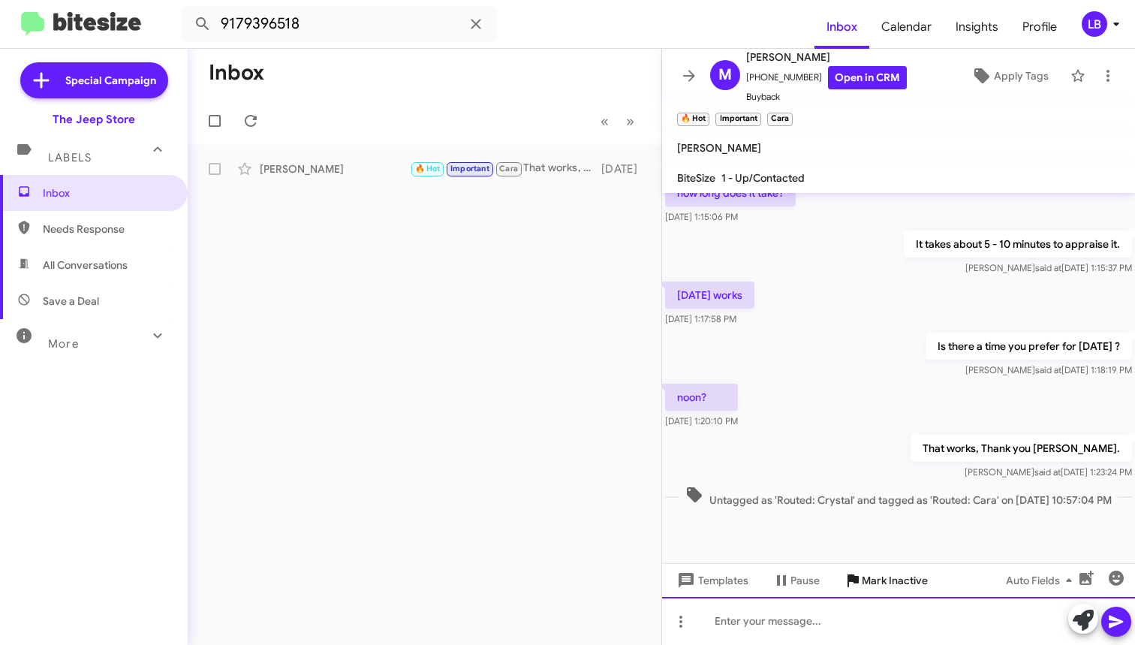
drag, startPoint x: 856, startPoint y: 621, endPoint x: 874, endPoint y: 582, distance: 43.0
click at [855, 622] on div at bounding box center [898, 621] width 473 height 48
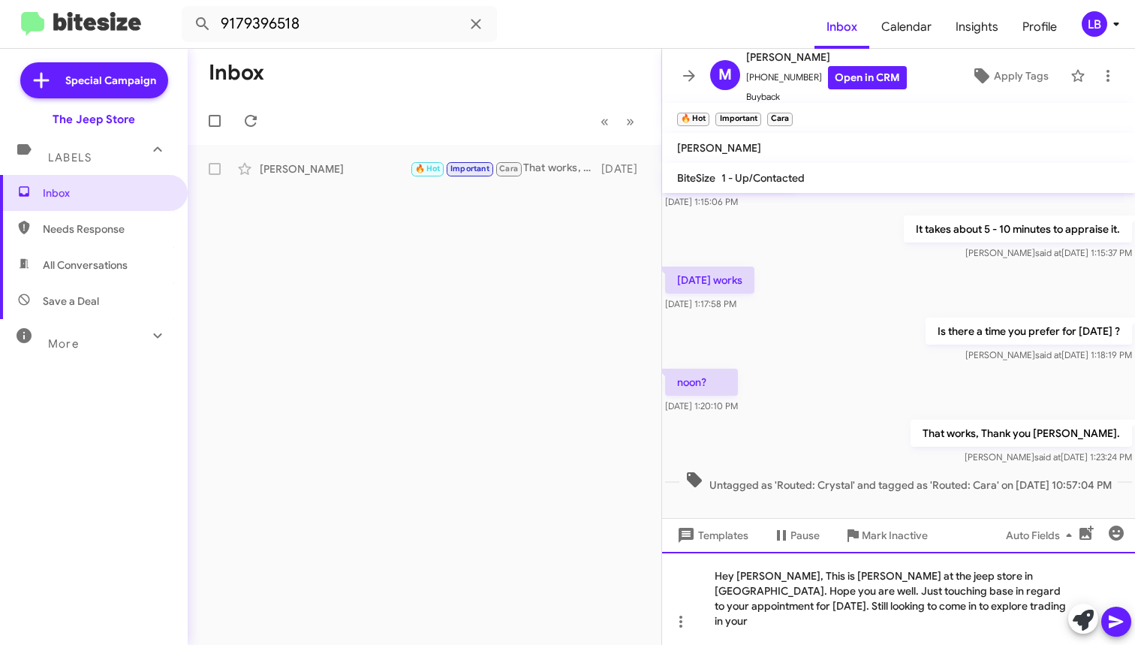
scroll to position [0, 0]
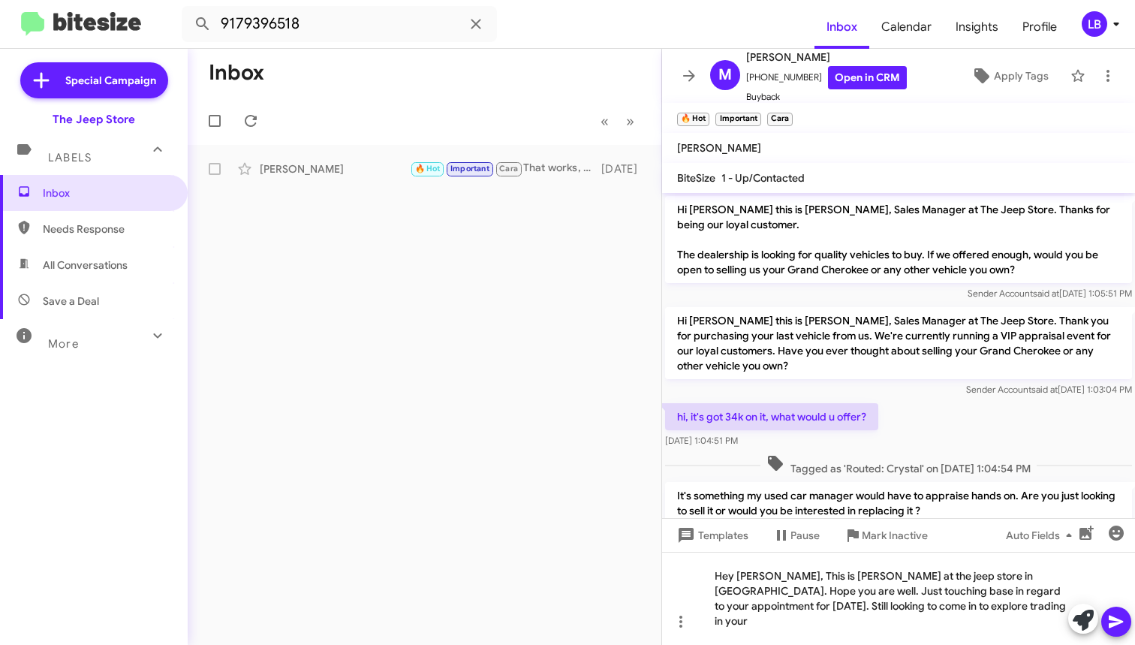
click at [951, 364] on p "Hi Matthew this is Michael Lefthand, Sales Manager at The Jeep Store. Thank you…" at bounding box center [898, 343] width 467 height 72
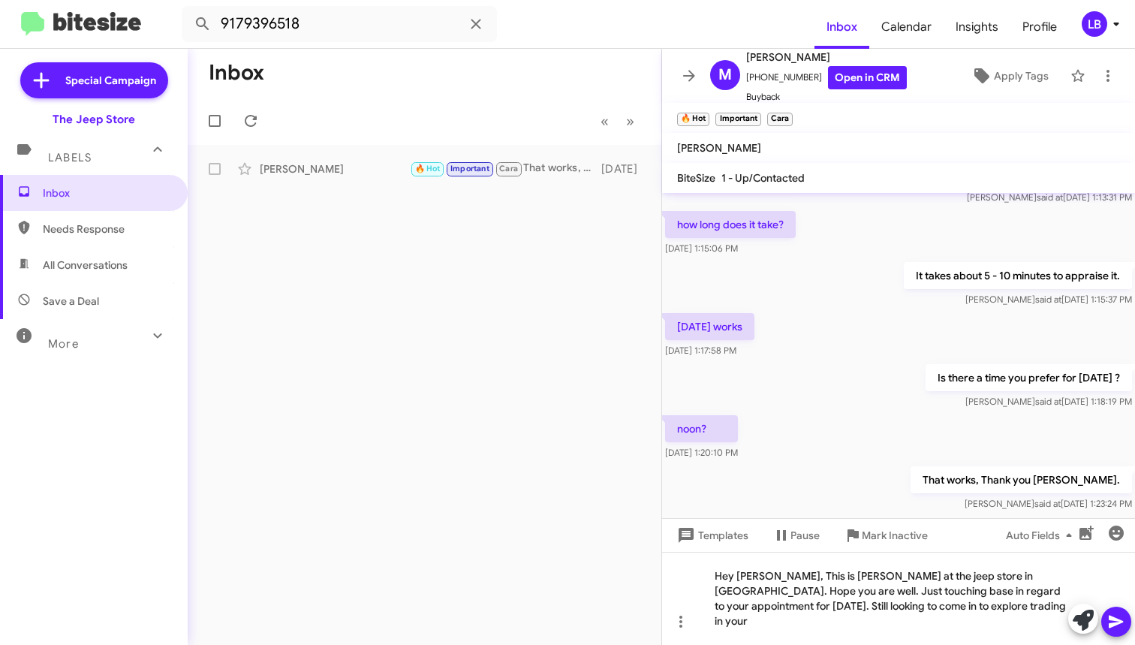
scroll to position [526, 0]
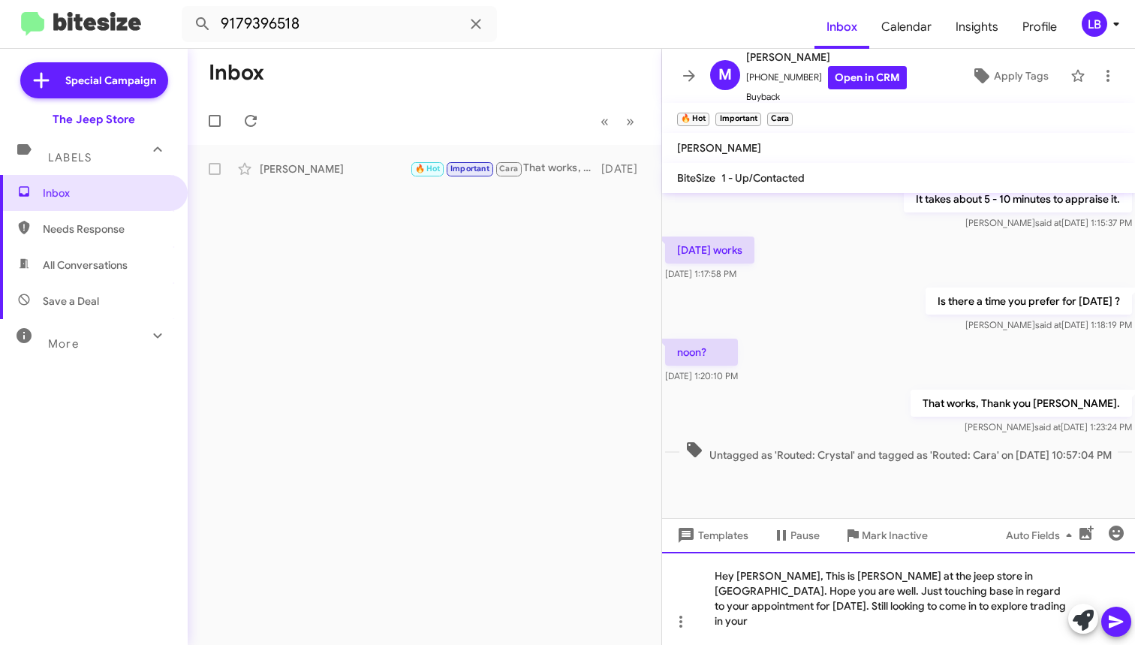
click at [950, 614] on div "Hey Matthew, This is lou at the jeep store in ocean township. Hope you are well…" at bounding box center [898, 598] width 473 height 93
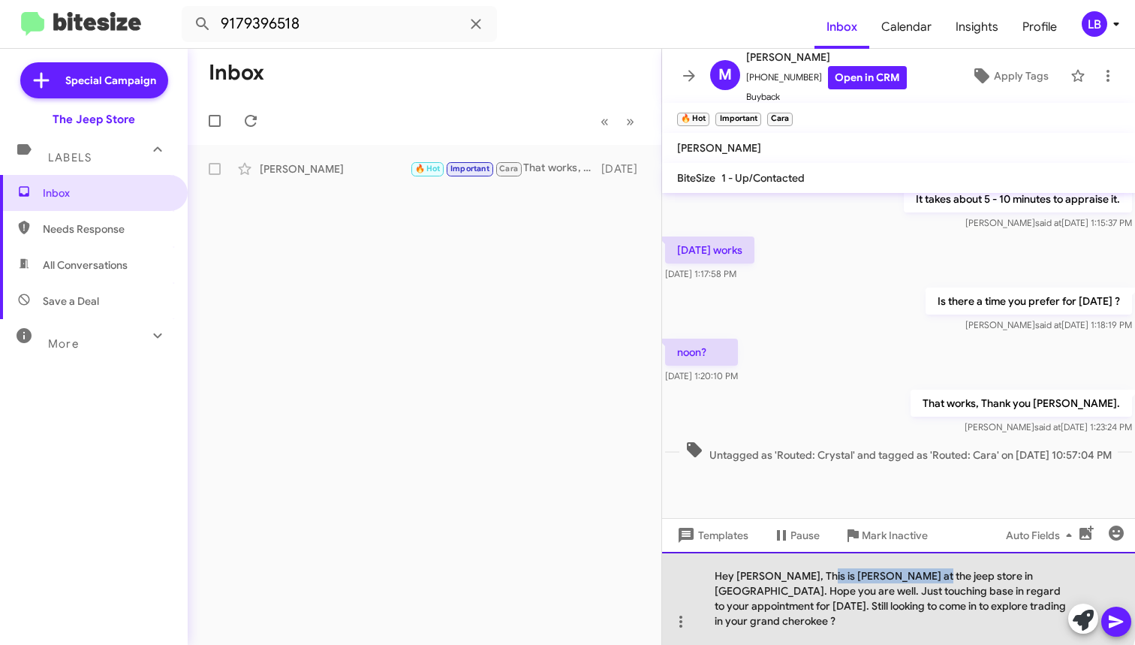
drag, startPoint x: 816, startPoint y: 581, endPoint x: 915, endPoint y: 584, distance: 99.9
click at [915, 584] on div "Hey Matthew, This is lou at the jeep store in ocean township. Hope you are well…" at bounding box center [898, 598] width 473 height 93
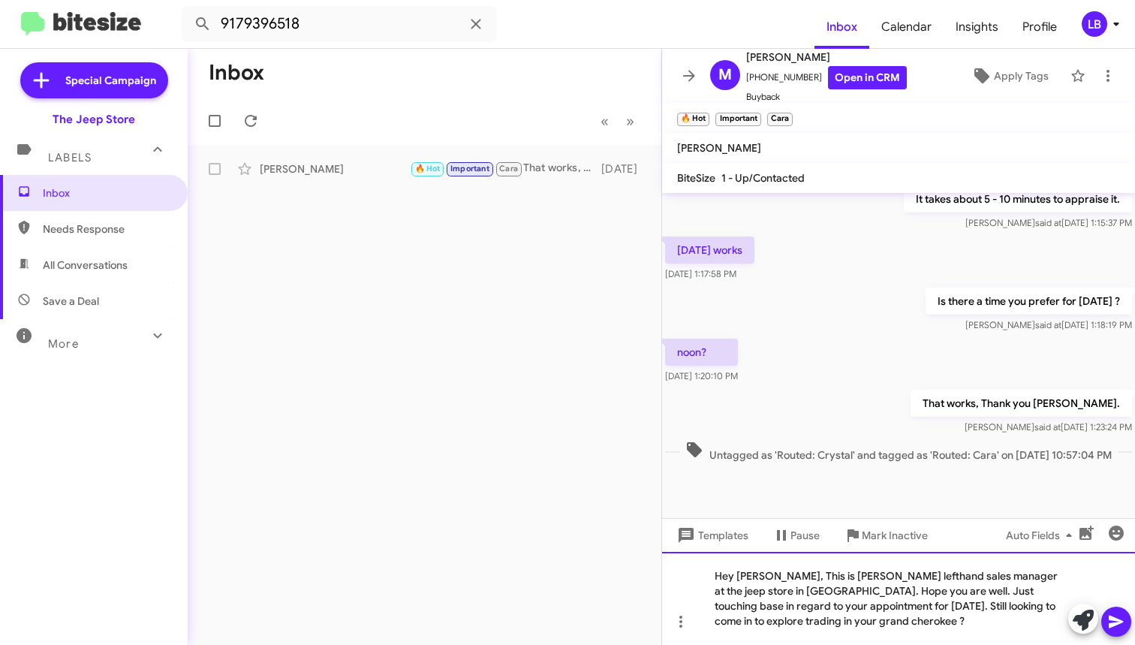
click at [920, 619] on div "Hey Matthew, This is Michael lefthand sales manager at the jeep store in ocean …" at bounding box center [898, 598] width 473 height 93
click at [1125, 622] on button at bounding box center [1117, 622] width 30 height 30
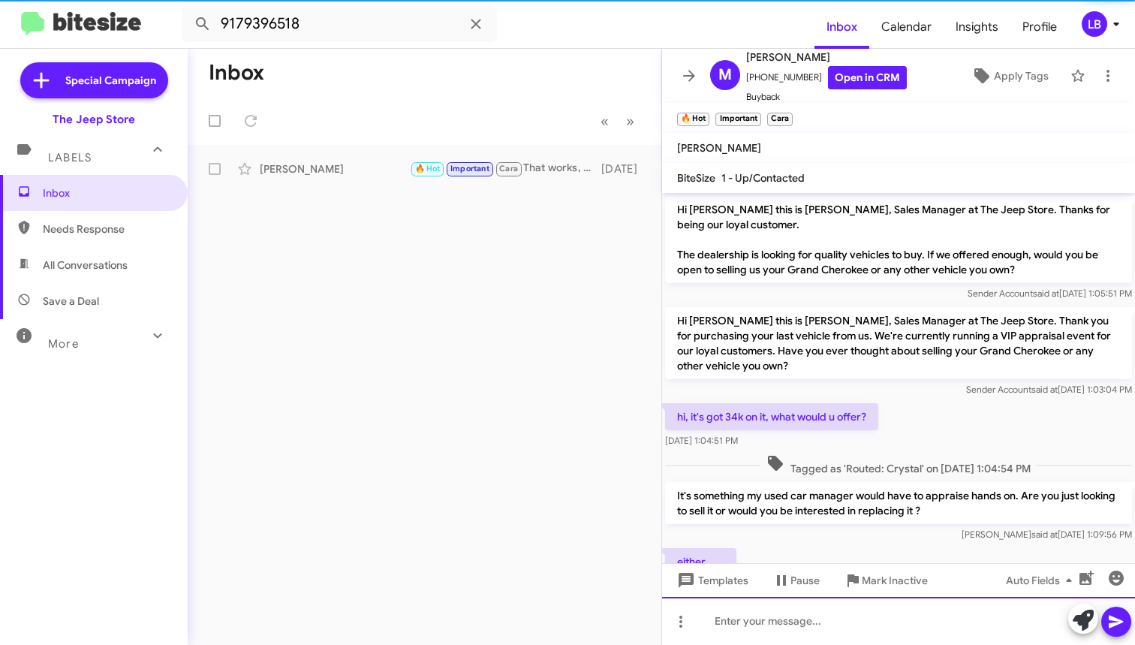
scroll to position [571, 0]
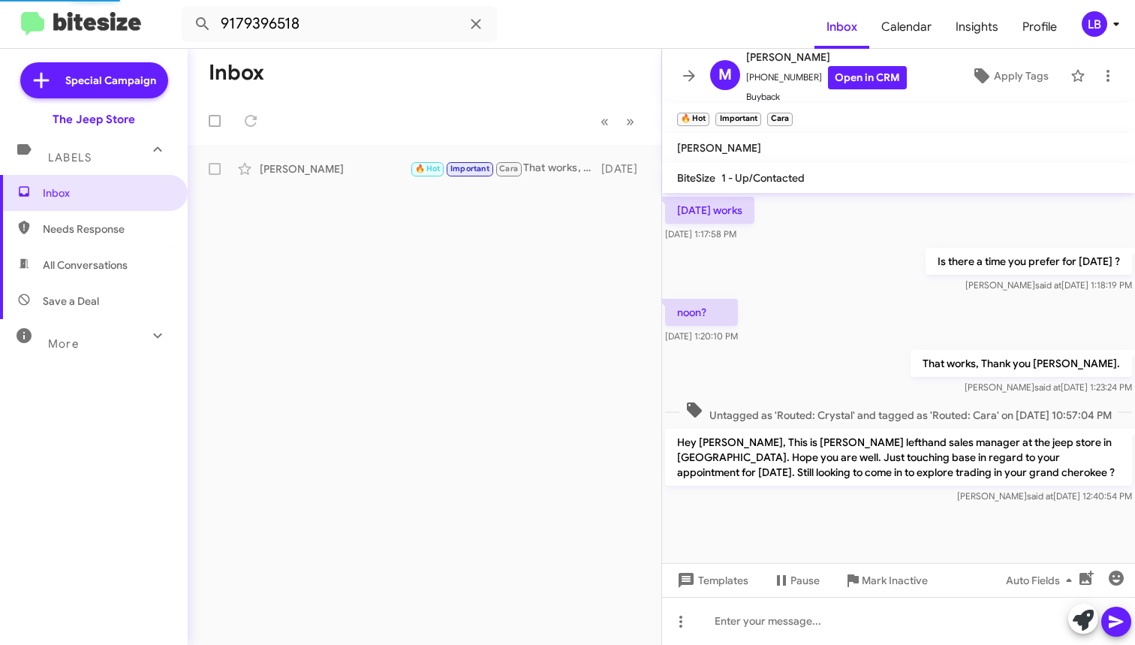
click at [917, 347] on div "That works, Thank you Matt. Luis said at Oct 7, 2025, 1:23:24 PM" at bounding box center [898, 372] width 473 height 51
click at [330, 35] on input "9179396518" at bounding box center [339, 24] width 315 height 36
drag, startPoint x: 140, startPoint y: -20, endPoint x: 131, endPoint y: -21, distance: 9.9
click at [131, 0] on html "9179396518 Inbox Calendar Insights Profile LB Special Campaign The Jeep Store L…" at bounding box center [567, 322] width 1135 height 645
click at [203, 24] on button at bounding box center [203, 24] width 30 height 30
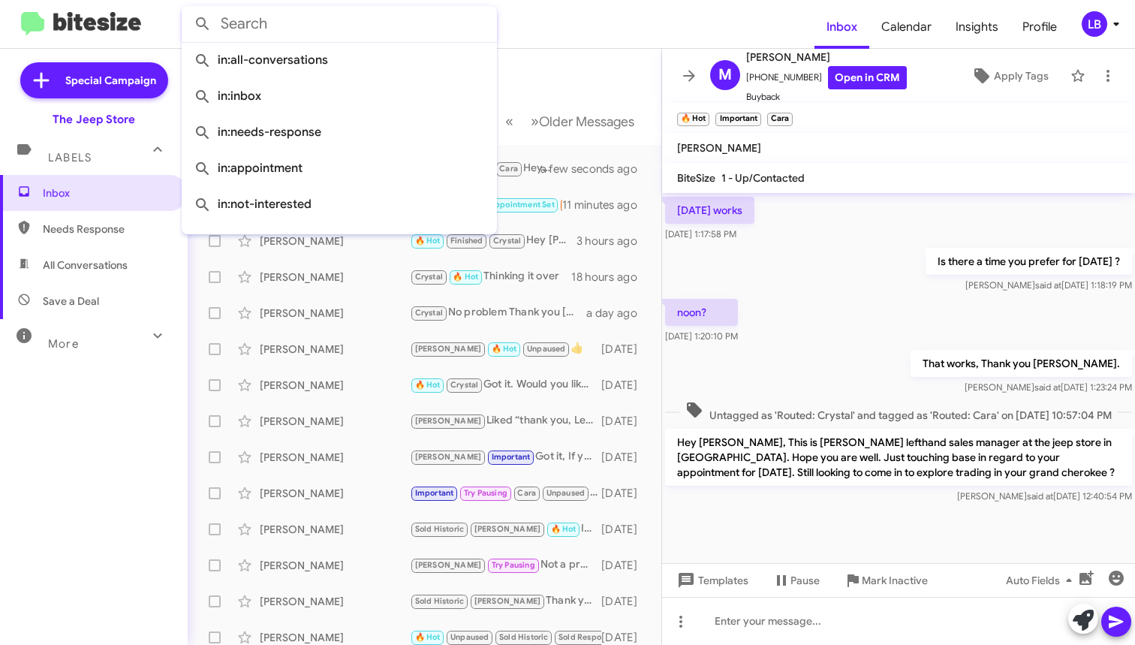
click at [541, 56] on mat-toolbar-row "Inbox" at bounding box center [425, 73] width 474 height 48
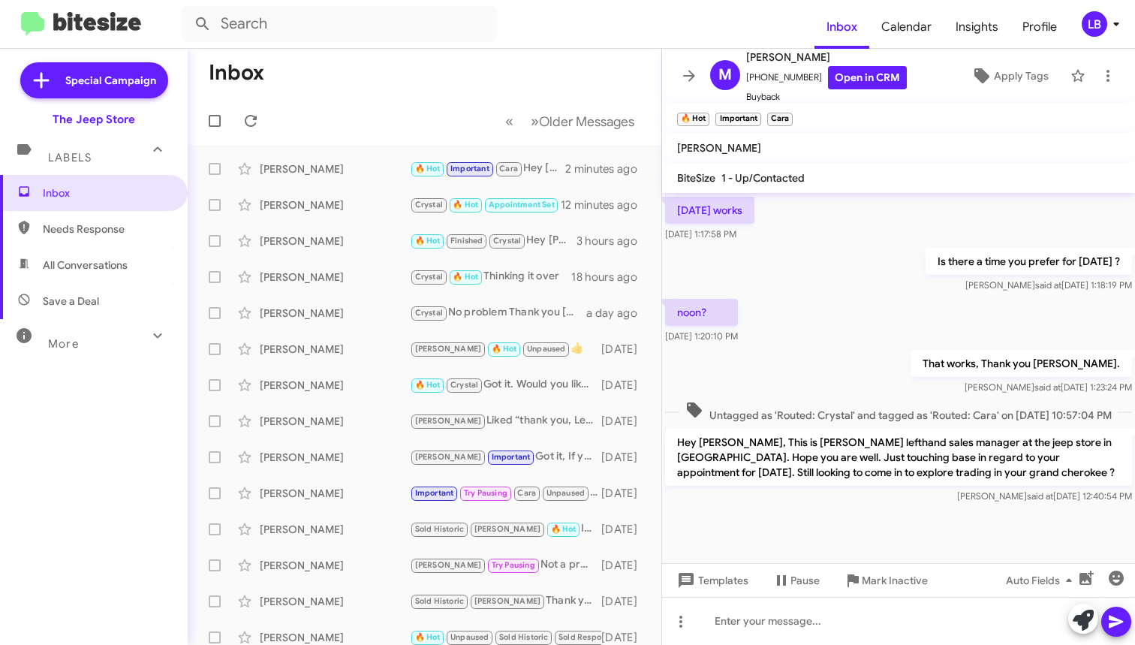
click at [375, 119] on mat-toolbar-row "« Previous » Next Older Messages" at bounding box center [425, 121] width 474 height 48
click at [460, 32] on input "text" at bounding box center [339, 24] width 315 height 36
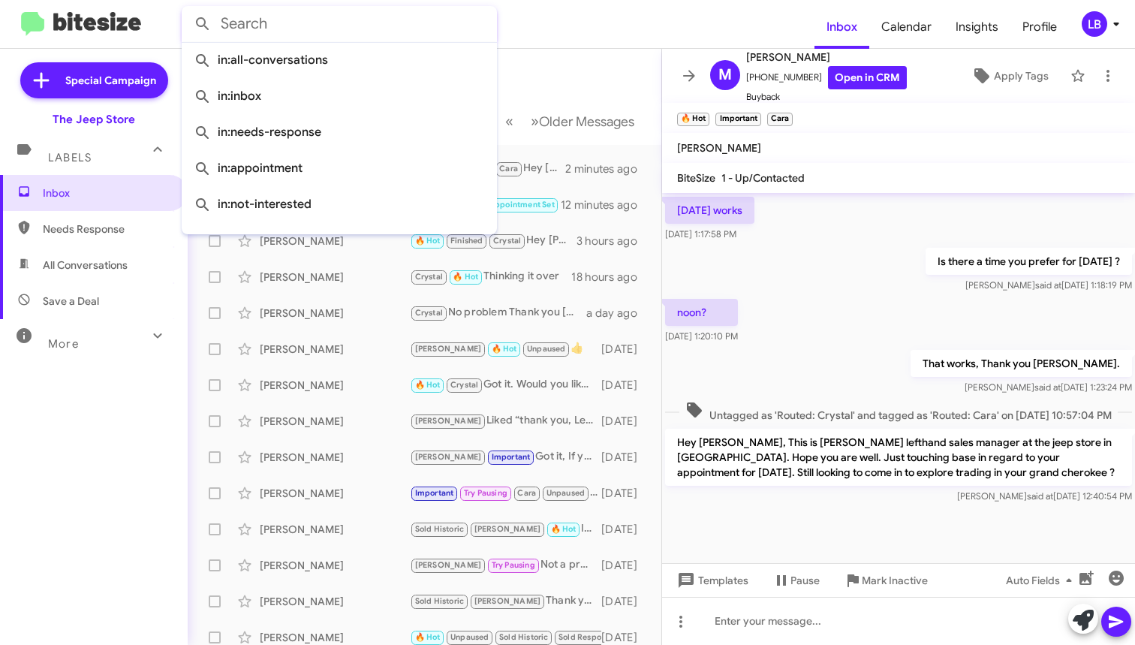
click at [203, 24] on button at bounding box center [203, 24] width 30 height 30
click at [589, 90] on mat-toolbar-row "Inbox" at bounding box center [425, 73] width 474 height 48
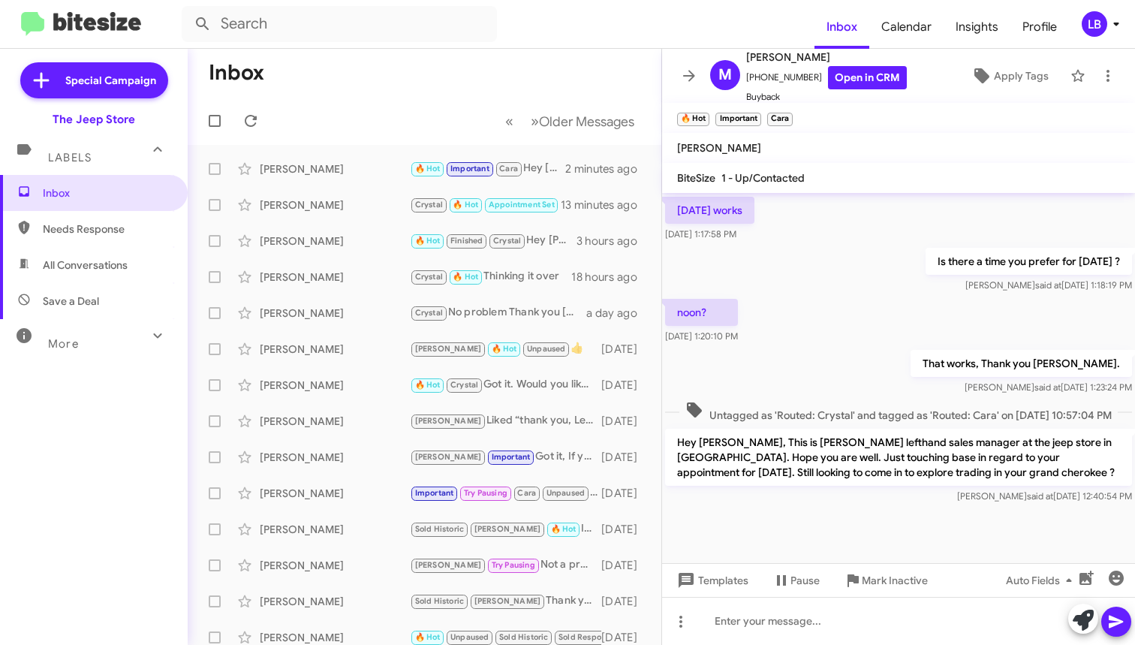
click at [449, 123] on mat-toolbar-row "« Previous » Next Older Messages" at bounding box center [425, 121] width 474 height 48
click at [811, 351] on div "That works, Thank you Matt. Luis said at Oct 7, 2025, 1:23:24 PM" at bounding box center [898, 372] width 473 height 51
click at [454, 83] on mat-toolbar-row "Inbox" at bounding box center [425, 73] width 474 height 48
click at [430, 60] on mat-toolbar-row "Inbox" at bounding box center [425, 73] width 474 height 48
drag, startPoint x: 404, startPoint y: 94, endPoint x: 626, endPoint y: 57, distance: 224.6
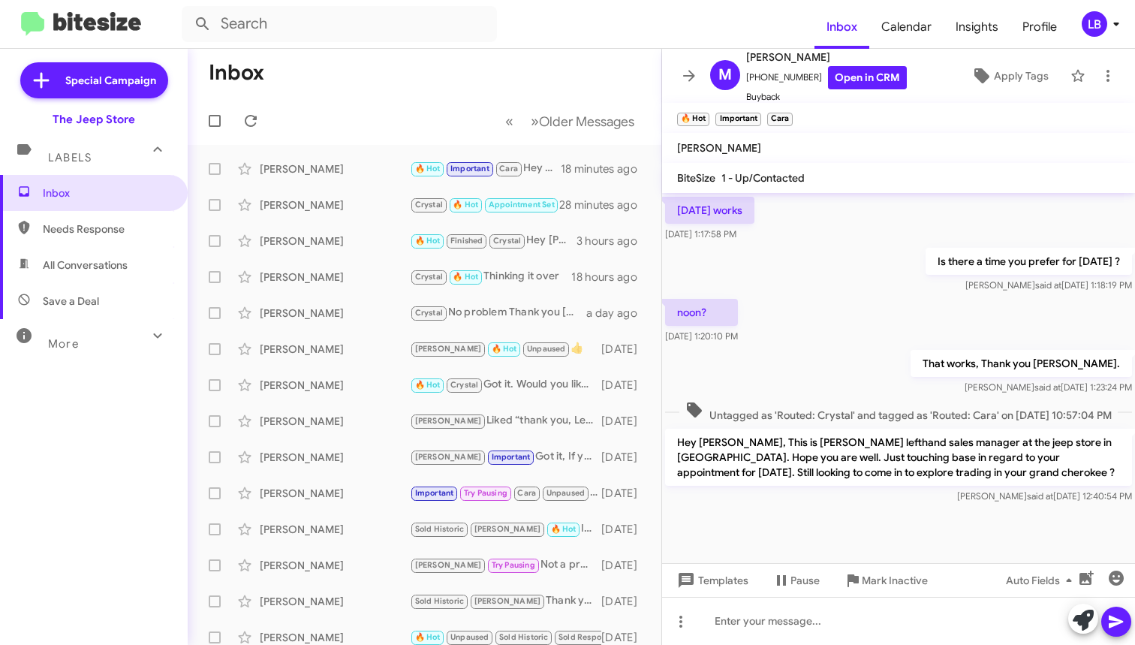
click at [404, 94] on mat-toolbar-row "Inbox" at bounding box center [425, 73] width 474 height 48
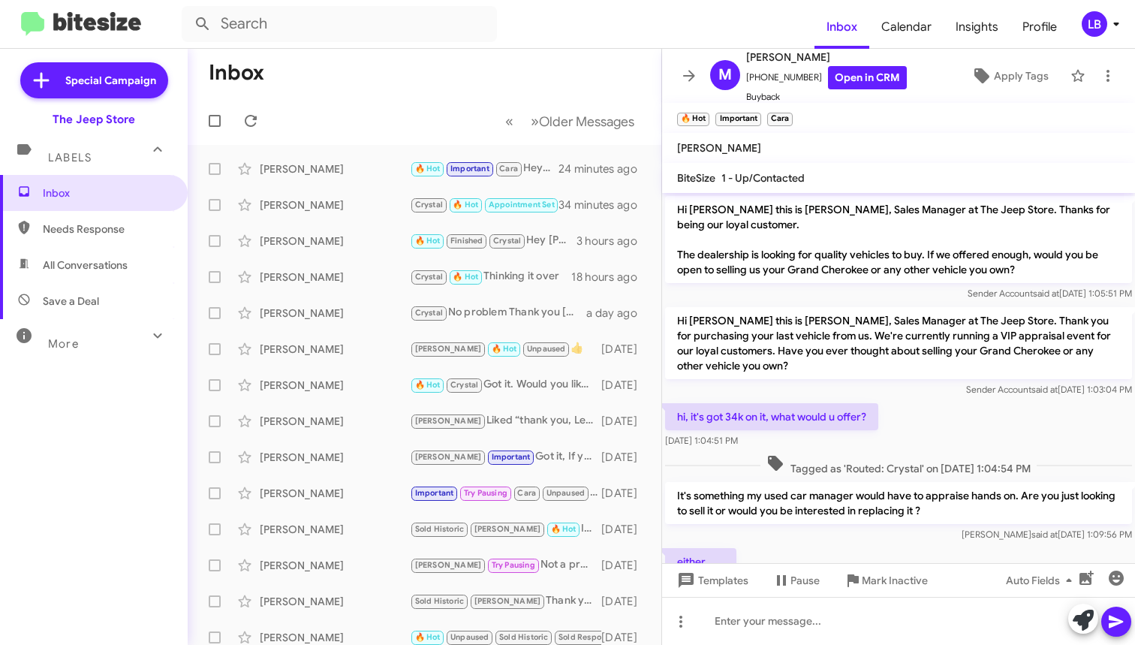
click at [490, 86] on mat-toolbar-row "Inbox" at bounding box center [425, 73] width 474 height 48
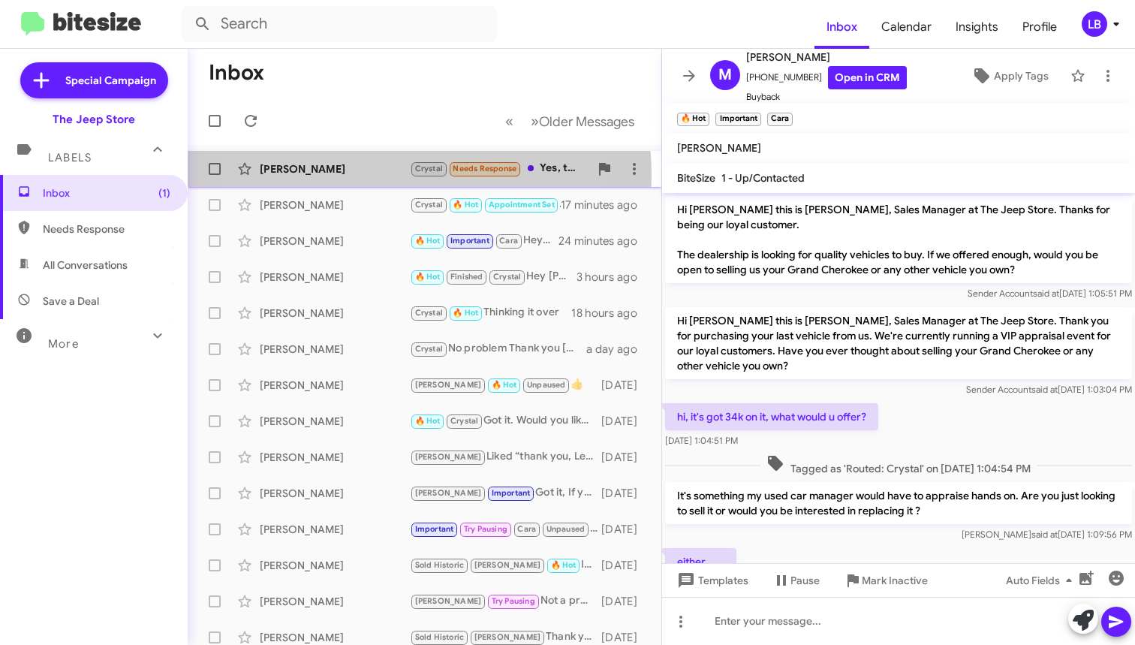
click at [341, 176] on div "Frances Gordon" at bounding box center [335, 168] width 150 height 15
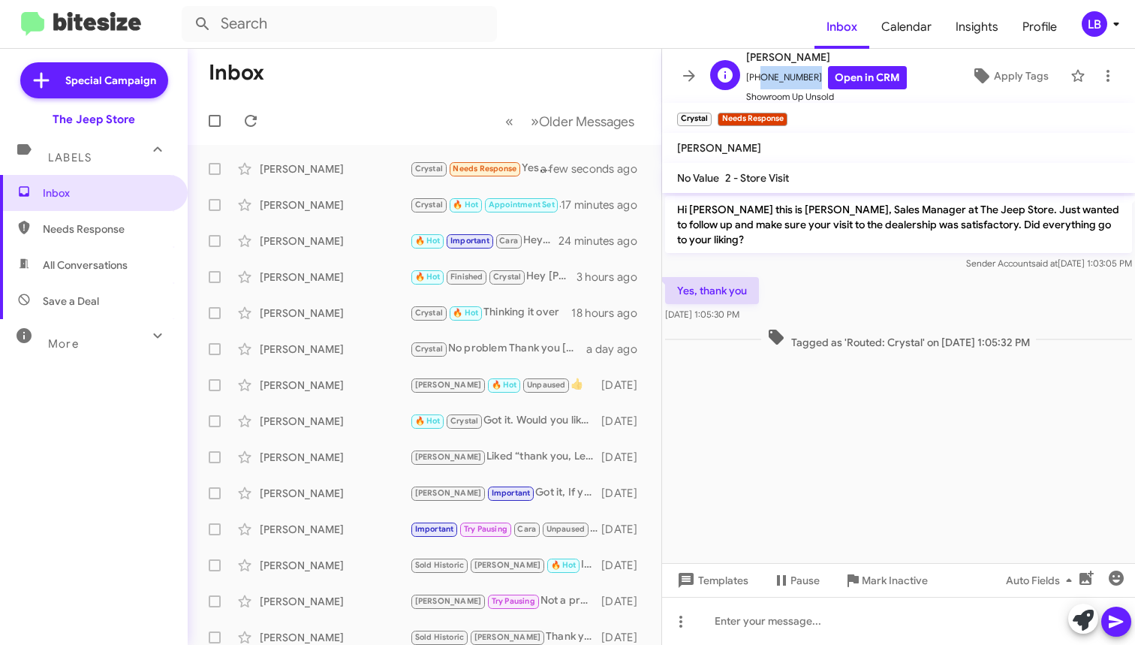
drag, startPoint x: 807, startPoint y: 76, endPoint x: 756, endPoint y: 83, distance: 50.8
click at [756, 83] on span "+17325674043 Open in CRM" at bounding box center [826, 77] width 161 height 23
copy span "7325674043"
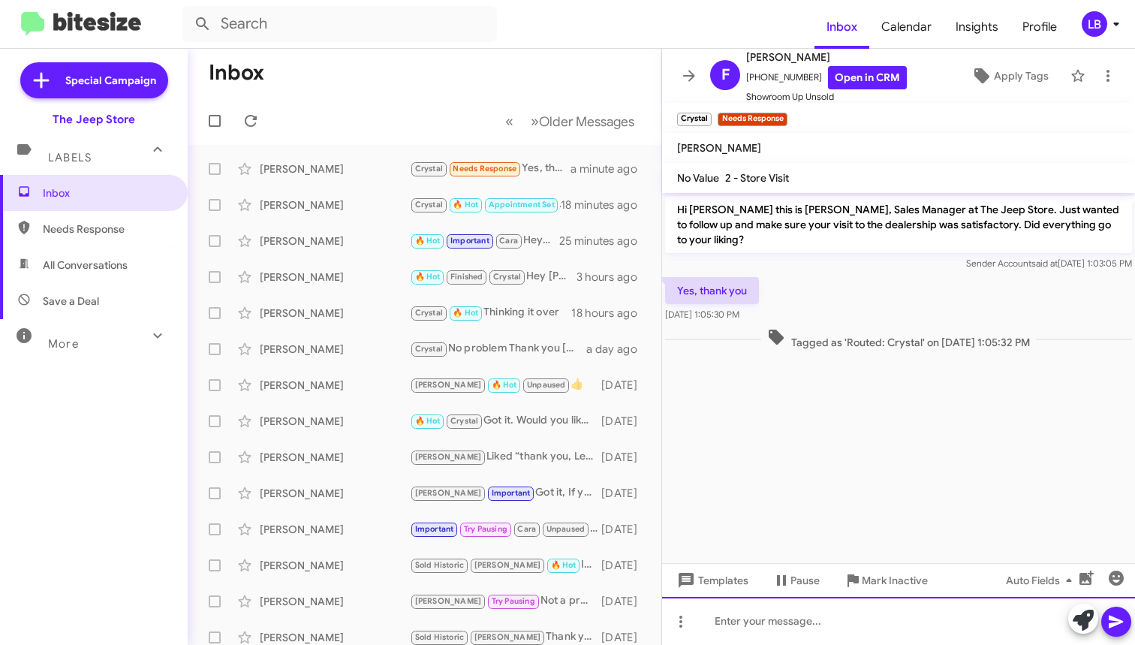
click at [779, 638] on div at bounding box center [898, 621] width 473 height 48
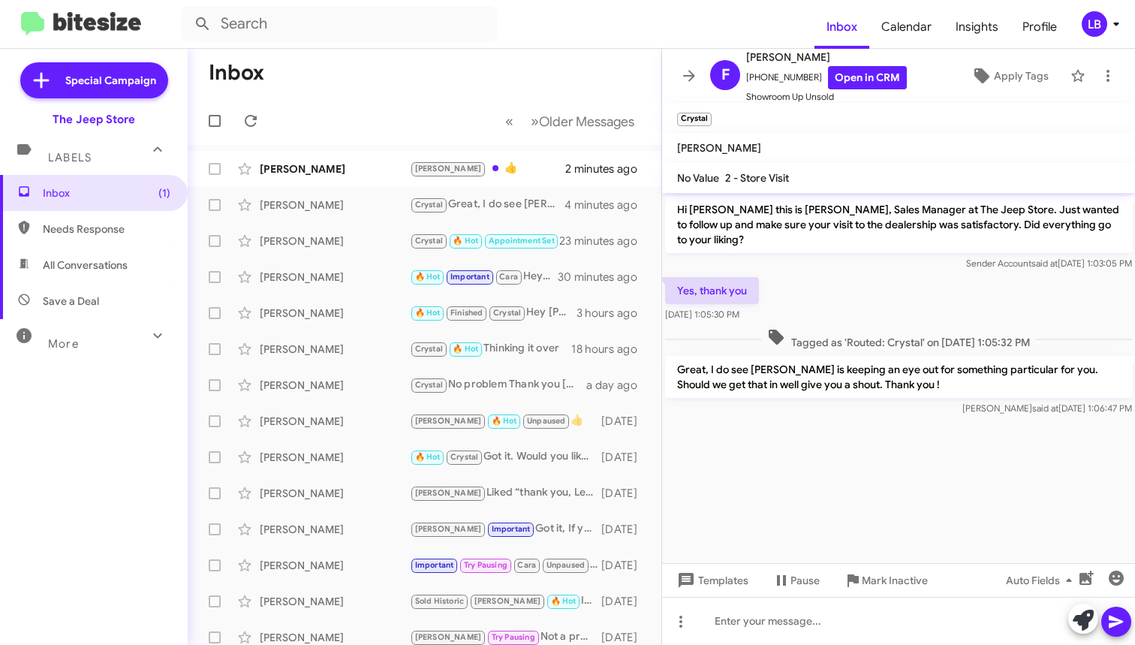
click at [846, 279] on div "Yes, thank you Oct 10, 2025, 1:05:30 PM" at bounding box center [898, 299] width 473 height 51
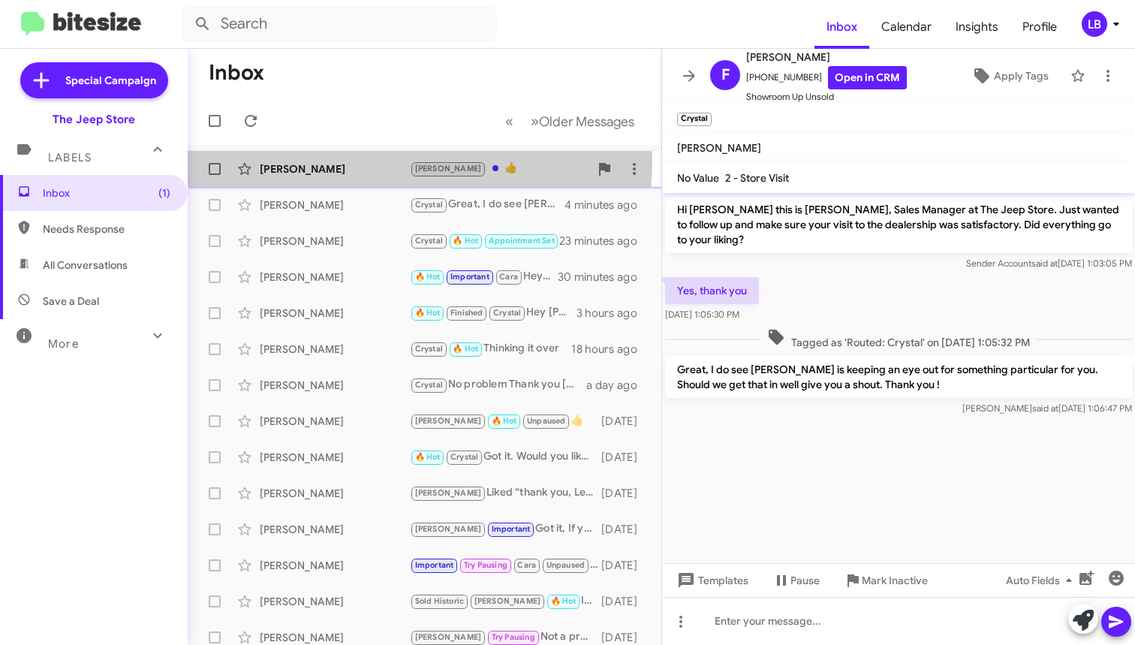
click at [328, 159] on div "Doug Travler Andrew 👍 2 minutes ago" at bounding box center [425, 169] width 450 height 30
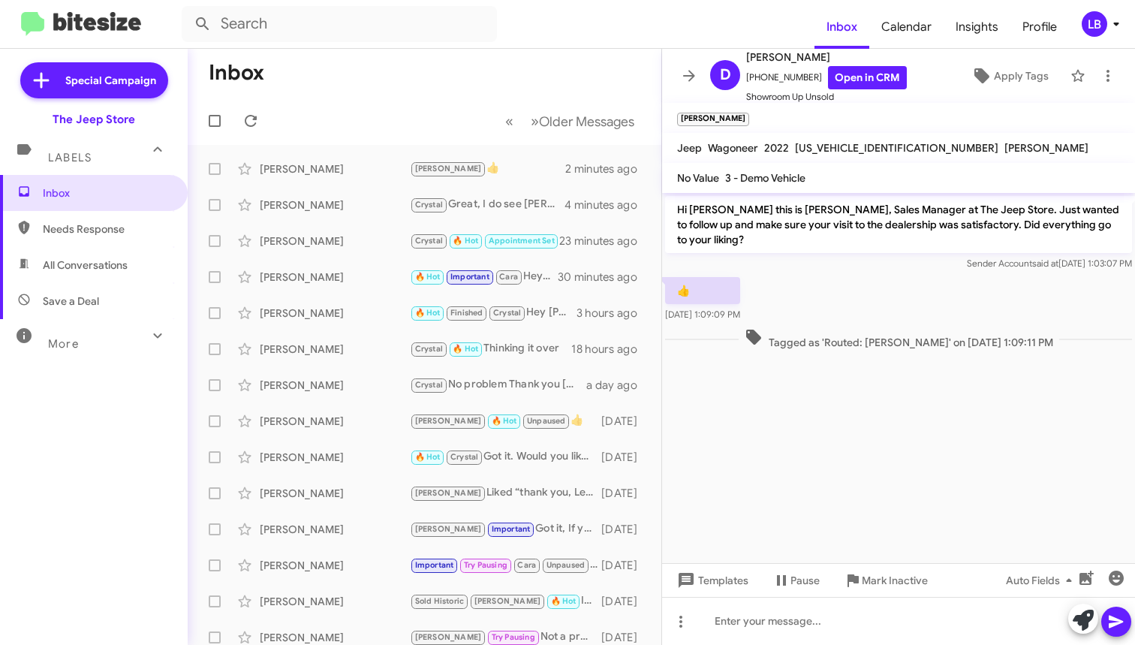
click at [326, 125] on mat-toolbar-row "« Previous » Next Older Messages" at bounding box center [425, 121] width 474 height 48
click at [866, 282] on div "👍 Oct 10, 2025, 1:09:09 PM" at bounding box center [898, 299] width 473 height 51
drag, startPoint x: 807, startPoint y: 74, endPoint x: 761, endPoint y: 77, distance: 46.0
click at [755, 79] on span "+17327689067 Open in CRM" at bounding box center [826, 77] width 161 height 23
copy span "7327689067"
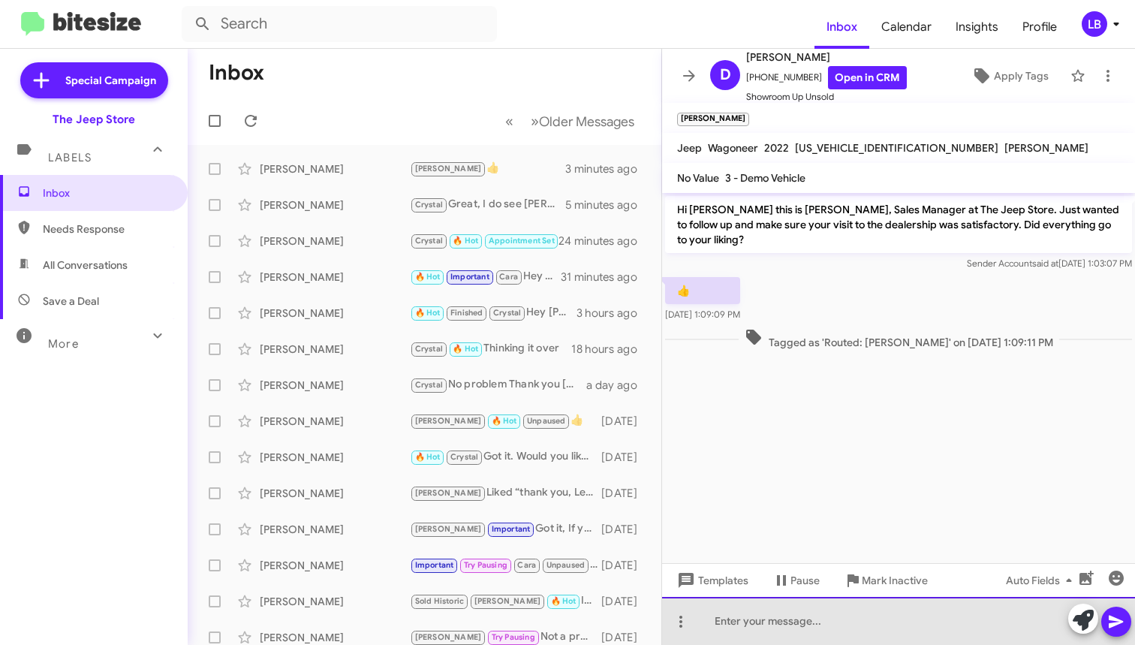
click at [775, 621] on div at bounding box center [898, 621] width 473 height 48
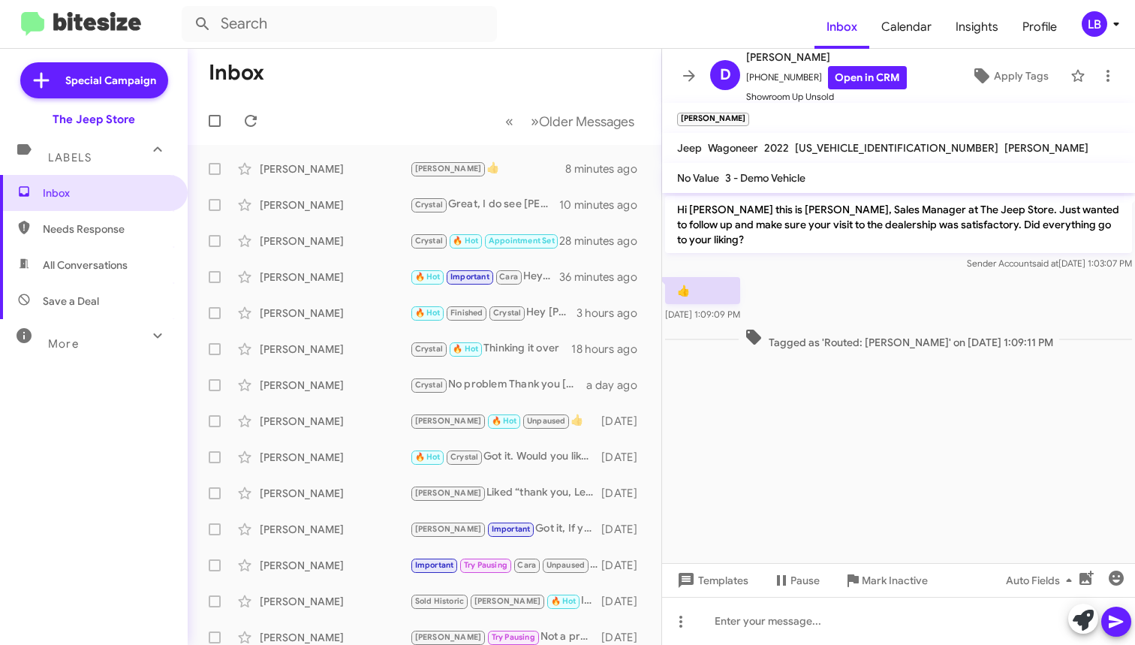
drag, startPoint x: 381, startPoint y: 95, endPoint x: 286, endPoint y: 86, distance: 95.0
click at [378, 95] on mat-toolbar-row "Inbox" at bounding box center [425, 73] width 474 height 48
click at [96, 261] on span "All Conversations" at bounding box center [85, 265] width 85 height 15
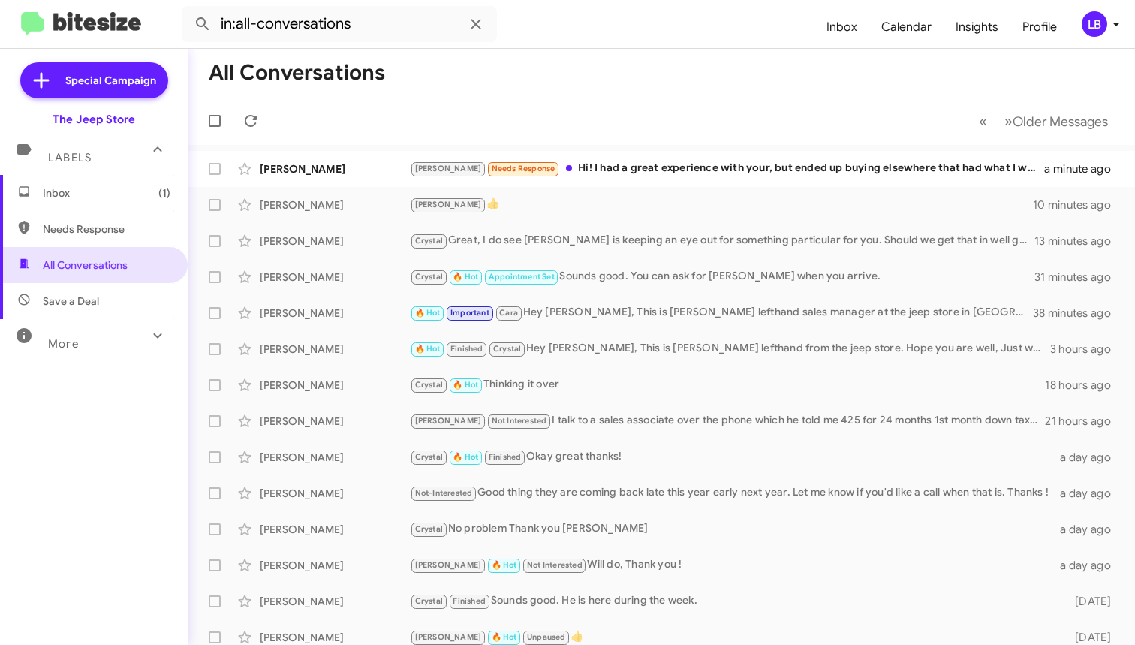
click at [673, 121] on mat-toolbar-row "« Previous » Next Older Messages" at bounding box center [662, 121] width 948 height 48
click at [618, 140] on mat-toolbar-row "« Previous » Next Older Messages" at bounding box center [662, 121] width 948 height 48
click at [549, 86] on mat-toolbar-row "All Conversations" at bounding box center [662, 73] width 948 height 48
click at [515, 131] on mat-toolbar-row "« Previous » Next Older Messages" at bounding box center [662, 121] width 948 height 48
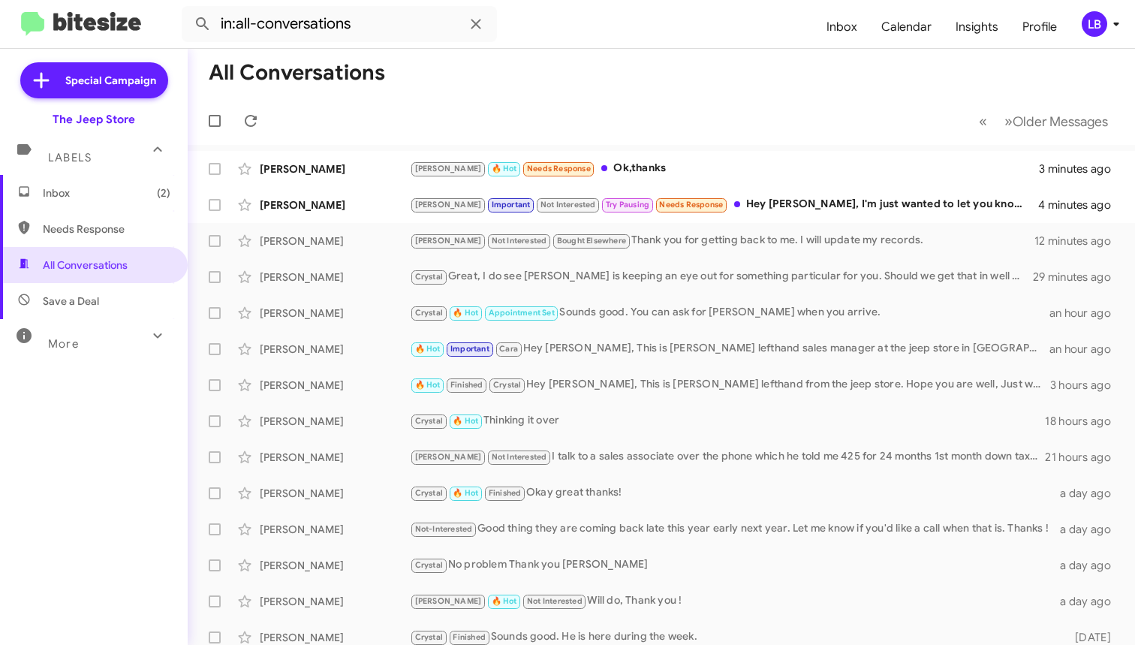
click at [523, 102] on mat-toolbar-row "« Previous » Next Older Messages" at bounding box center [662, 121] width 948 height 48
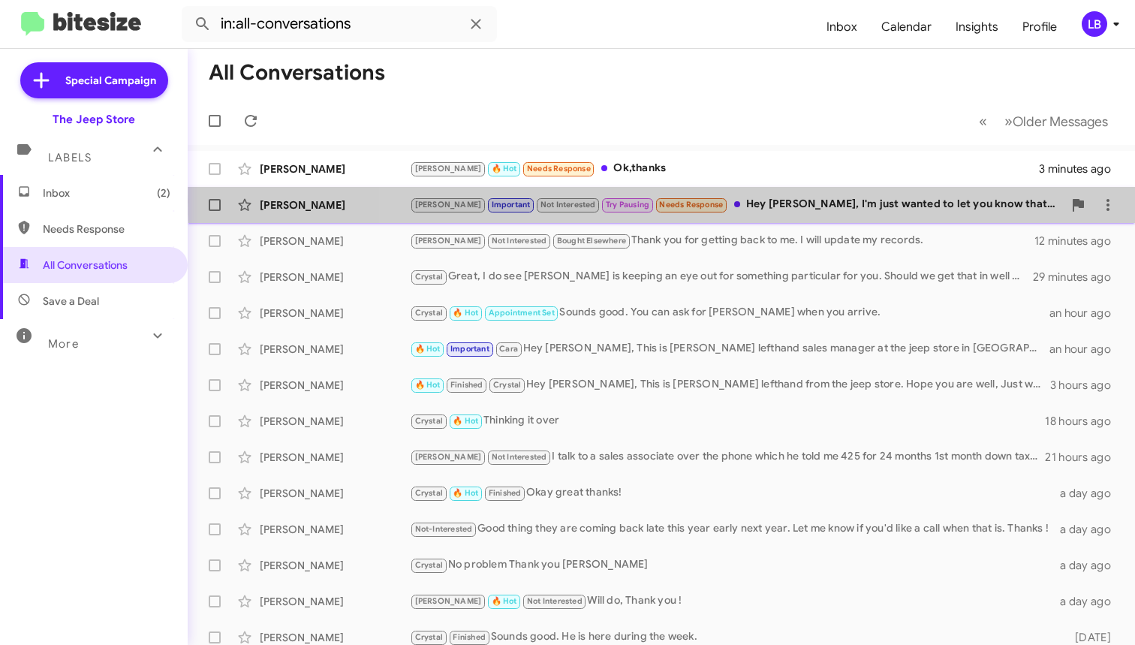
click at [840, 201] on div "Andrew Important Not Interested Try Pausing Needs Response Hey Michael, I'm jus…" at bounding box center [736, 204] width 653 height 17
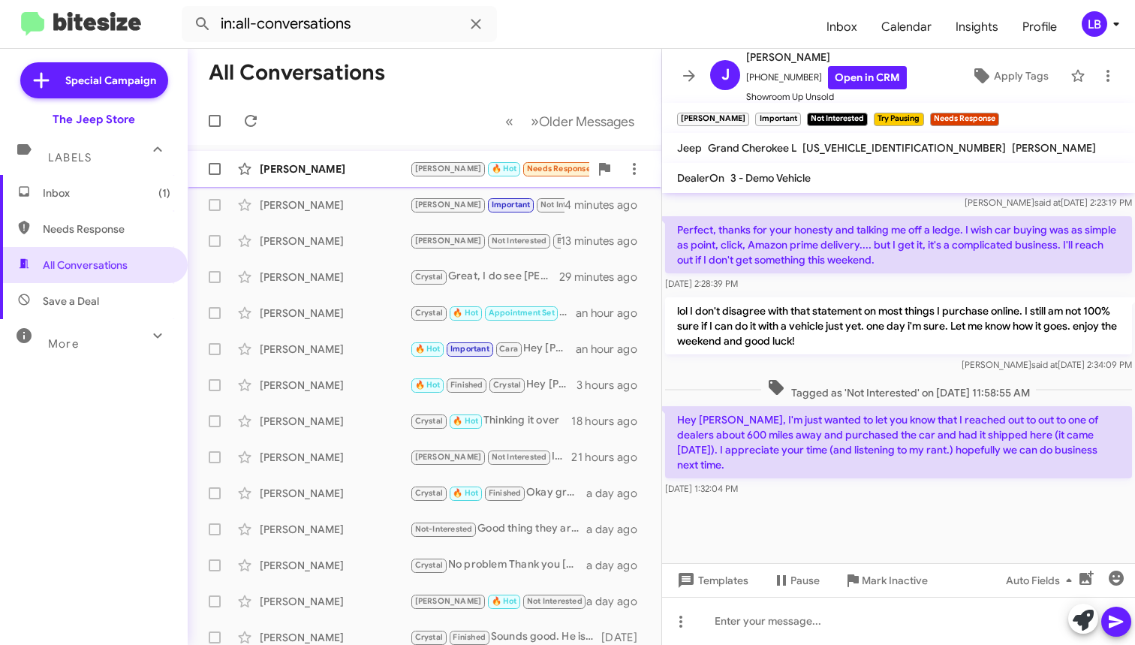
scroll to position [3, 0]
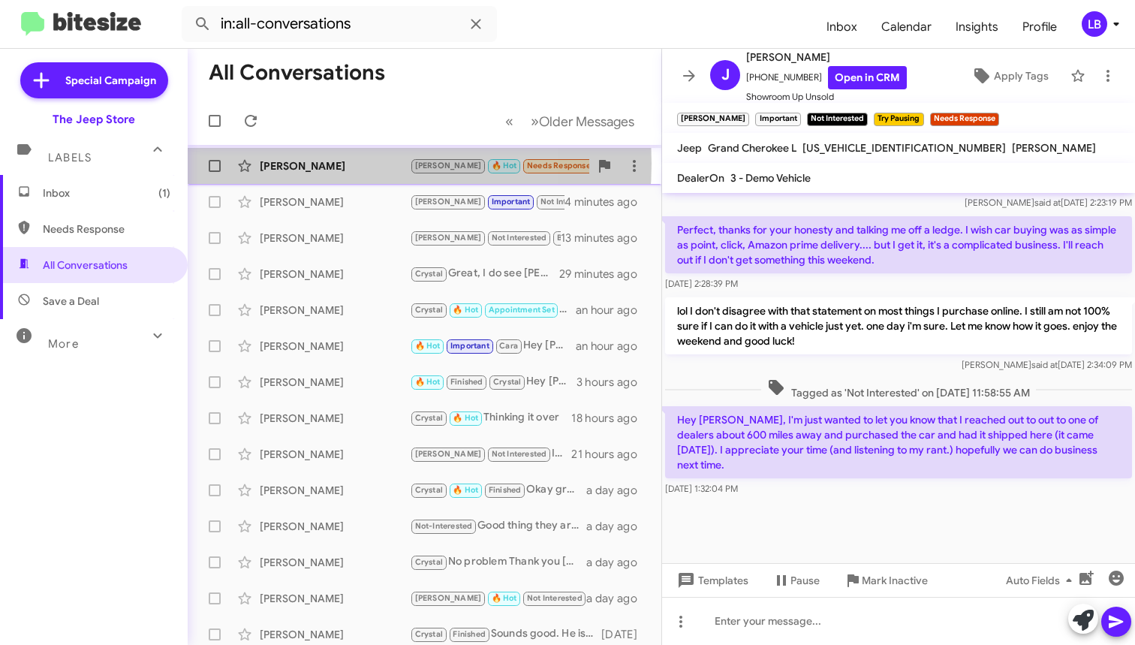
click at [318, 164] on div "Doug Travler" at bounding box center [335, 165] width 150 height 15
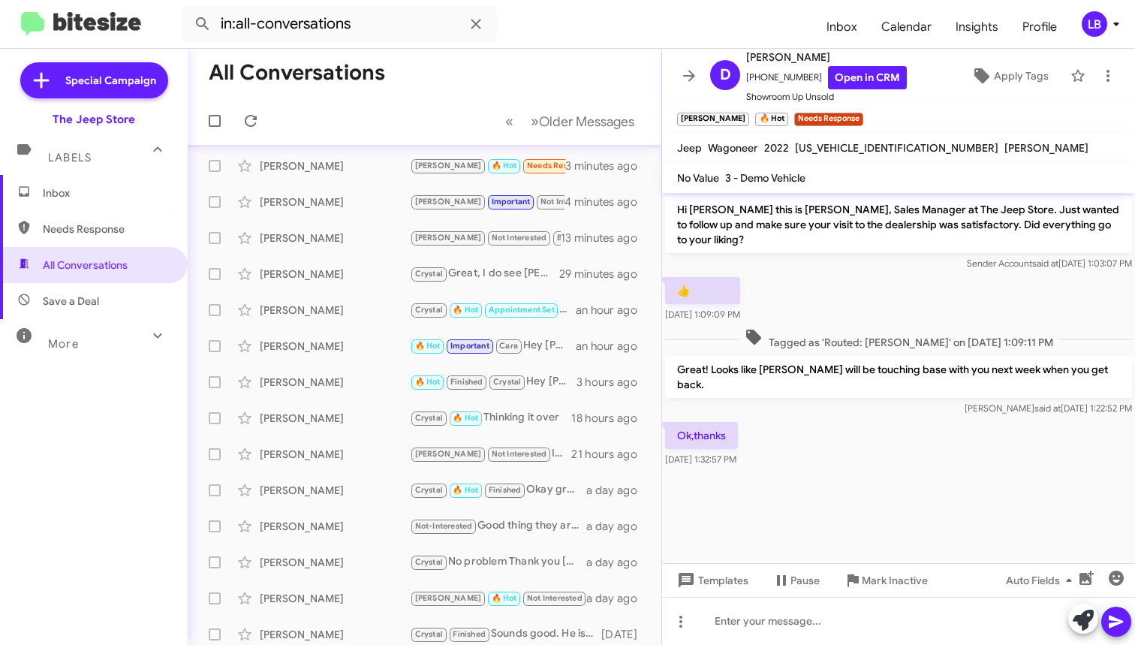
click at [872, 304] on div "👍 Oct 10, 2025, 1:09:09 PM" at bounding box center [898, 299] width 473 height 51
click at [873, 328] on span "Tagged as 'Routed: Andrew' on Oct 10, 2025 - 1:09:11 PM" at bounding box center [899, 339] width 321 height 22
click at [355, 89] on mat-toolbar-row "All Conversations" at bounding box center [425, 73] width 474 height 48
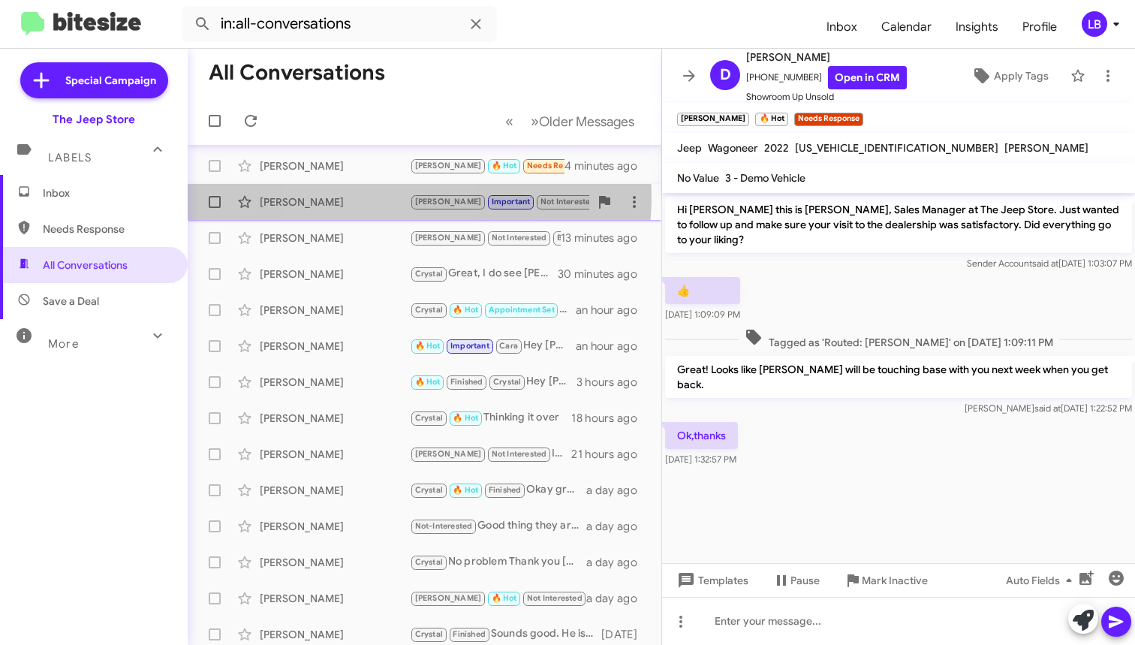
click at [372, 197] on div "Jonathan Squire" at bounding box center [335, 202] width 150 height 15
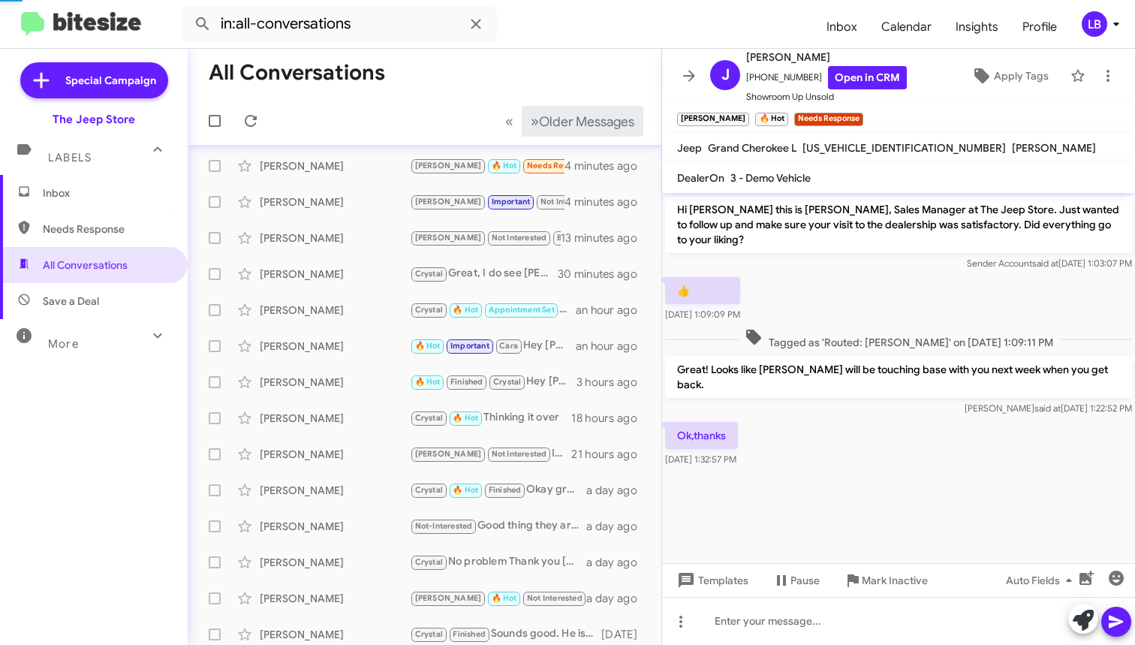
scroll to position [1453, 0]
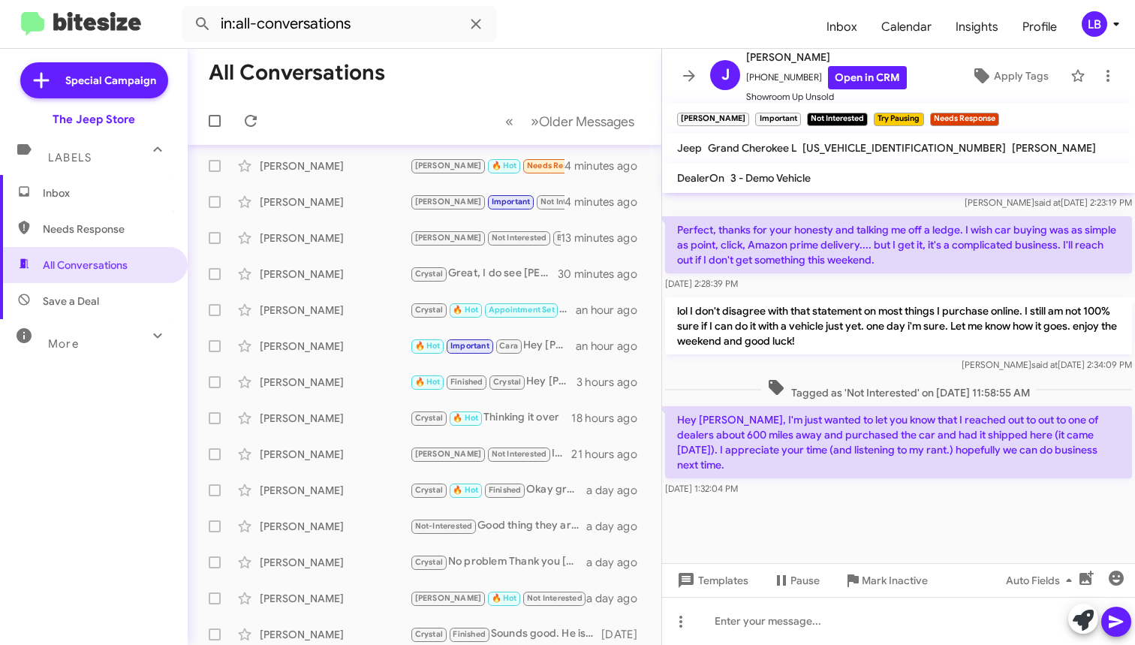
click at [851, 282] on div "Sep 26, 2025, 2:28:39 PM" at bounding box center [898, 283] width 467 height 15
click at [933, 390] on span "Tagged as 'Not Interested' on Sep 27, 2025 - 11:58:55 AM" at bounding box center [898, 389] width 275 height 22
click at [933, 389] on span "Tagged as 'Not Interested' on Sep 27, 2025 - 11:58:55 AM" at bounding box center [898, 389] width 275 height 22
click at [344, 116] on mat-toolbar-row "« Previous » Next Older Messages" at bounding box center [425, 121] width 474 height 48
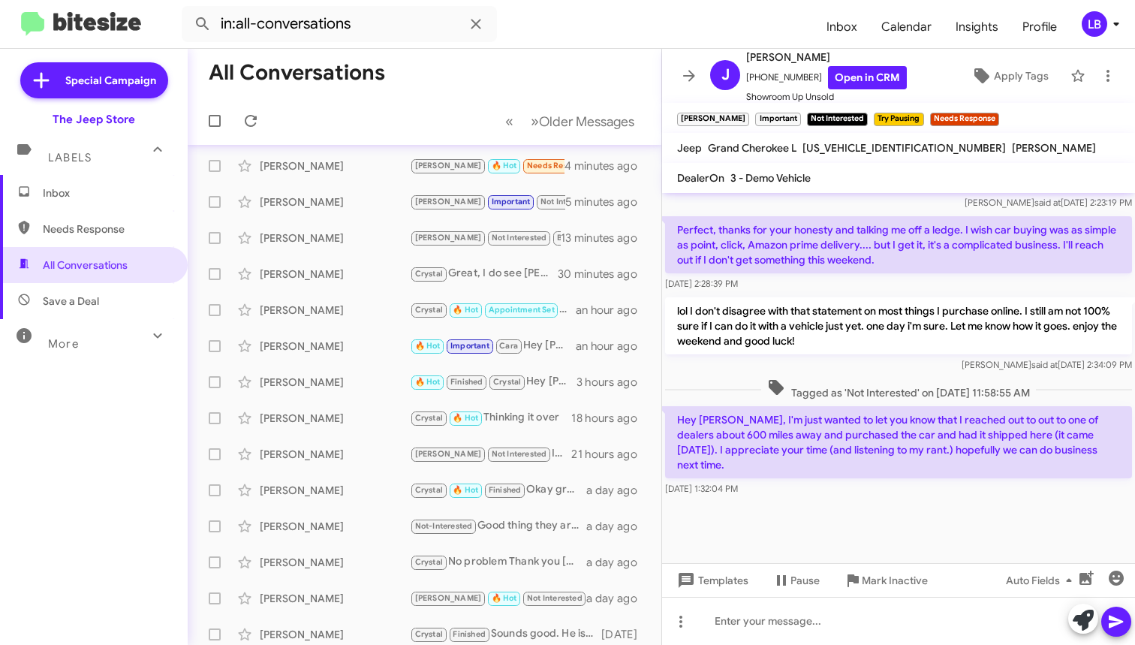
drag, startPoint x: 344, startPoint y: 116, endPoint x: 346, endPoint y: 105, distance: 11.5
click at [344, 114] on mat-toolbar-row "« Previous » Next Older Messages" at bounding box center [425, 121] width 474 height 48
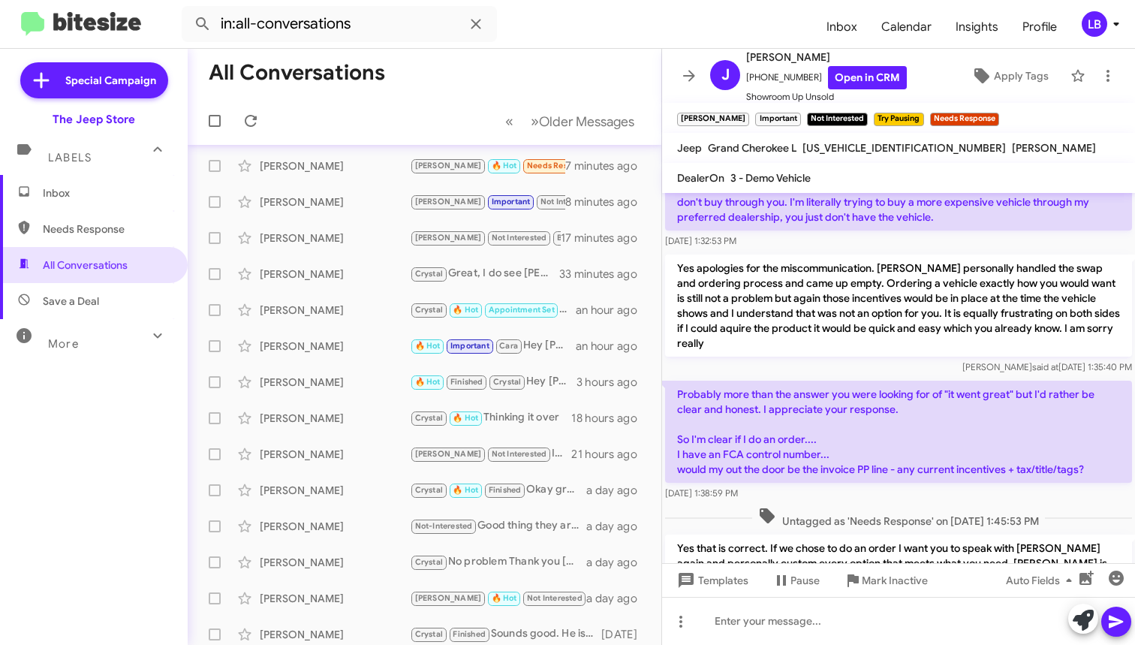
scroll to position [0, 0]
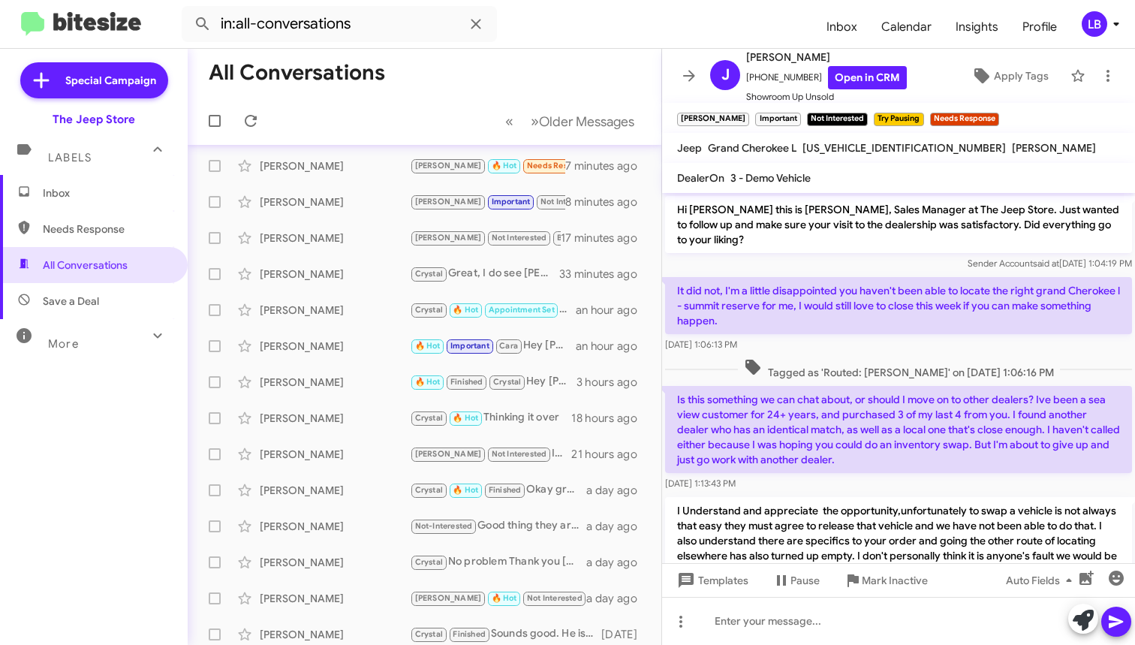
click at [442, 77] on mat-toolbar-row "All Conversations" at bounding box center [425, 73] width 474 height 48
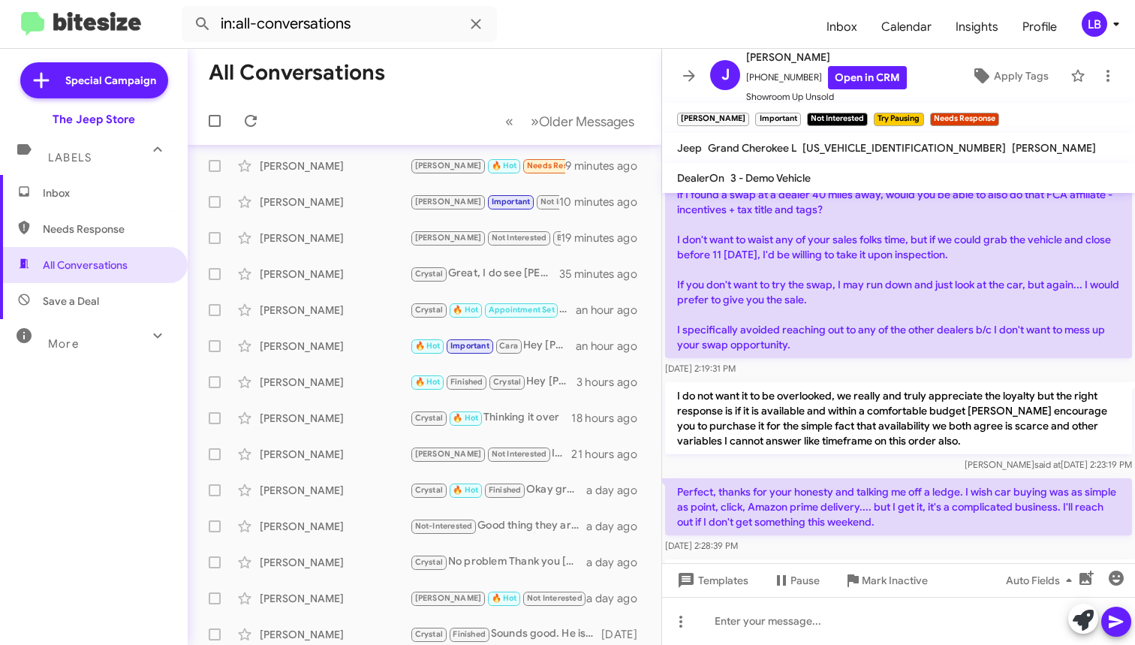
scroll to position [1453, 0]
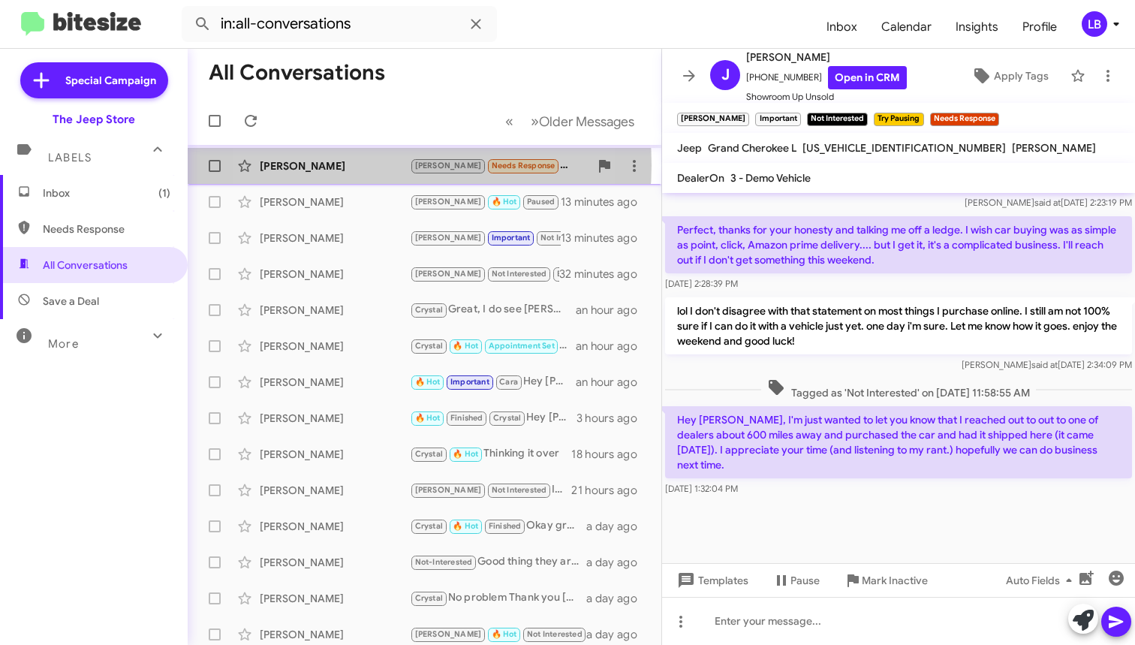
click at [348, 165] on div "Lorraine Minogue" at bounding box center [335, 165] width 150 height 15
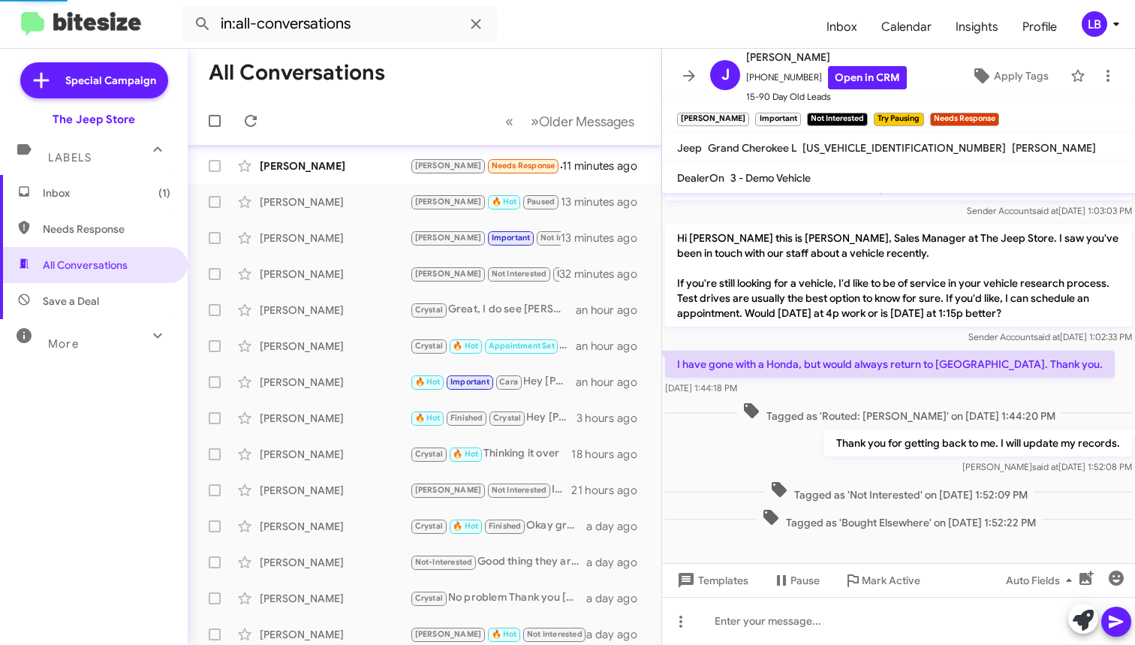
scroll to position [119, 0]
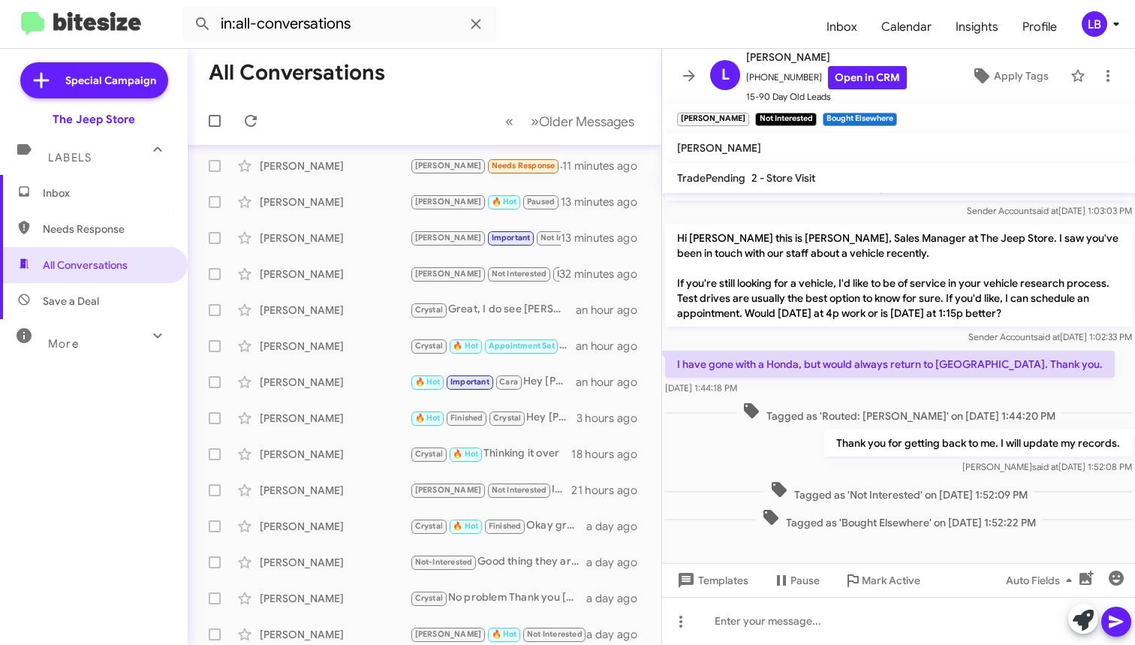
click at [484, 73] on mat-toolbar-row "All Conversations" at bounding box center [425, 73] width 474 height 48
click at [557, 106] on button "» Next Older Messages" at bounding box center [583, 121] width 122 height 31
click at [574, 84] on mat-toolbar-row "All Conversations" at bounding box center [425, 73] width 474 height 48
click at [563, 23] on form "in:all-conversations" at bounding box center [498, 24] width 633 height 36
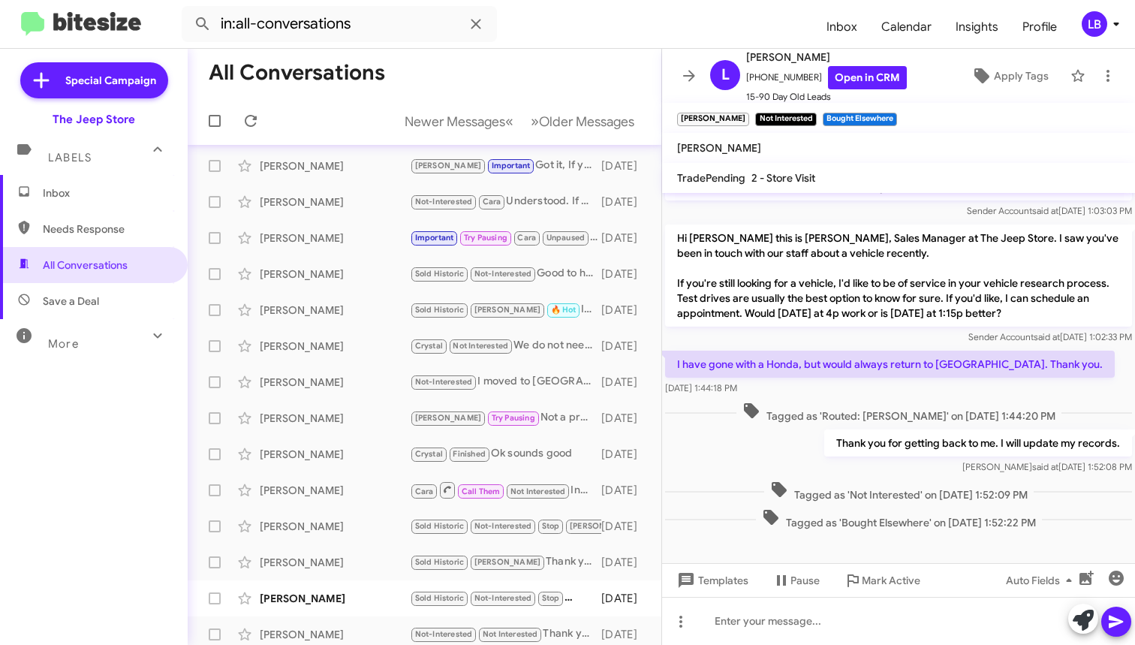
click at [107, 300] on span "Save a Deal" at bounding box center [94, 301] width 188 height 36
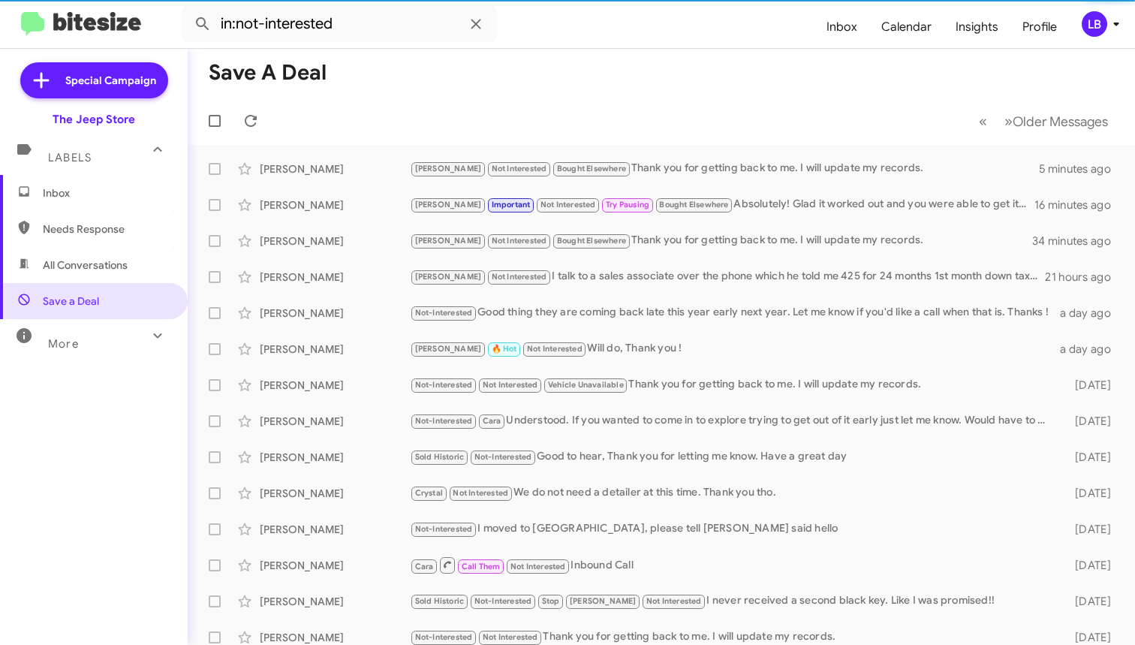
click at [150, 338] on icon at bounding box center [158, 336] width 18 height 18
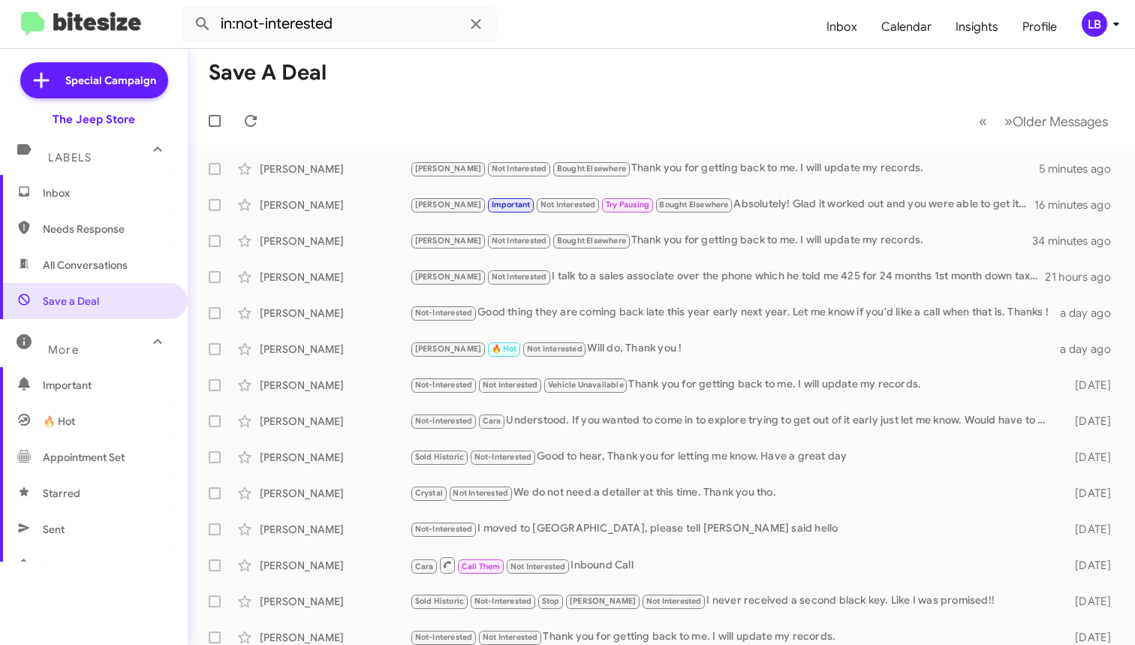
click at [68, 427] on span "🔥 Hot" at bounding box center [59, 421] width 32 height 15
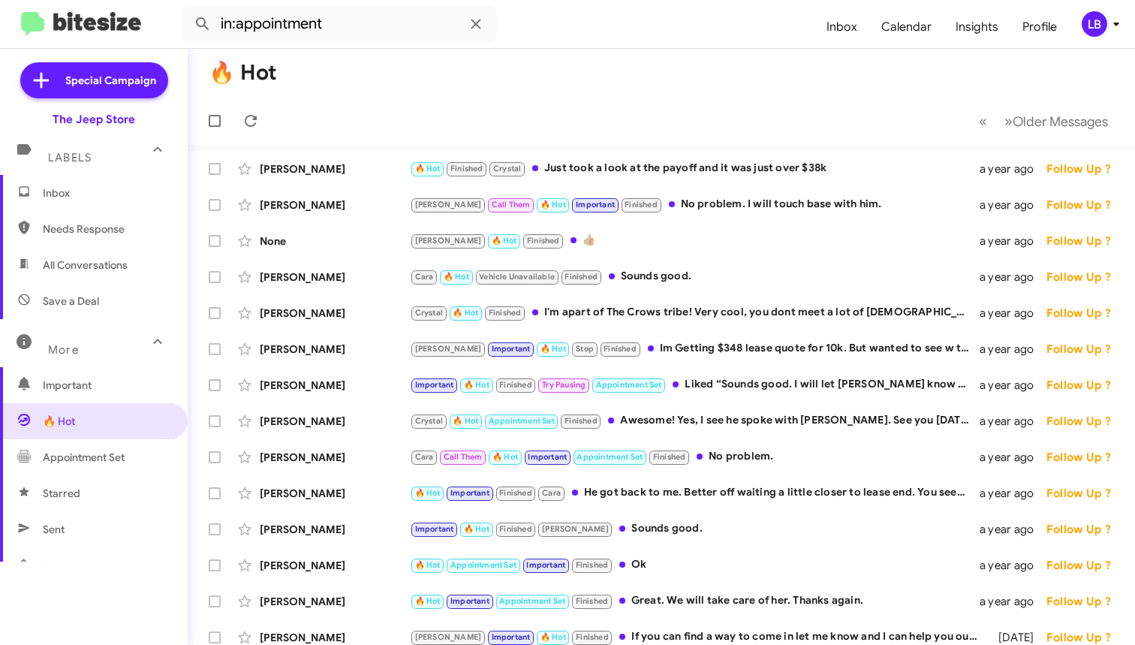
click at [609, 85] on mat-toolbar-row "🔥 Hot" at bounding box center [662, 73] width 948 height 48
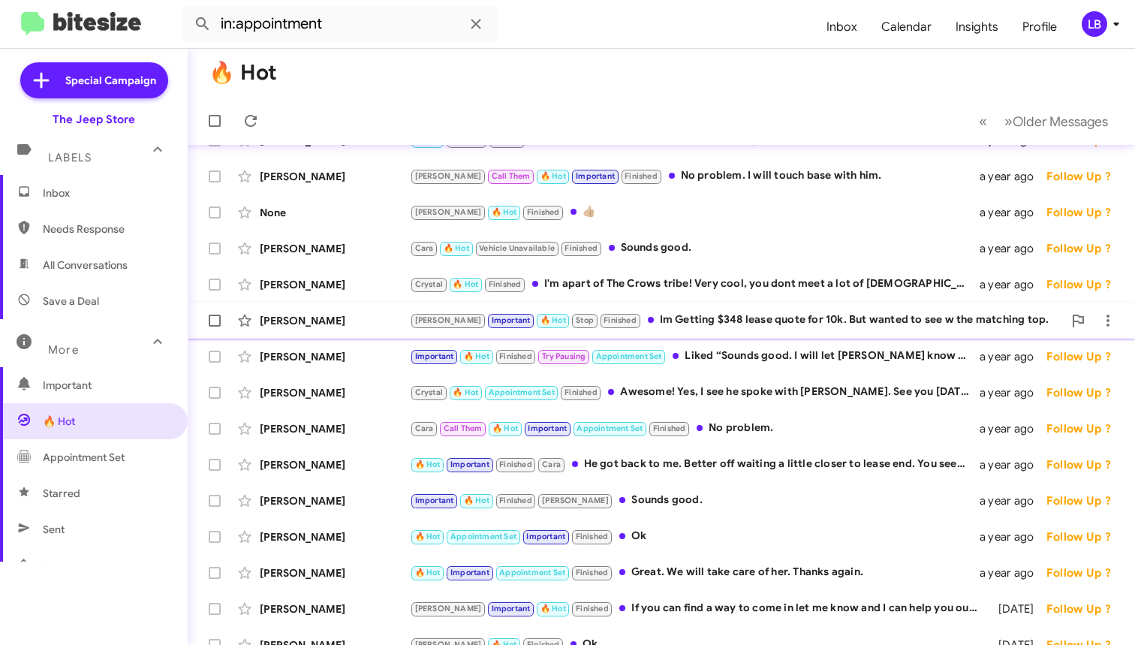
scroll to position [32, 0]
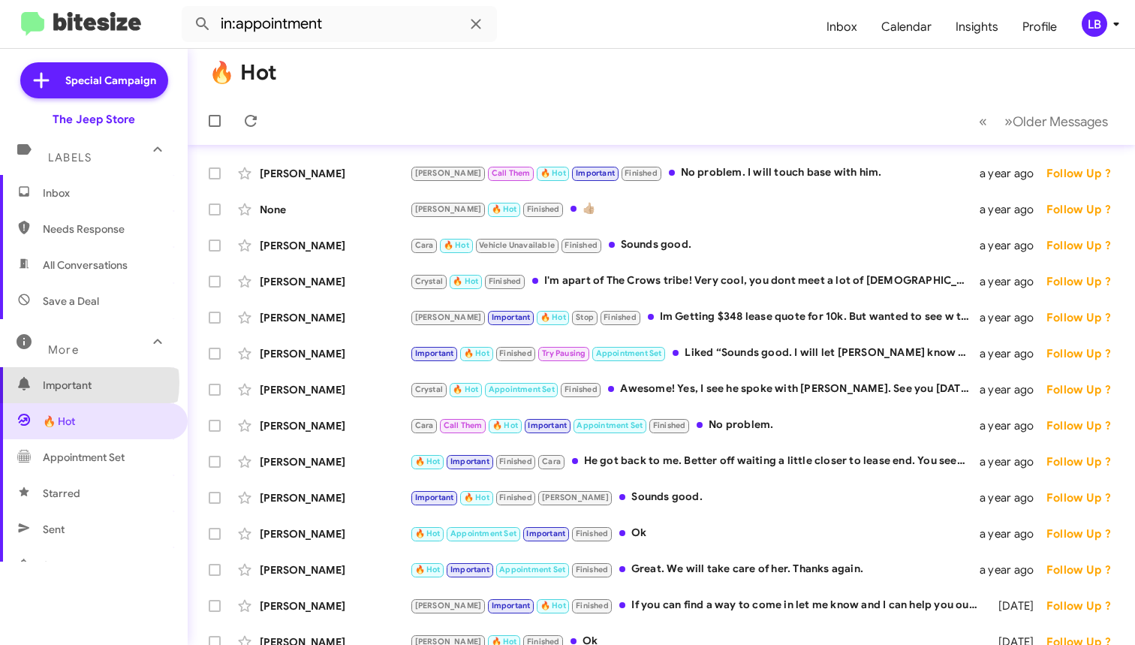
click at [83, 383] on span "Important" at bounding box center [107, 385] width 128 height 15
type input "in:important"
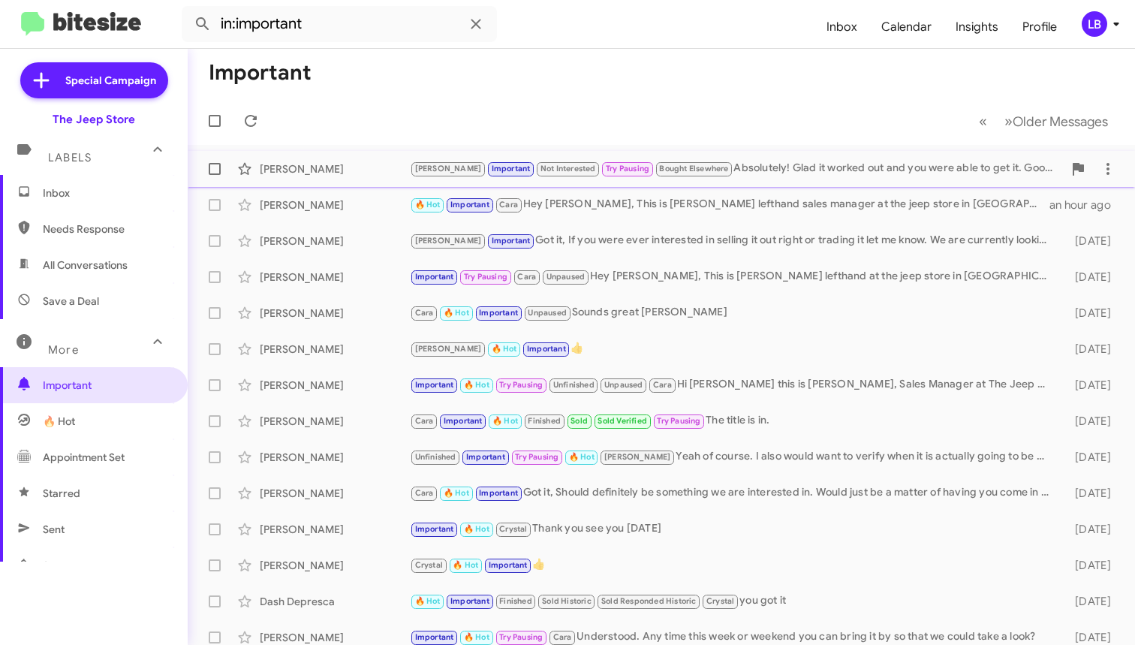
click at [795, 156] on div "Jonathan Squire Andrew Important Not Interested Try Pausing Bought Elsewhere Ab…" at bounding box center [662, 169] width 924 height 30
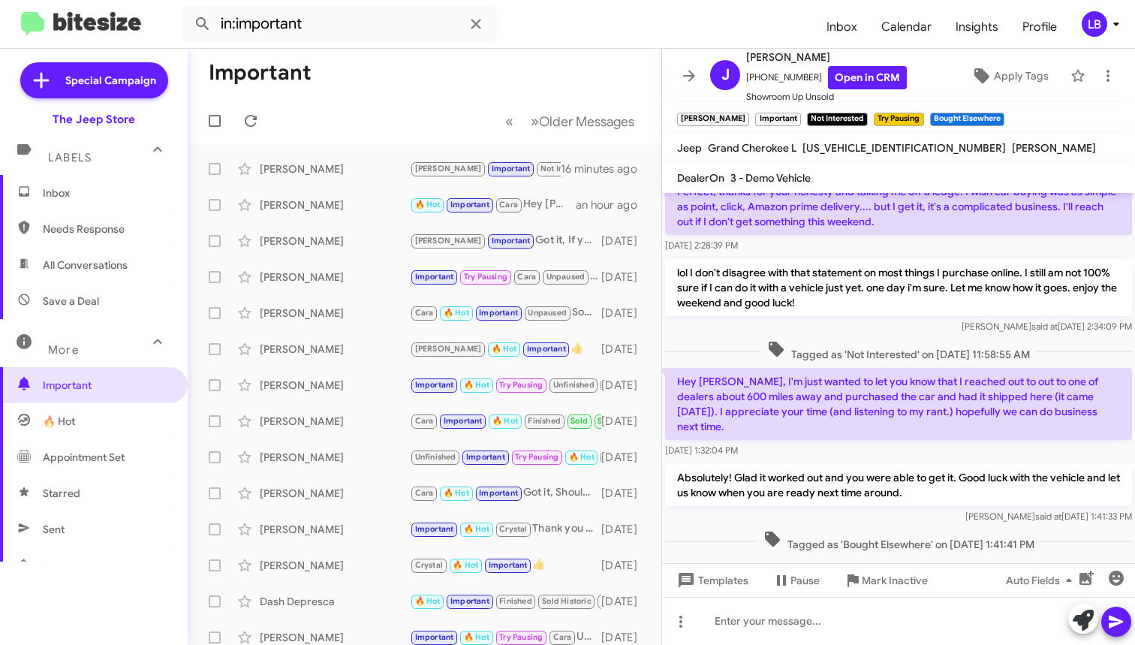
scroll to position [1555, 0]
